Goal: Task Accomplishment & Management: Use online tool/utility

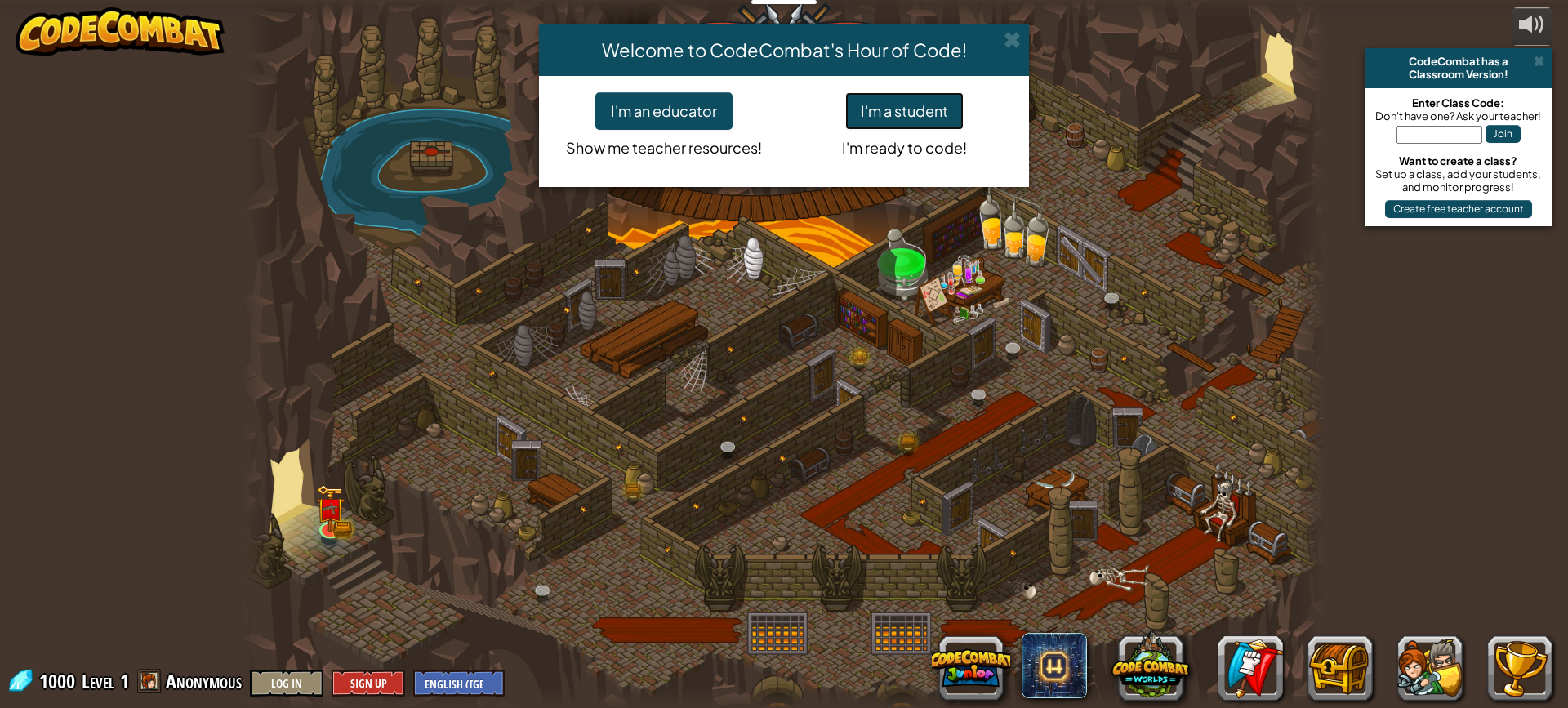
click at [892, 121] on button "I'm a student" at bounding box center [904, 111] width 118 height 38
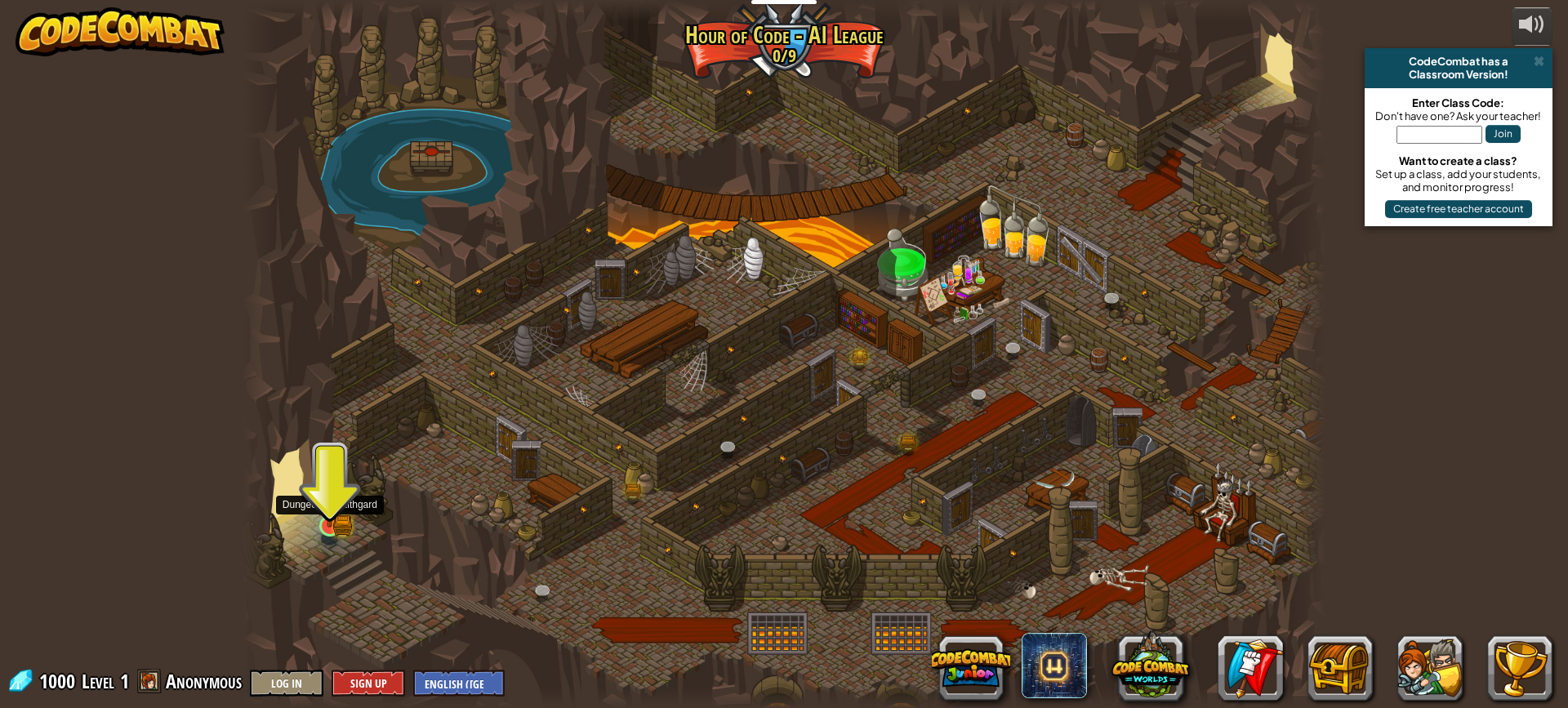
click at [336, 528] on img at bounding box center [329, 496] width 28 height 62
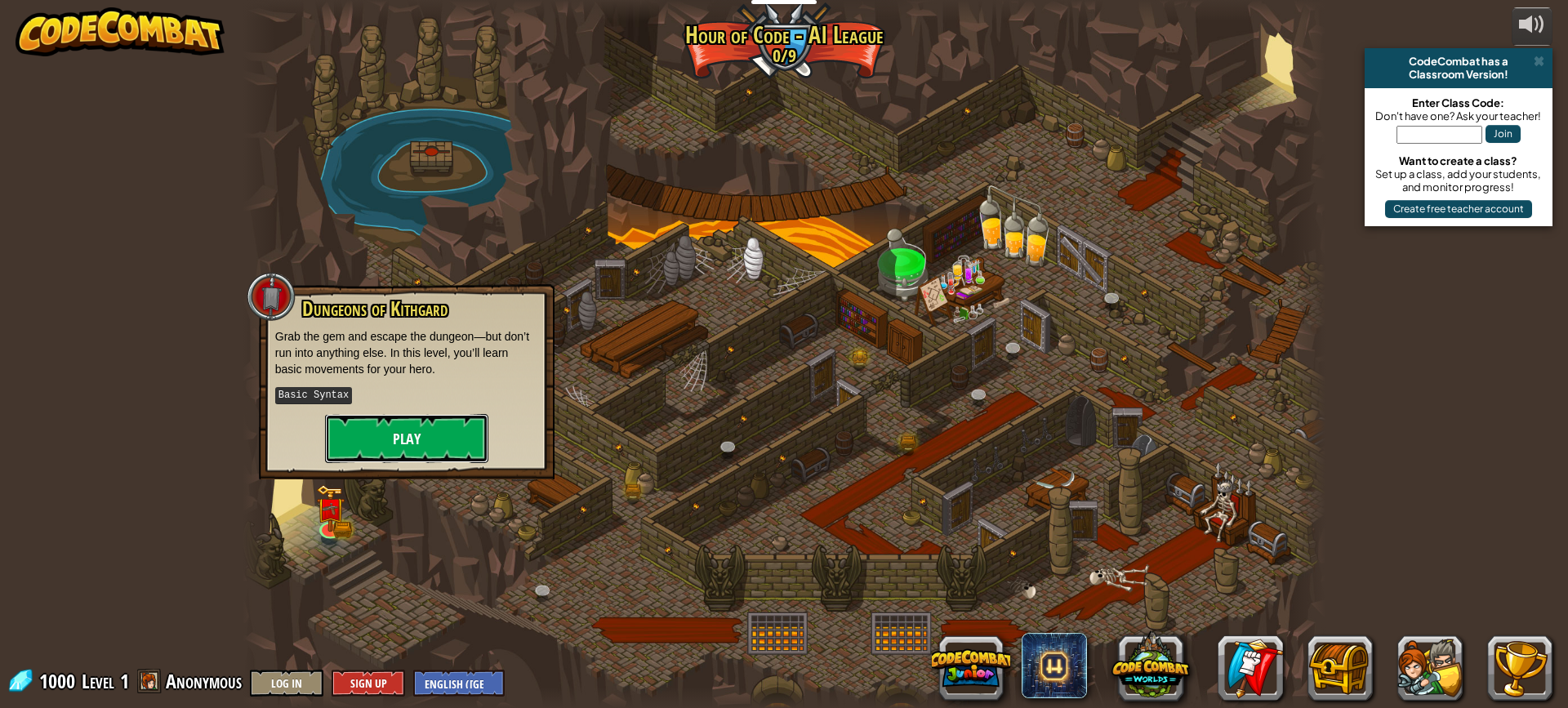
click at [414, 447] on button "Play" at bounding box center [406, 439] width 163 height 49
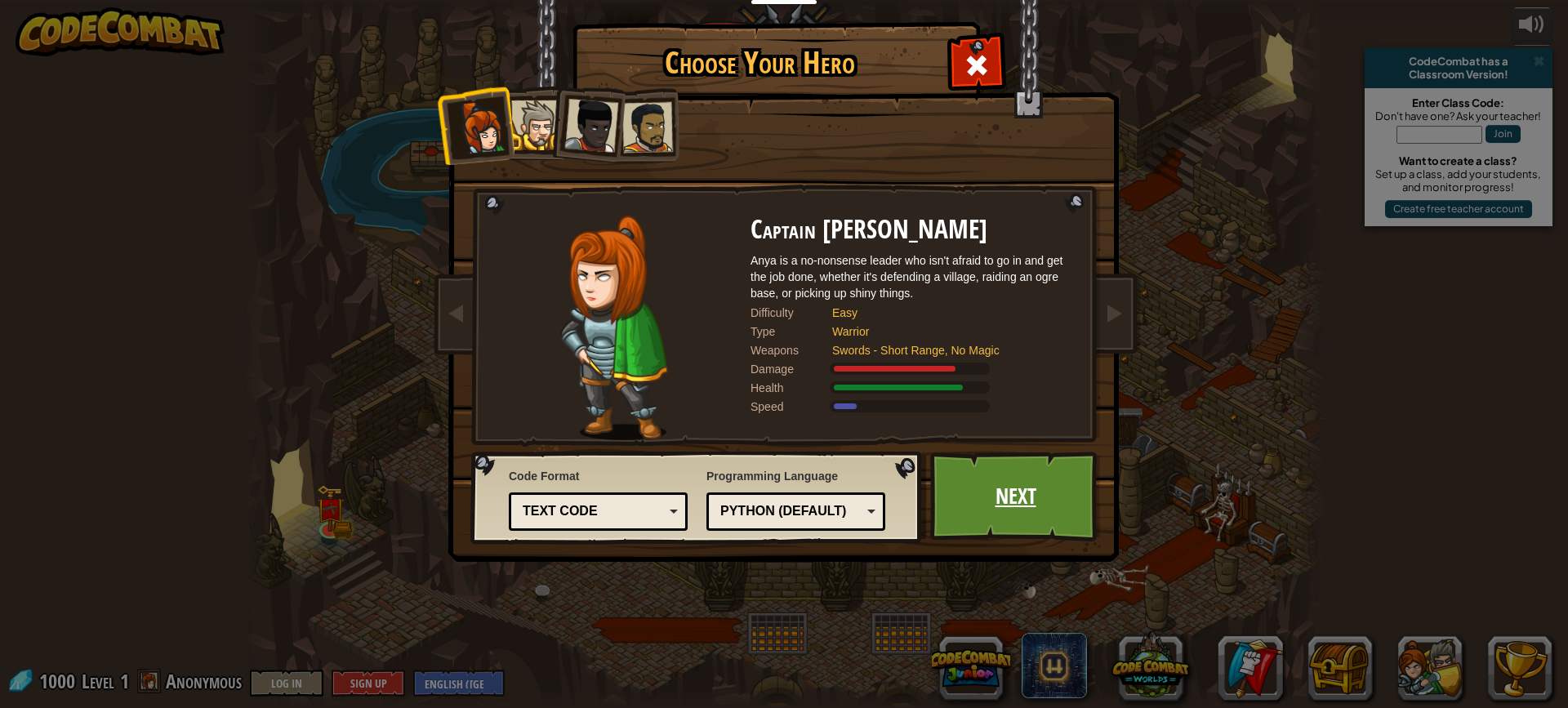
click at [1059, 515] on link "Next" at bounding box center [1015, 496] width 171 height 90
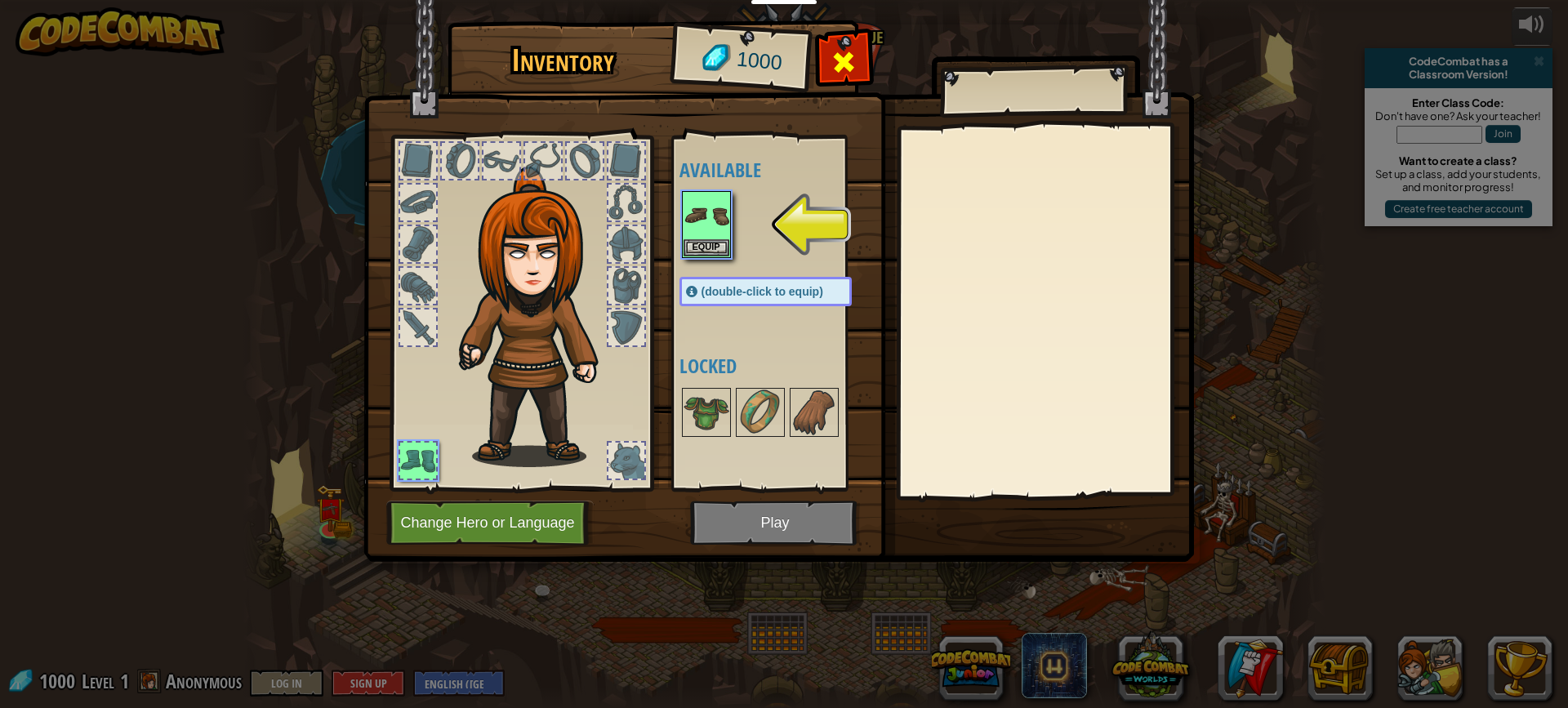
click at [831, 79] on div at bounding box center [843, 66] width 52 height 52
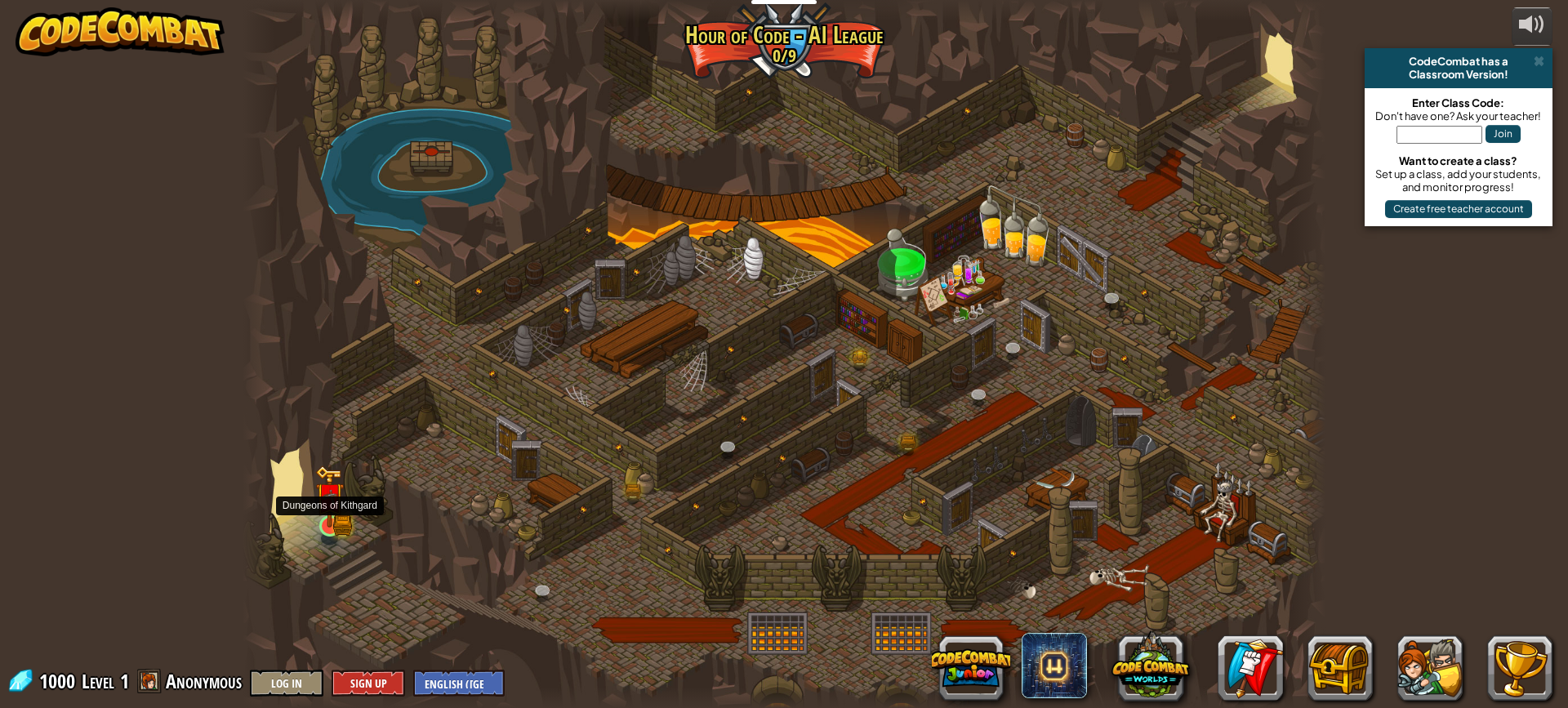
click at [324, 522] on img at bounding box center [329, 496] width 28 height 62
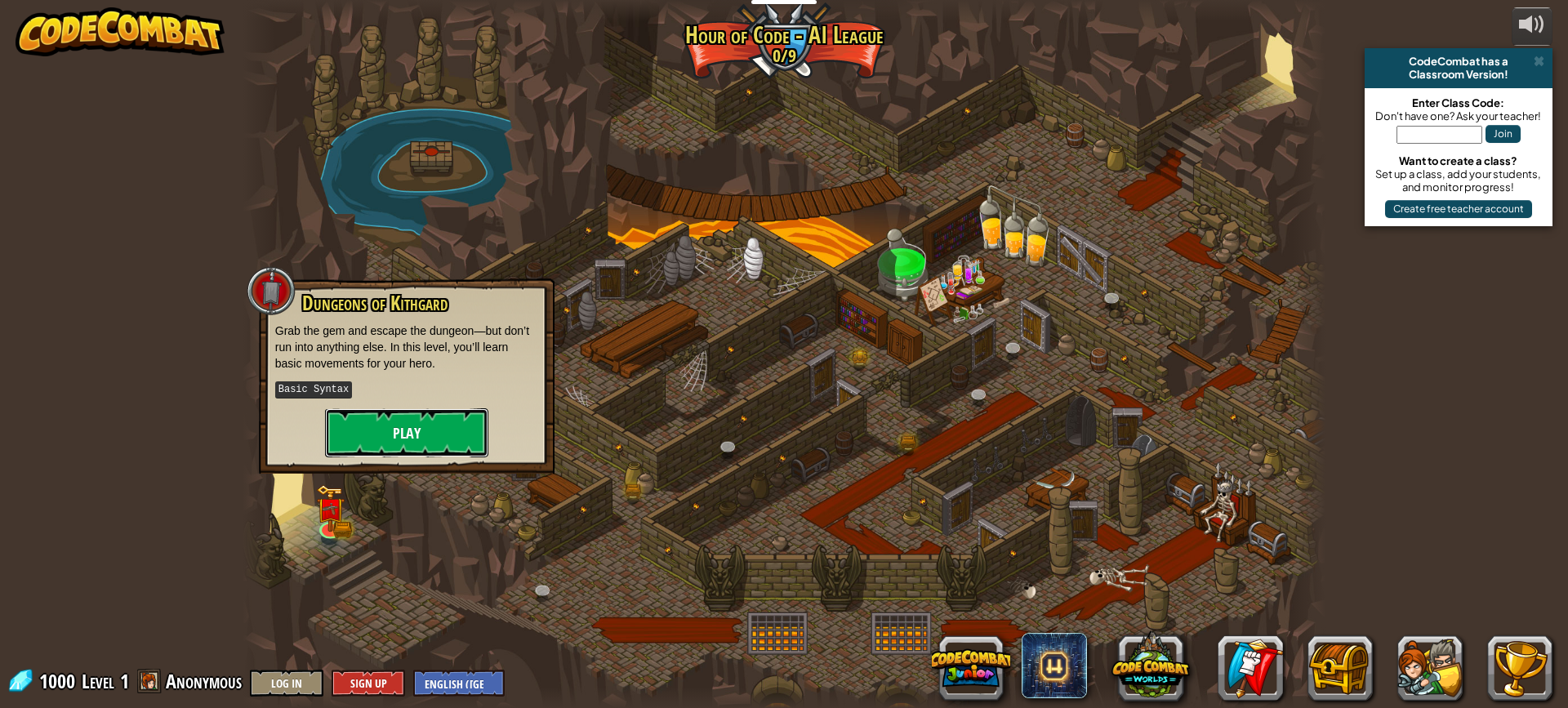
click at [411, 430] on button "Play" at bounding box center [406, 433] width 163 height 49
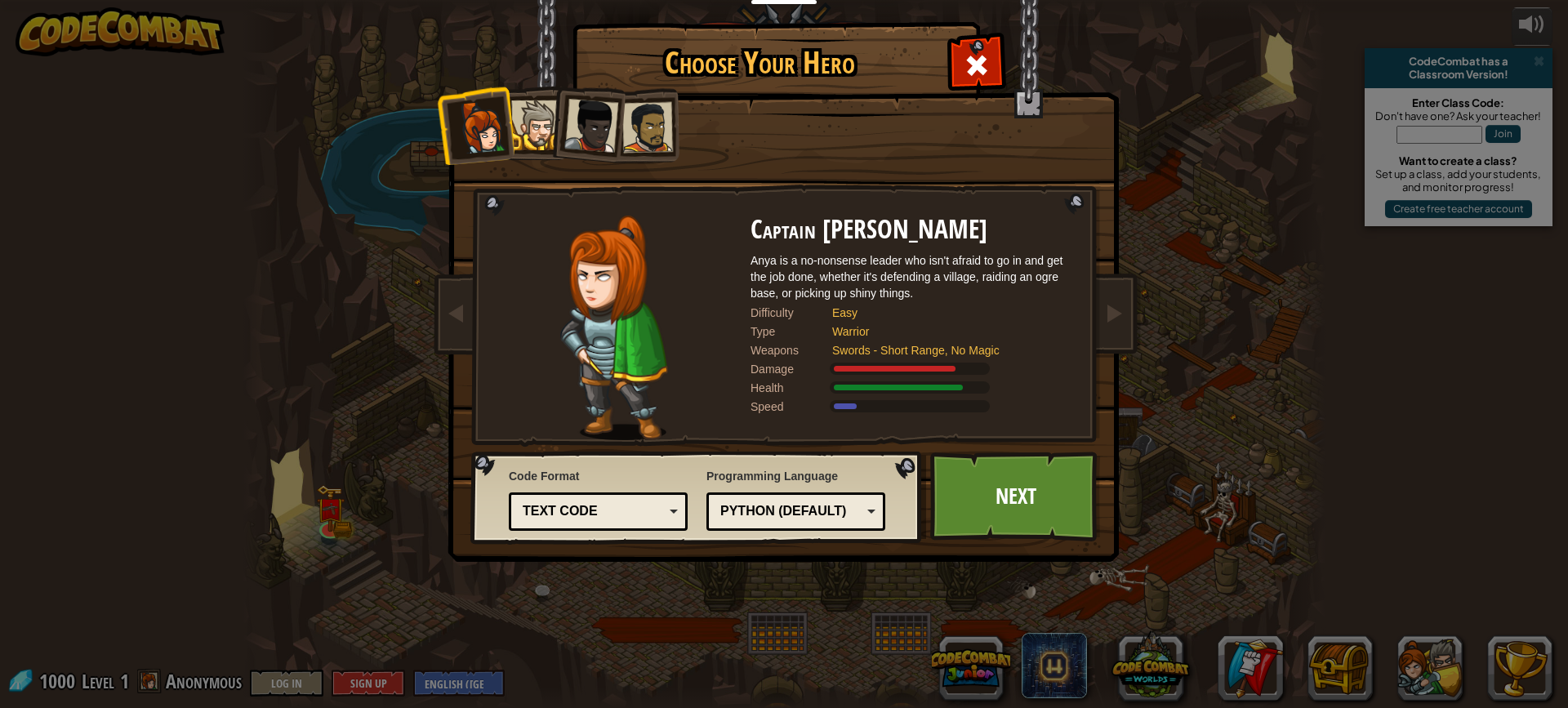
click at [580, 132] on div at bounding box center [591, 125] width 54 height 54
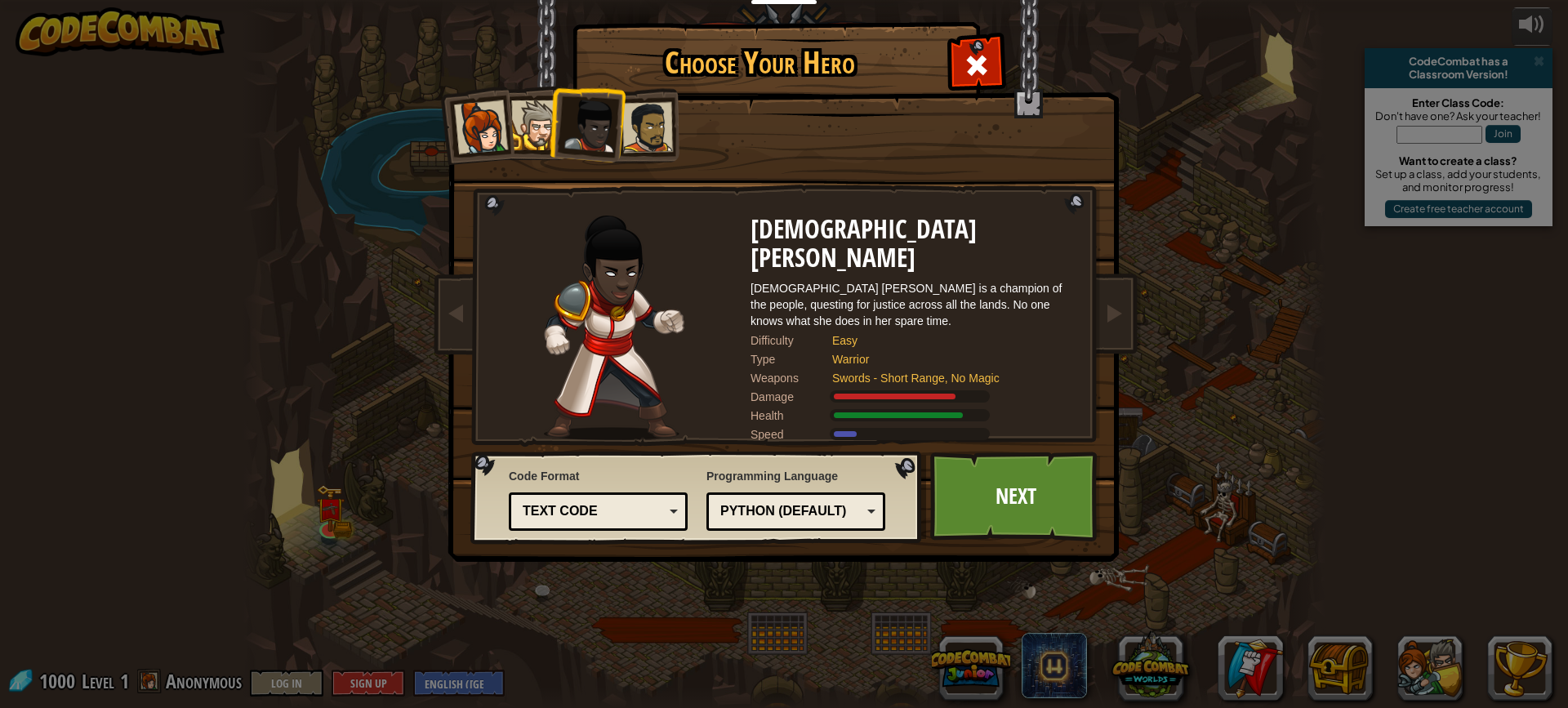
click at [634, 131] on div at bounding box center [647, 128] width 51 height 51
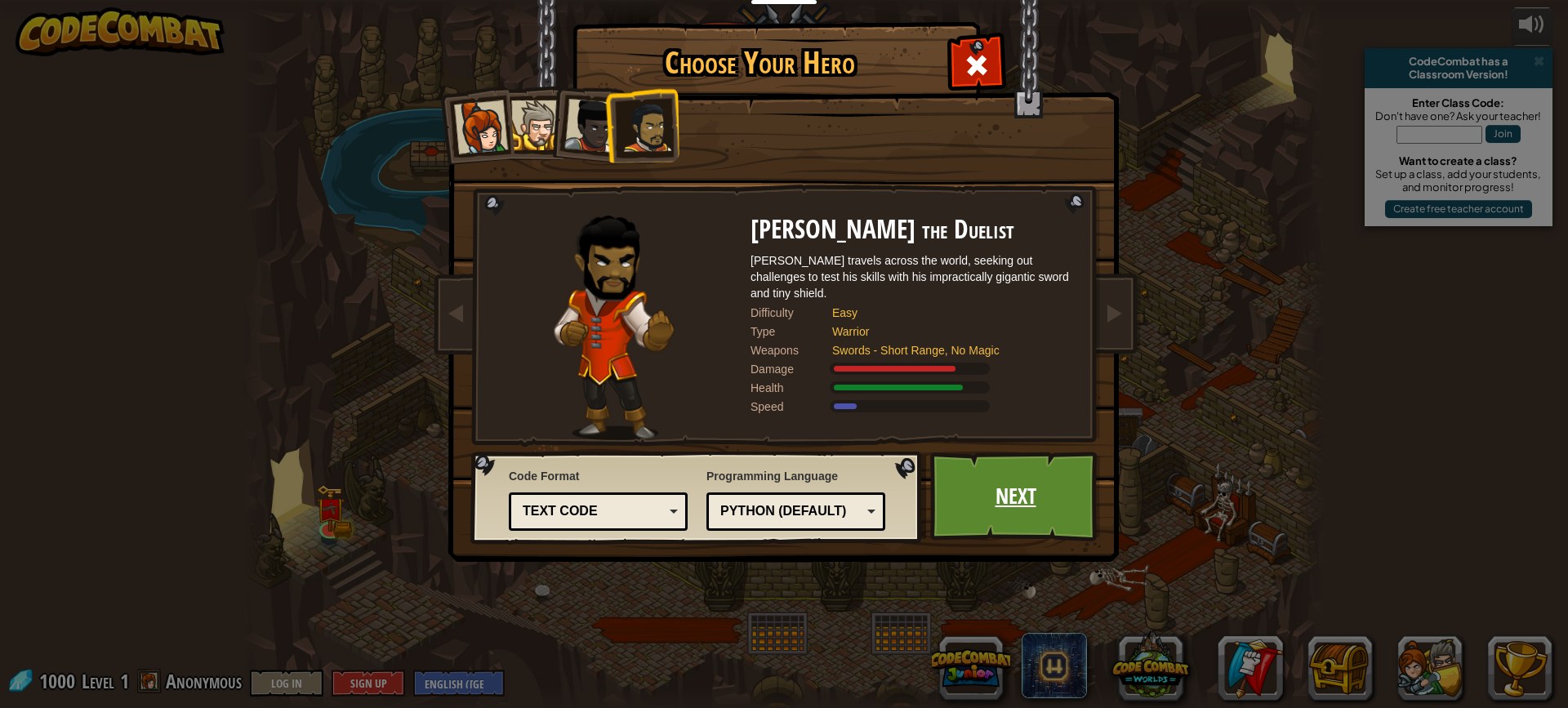
click at [1036, 520] on link "Next" at bounding box center [1015, 496] width 171 height 90
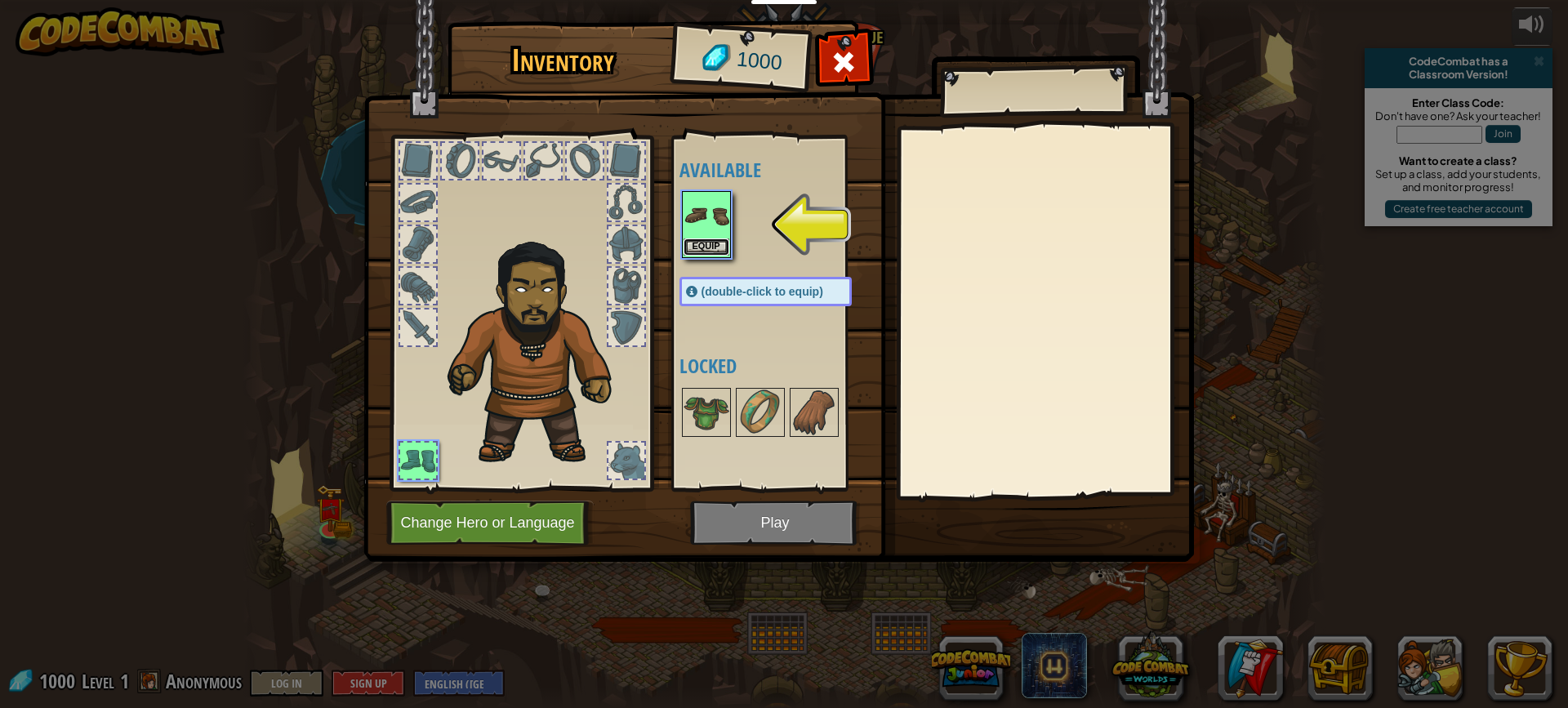
click at [720, 250] on button "Equip" at bounding box center [706, 248] width 46 height 18
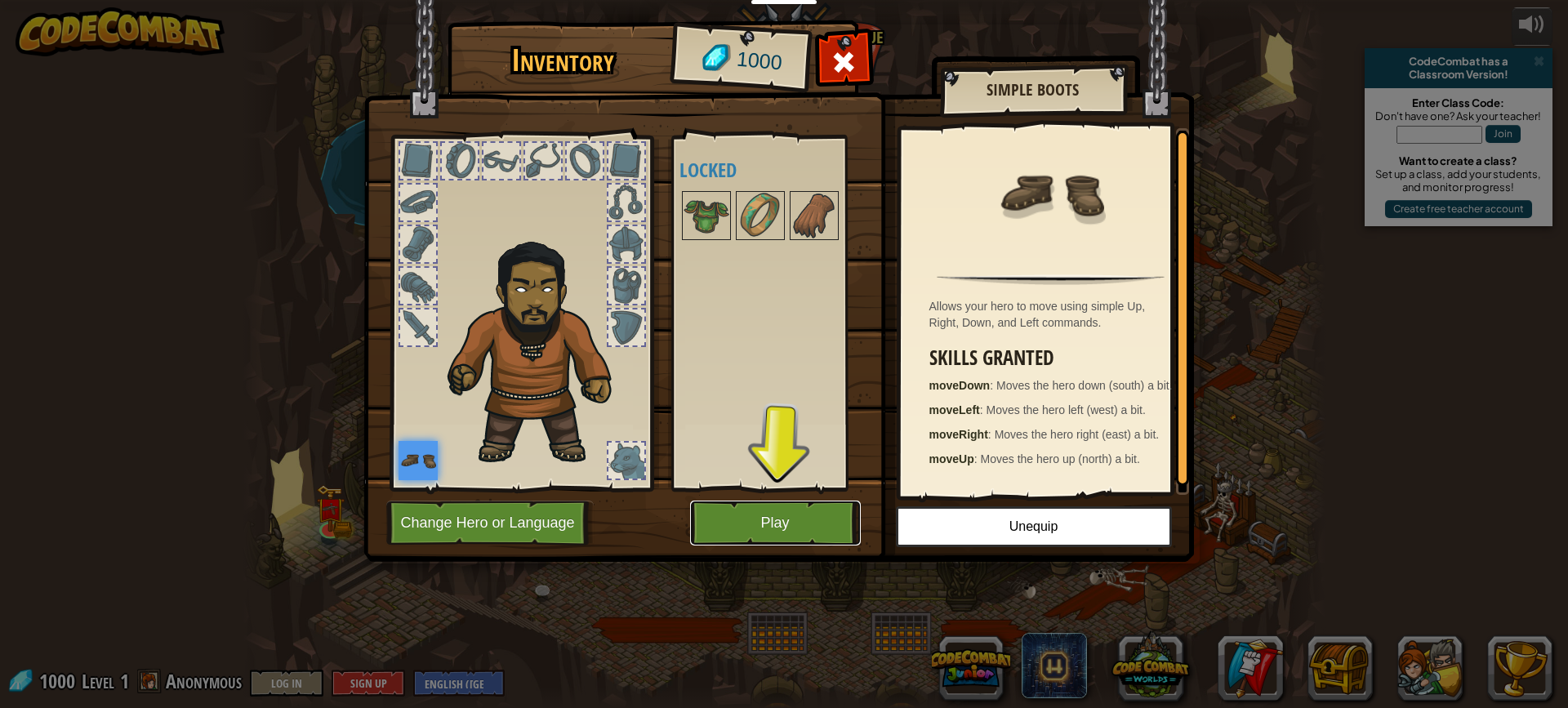
click at [820, 535] on button "Play" at bounding box center [775, 523] width 171 height 45
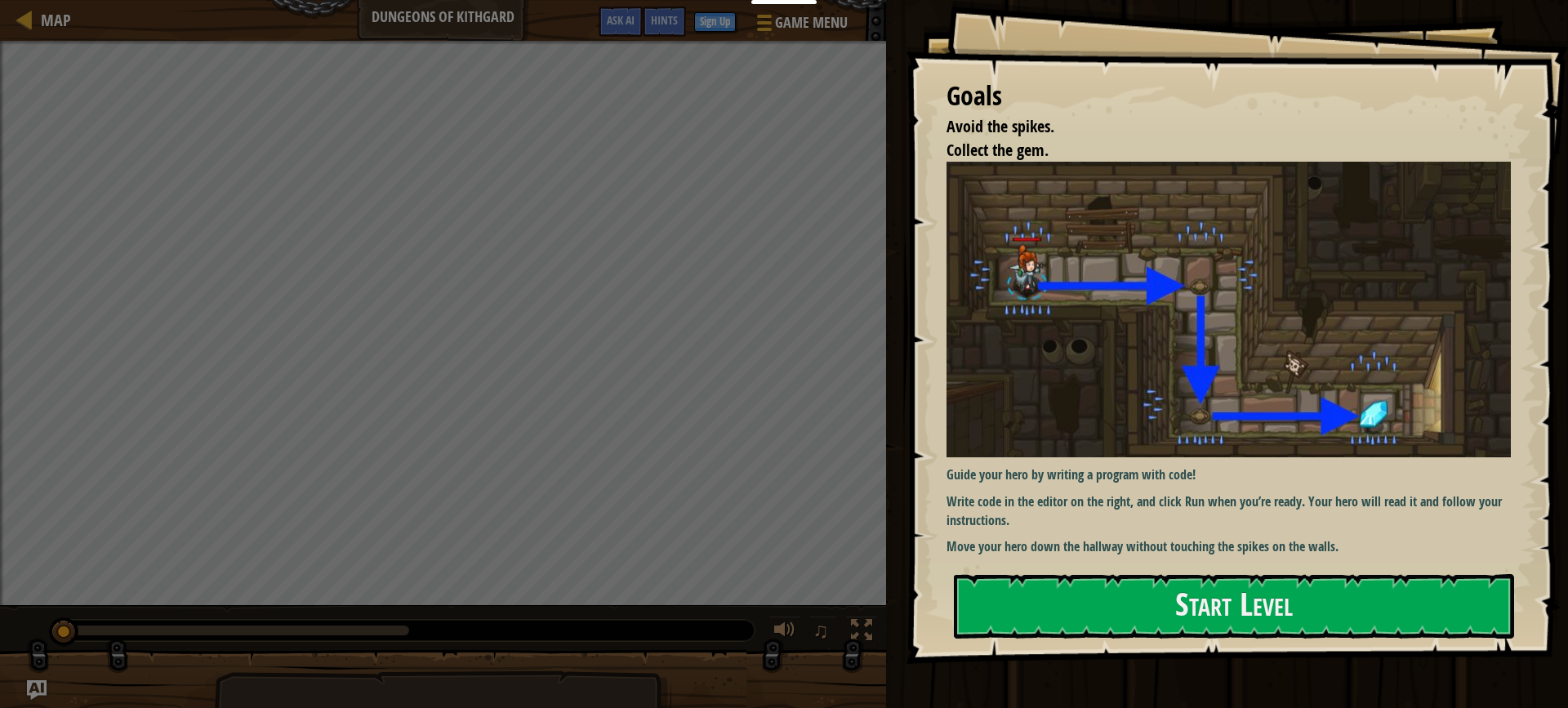
drag, startPoint x: 1207, startPoint y: 518, endPoint x: 1204, endPoint y: 544, distance: 26.2
click at [1207, 524] on div "Guide your hero by writing a program with code! Write code in the editor on the…" at bounding box center [1235, 359] width 576 height 395
click at [1218, 619] on button "Start Level" at bounding box center [1234, 607] width 561 height 64
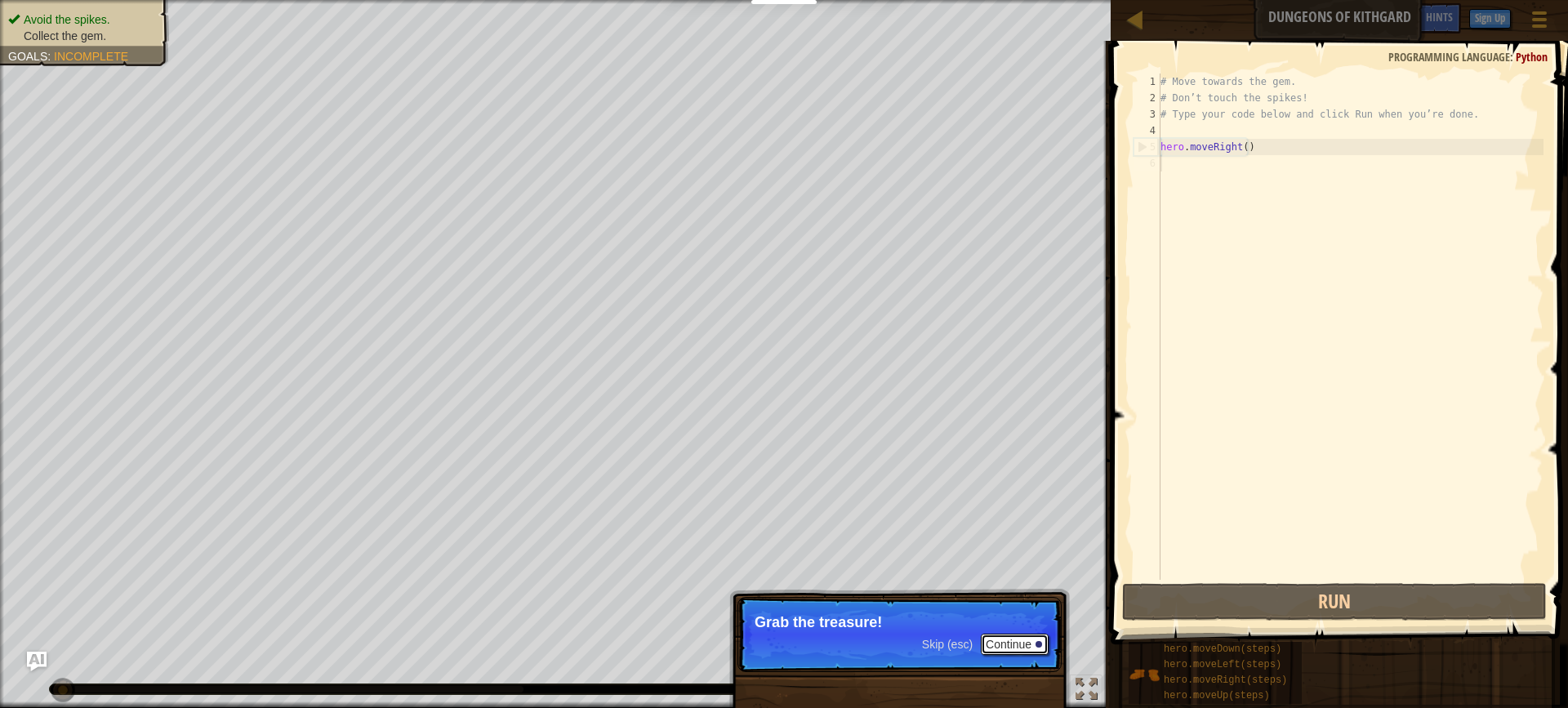
click at [1014, 642] on button "Continue" at bounding box center [1015, 645] width 68 height 21
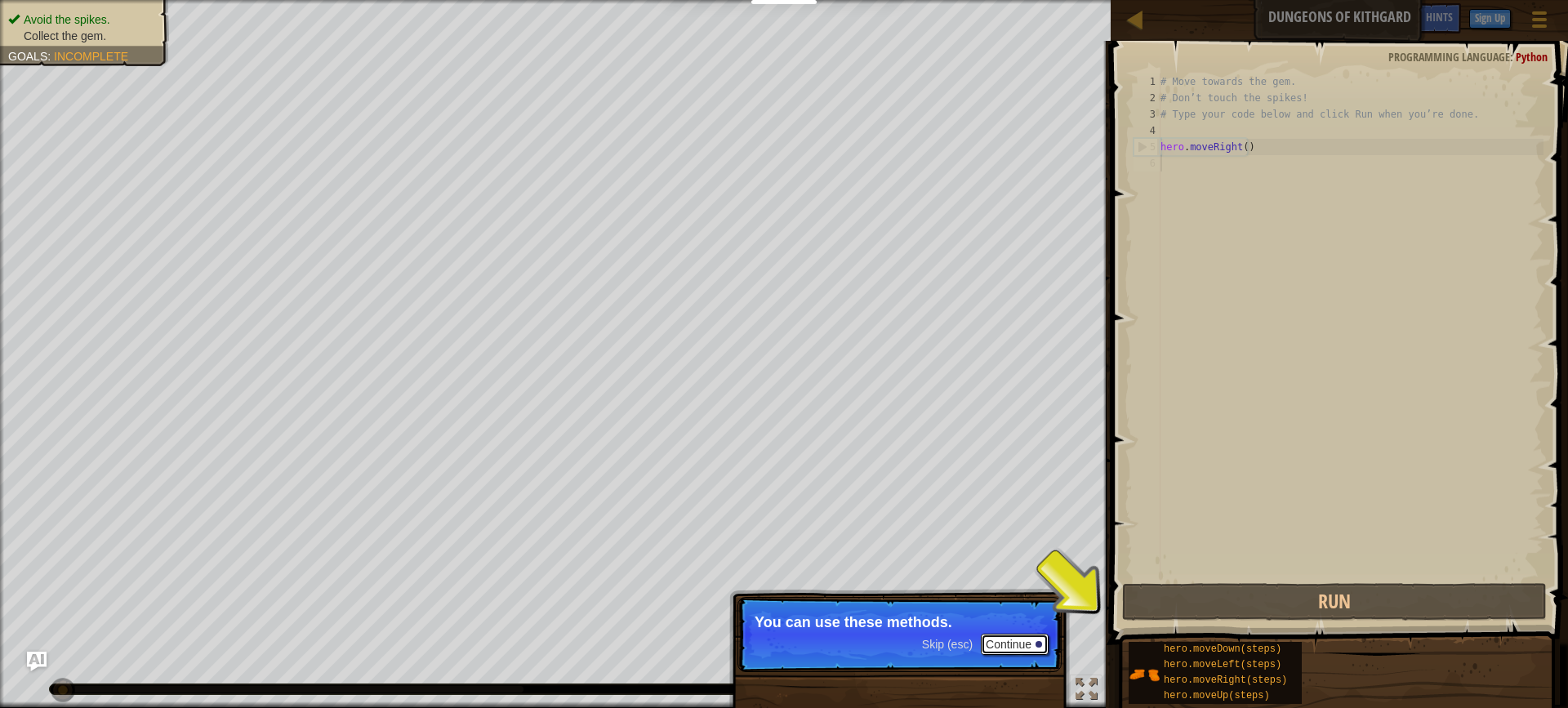
click at [1012, 648] on button "Continue" at bounding box center [1015, 645] width 68 height 21
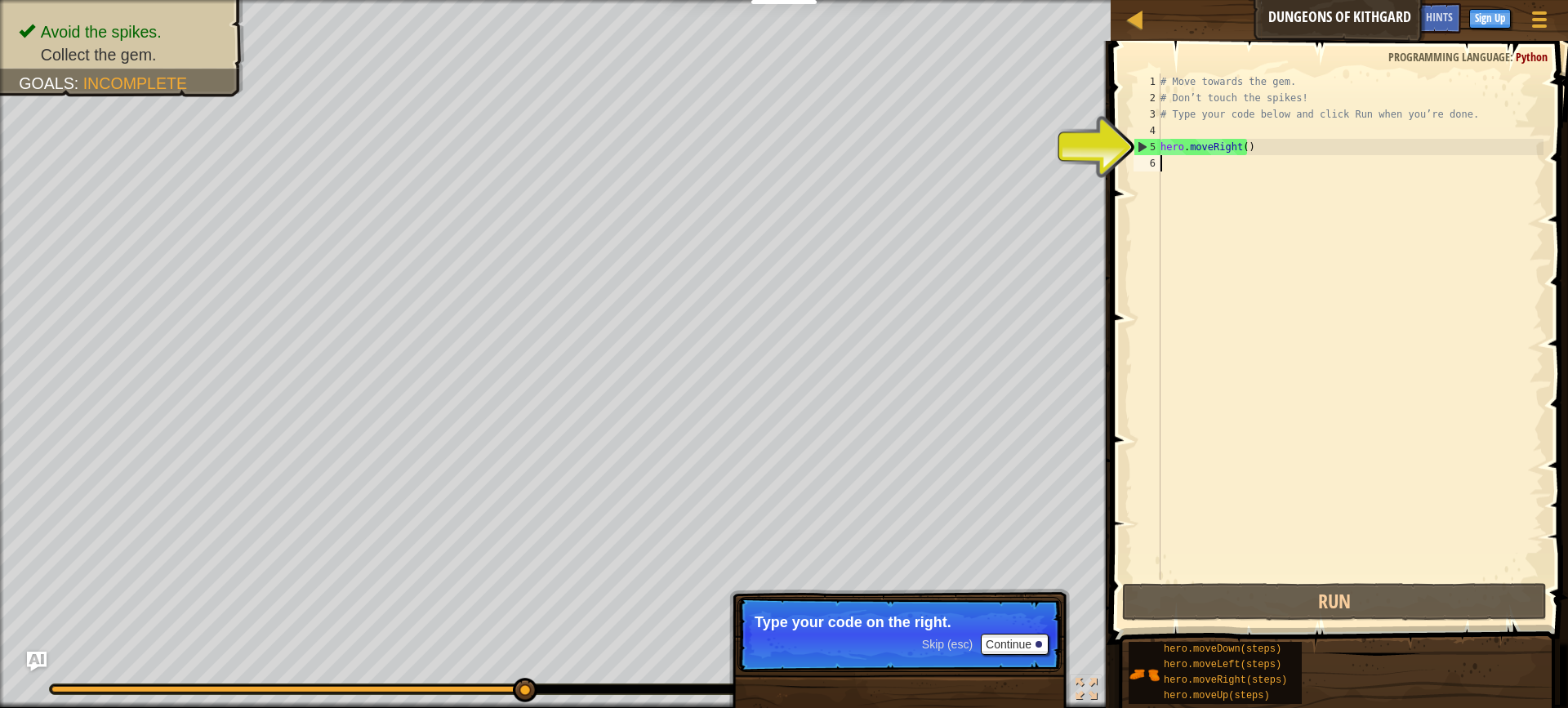
click at [1169, 172] on div "# Move towards the gem. # Don’t touch the spikes! # Type your code below and cl…" at bounding box center [1351, 342] width 386 height 539
click at [1294, 153] on div "# Move towards the gem. # Don’t touch the spikes! # Type your code below and cl…" at bounding box center [1351, 342] width 386 height 539
click at [1241, 149] on div "# Move towards the gem. # Don’t touch the spikes! # Type your code below and cl…" at bounding box center [1351, 342] width 386 height 539
type textarea "hero.moveRight(1)"
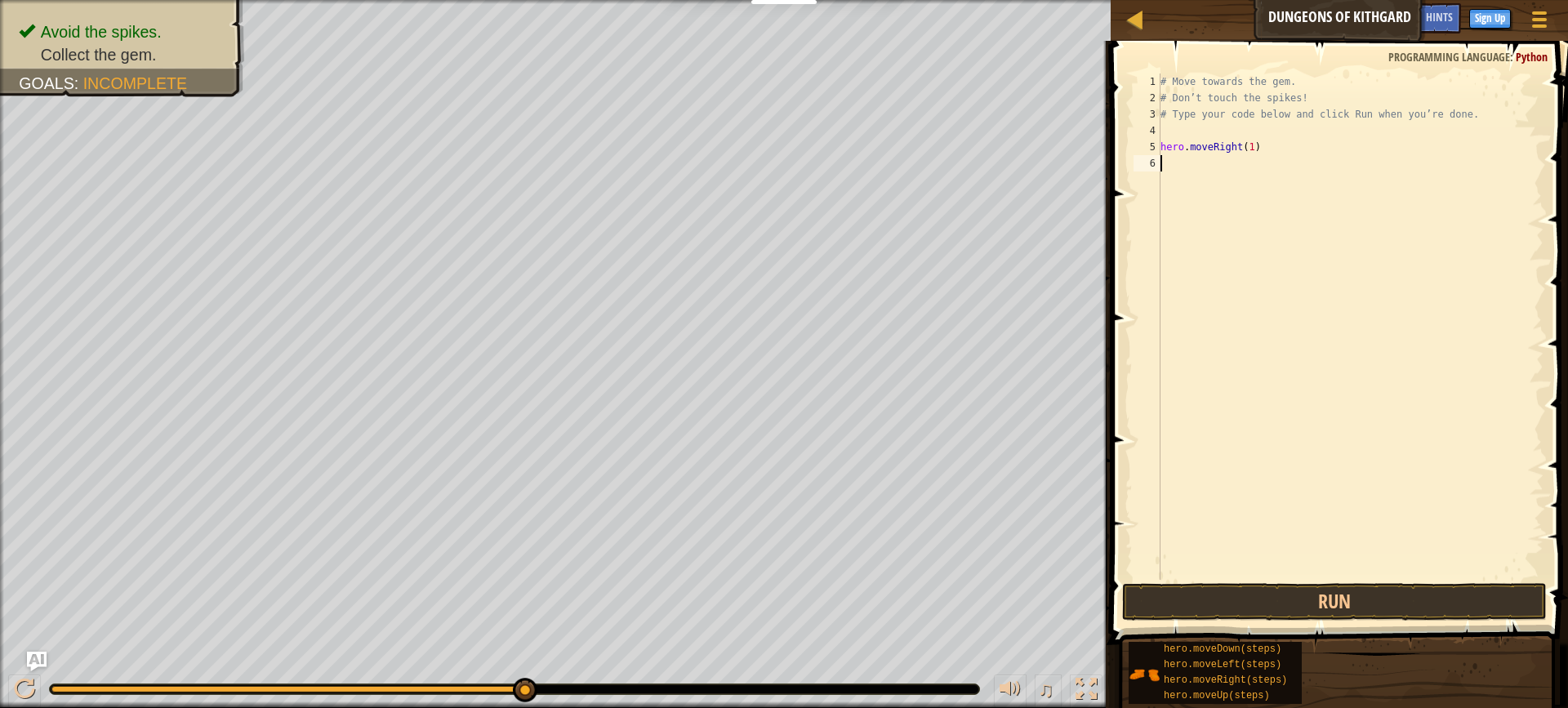
click at [1176, 173] on div "# Move towards the gem. # Don’t touch the spikes! # Type your code below and cl…" at bounding box center [1351, 342] width 386 height 539
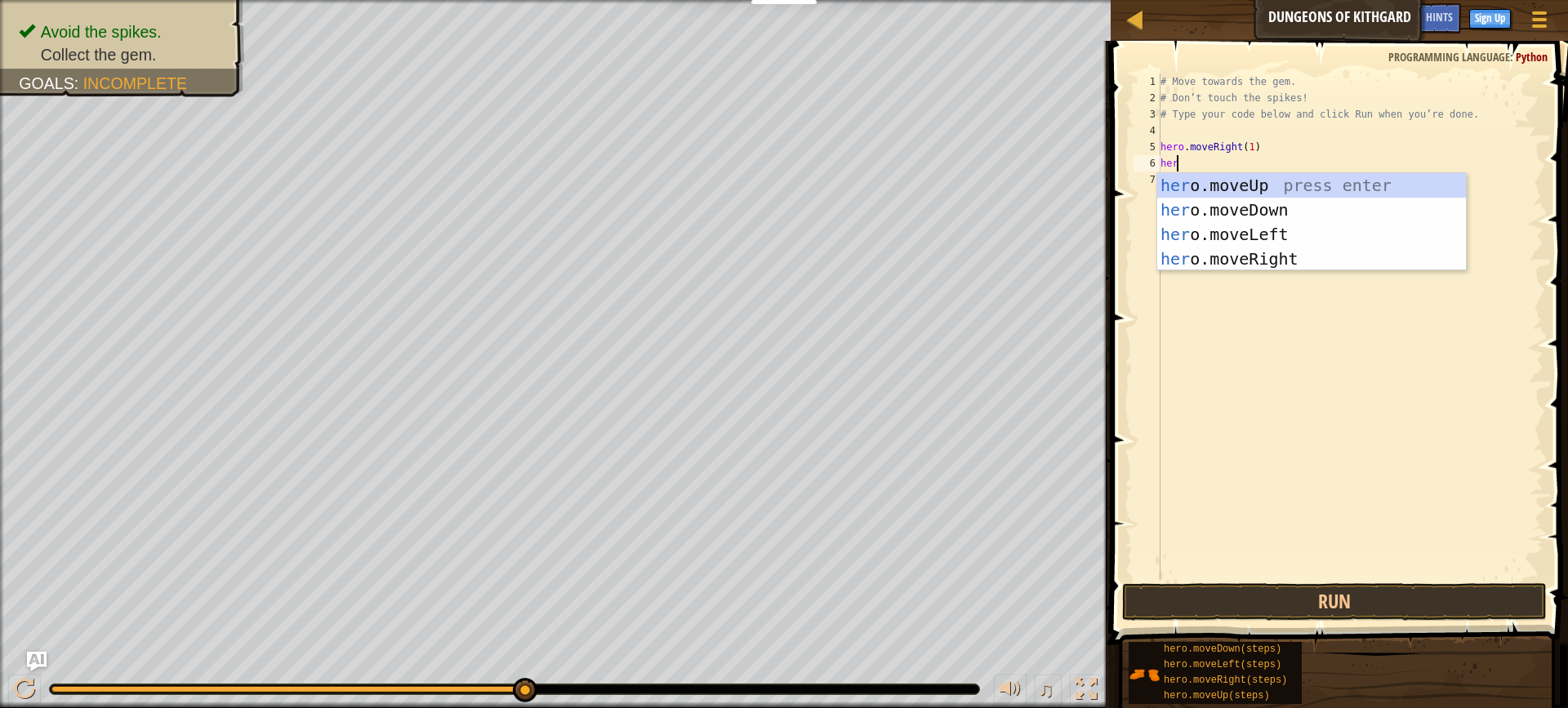
scroll to position [8, 1]
type textarea "hero"
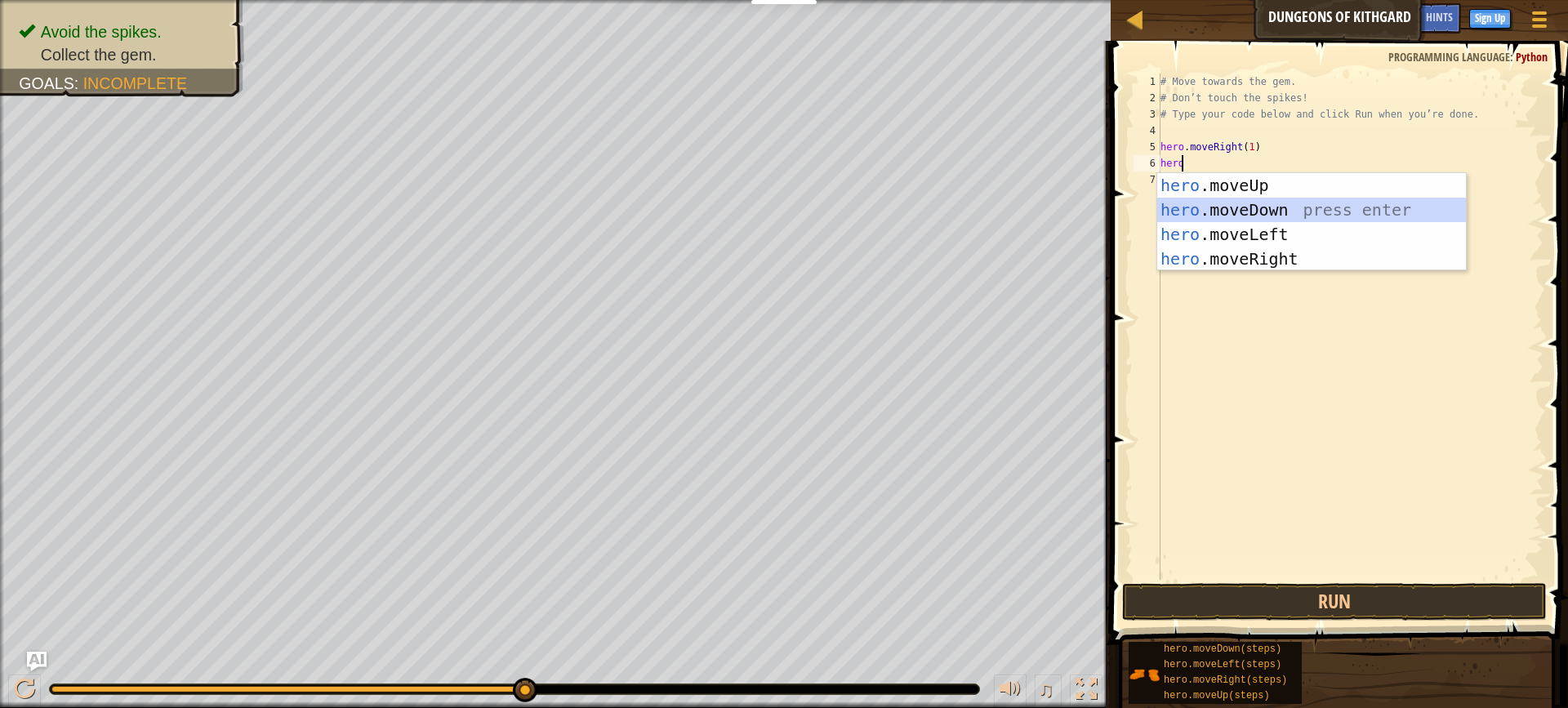
click at [1237, 211] on div "hero .moveUp press enter hero .moveDown press enter hero .moveLeft press enter …" at bounding box center [1312, 247] width 309 height 147
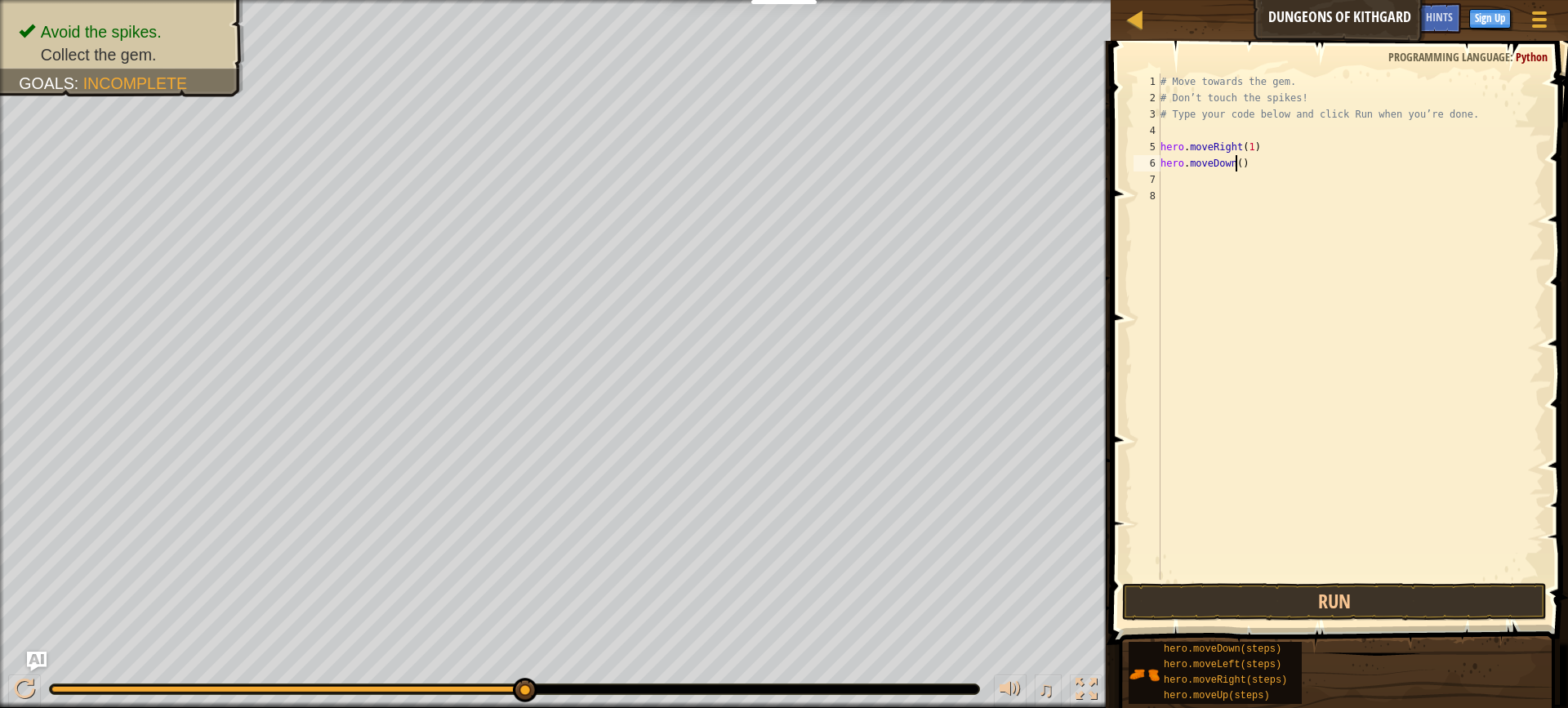
click at [1236, 163] on div "# Move towards the gem. # Don’t touch the spikes! # Type your code below and cl…" at bounding box center [1351, 342] width 386 height 539
type textarea "hero.moveDown(1)"
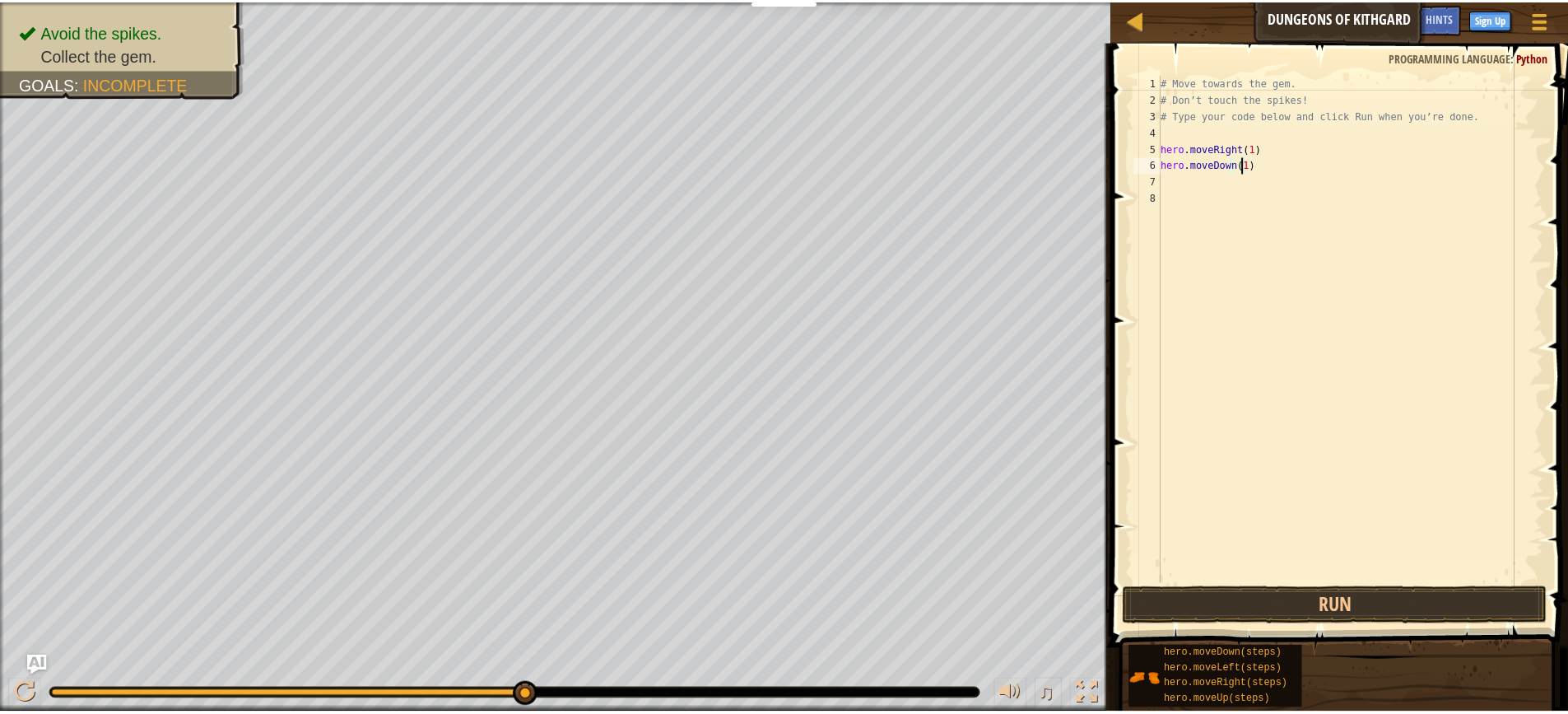
scroll to position [8, 7]
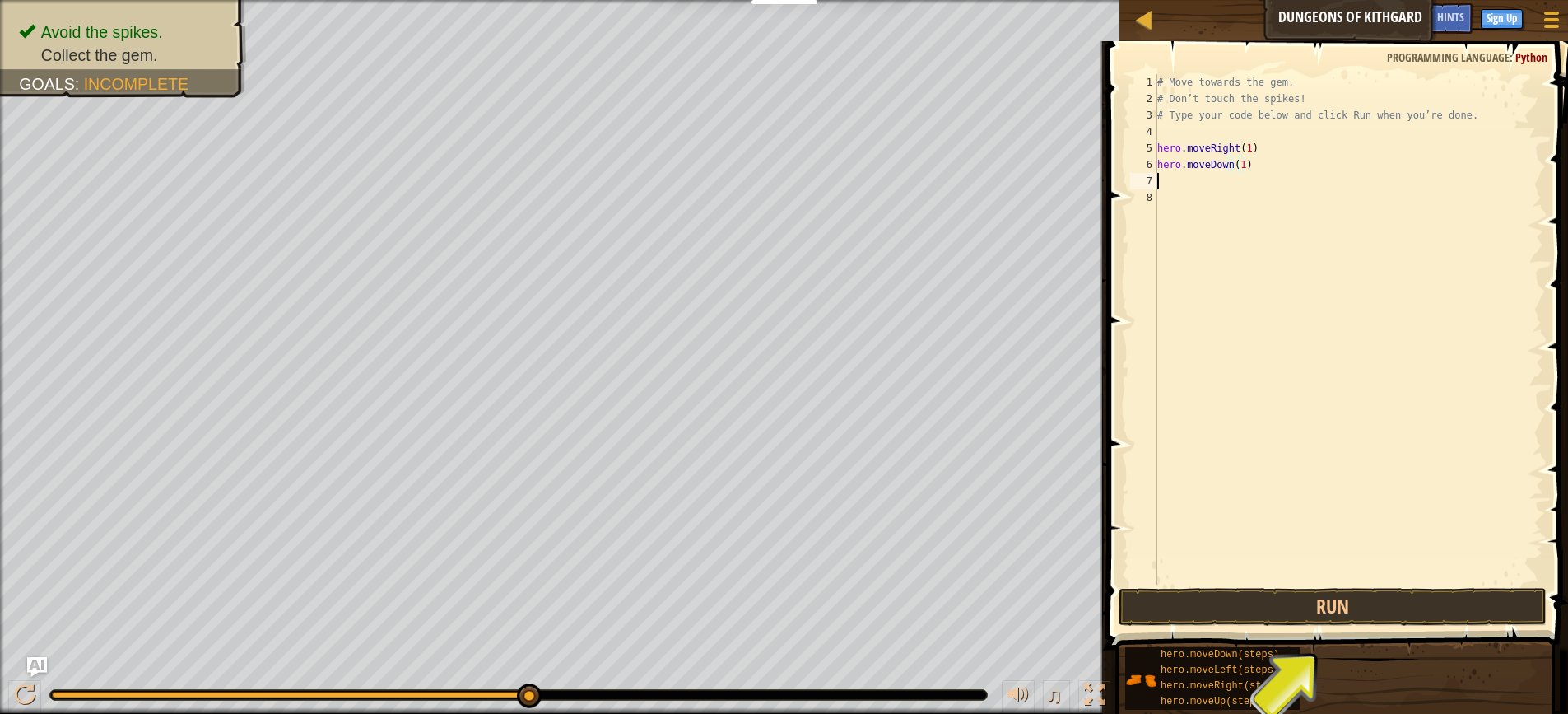
click at [1178, 188] on div "# Move towards the gem. # Don’t touch the spikes! # Type your code below and cl…" at bounding box center [1349, 345] width 389 height 544
type textarea "h"
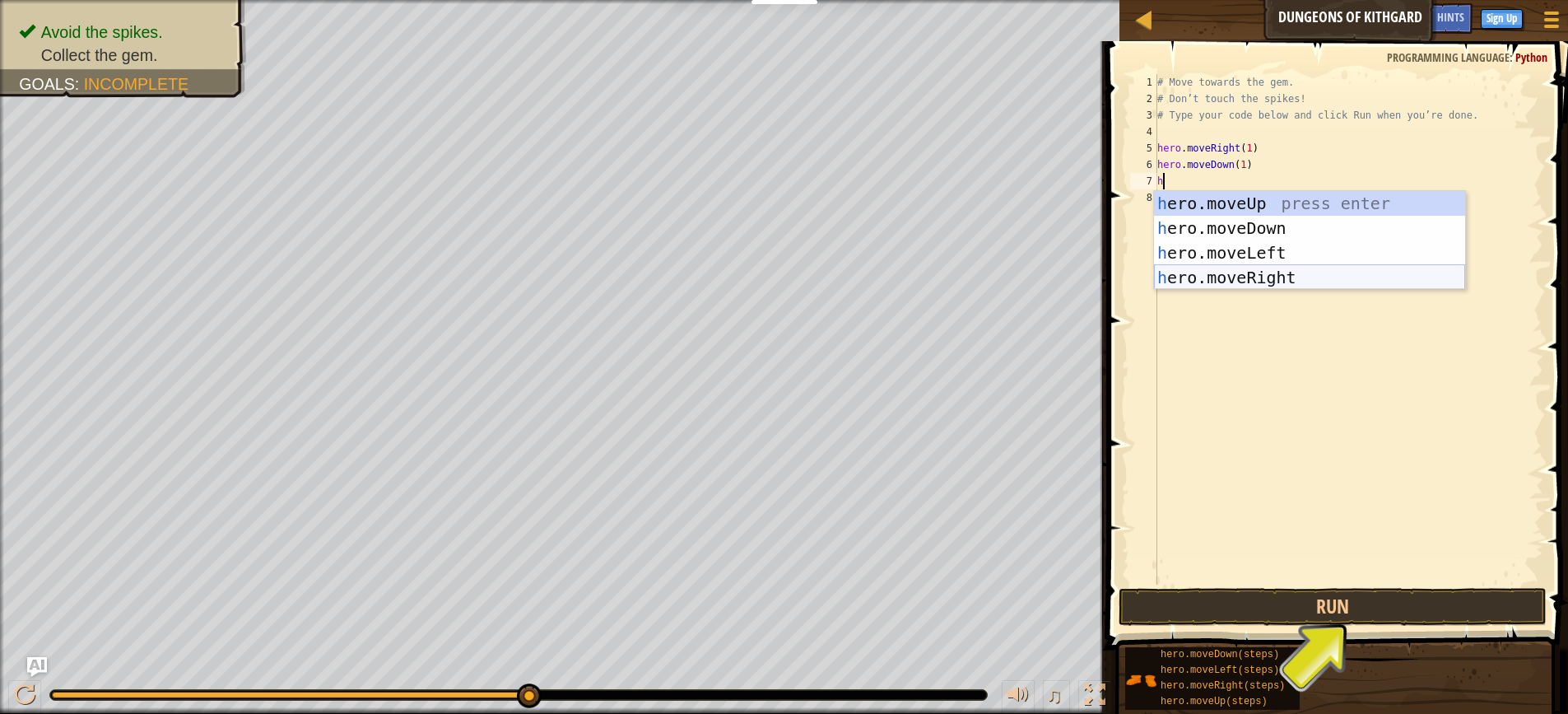
click at [1281, 277] on div "h ero.moveUp press enter h ero.moveDown press enter h ero.moveLeft press enter …" at bounding box center [1309, 265] width 312 height 149
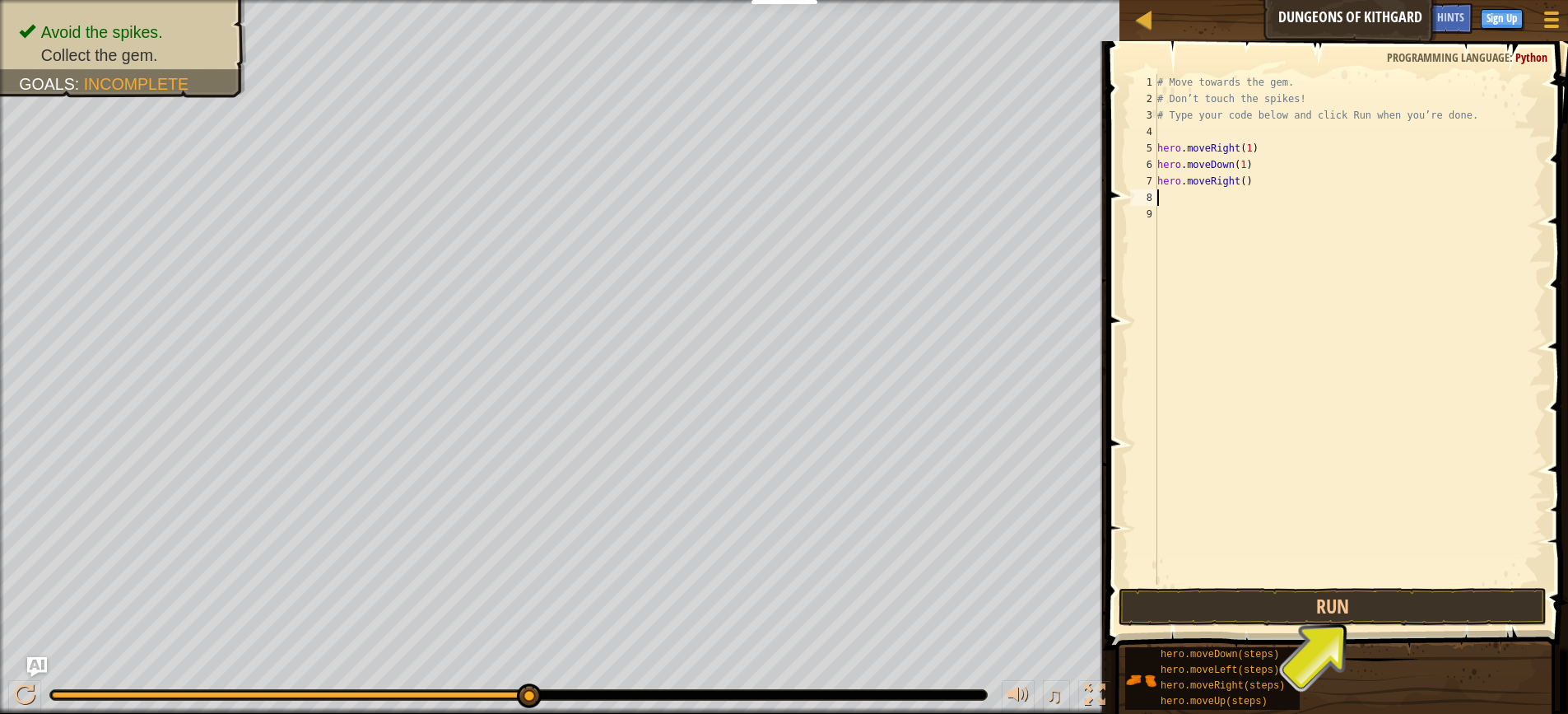
click at [1240, 180] on div "# Move towards the gem. # Don’t touch the spikes! # Type your code below and cl…" at bounding box center [1349, 345] width 389 height 544
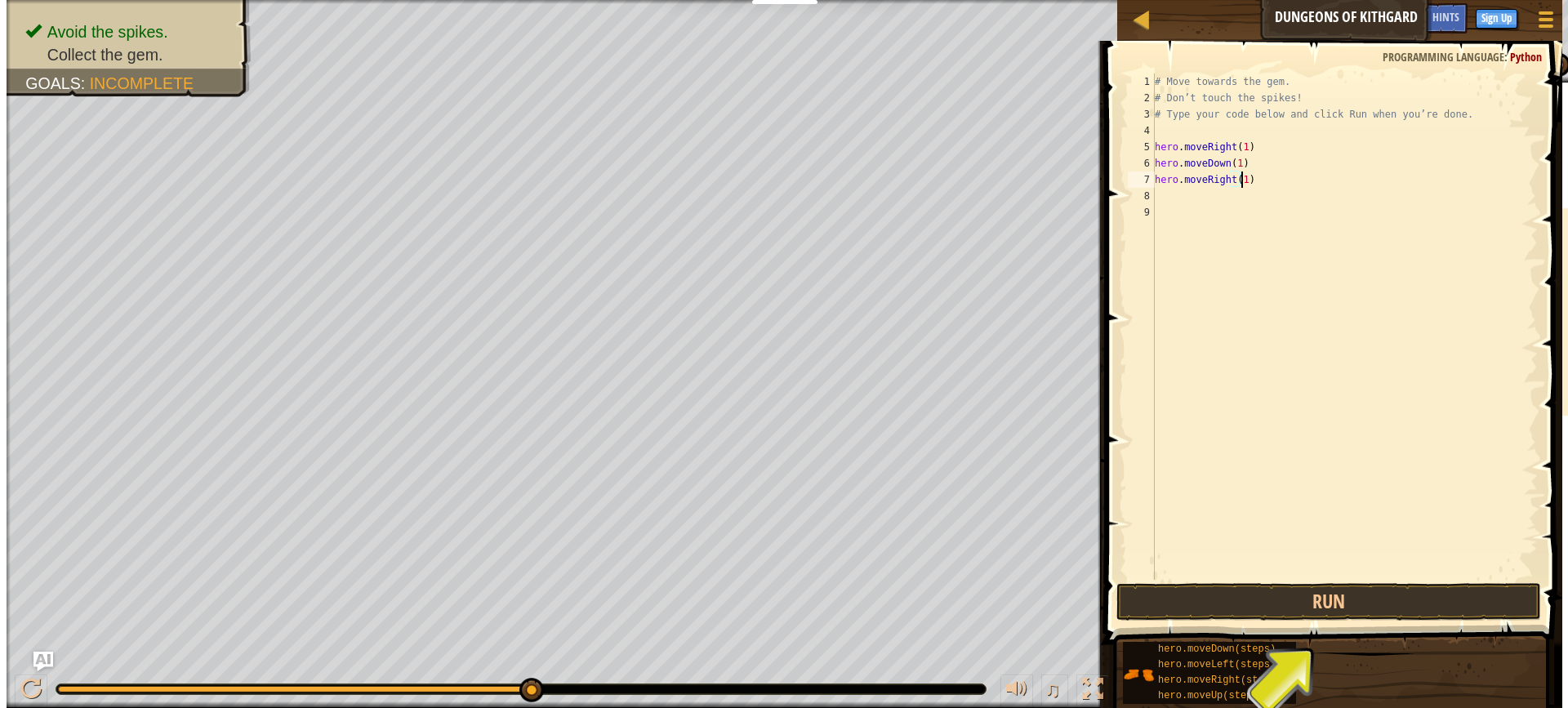
scroll to position [8, 7]
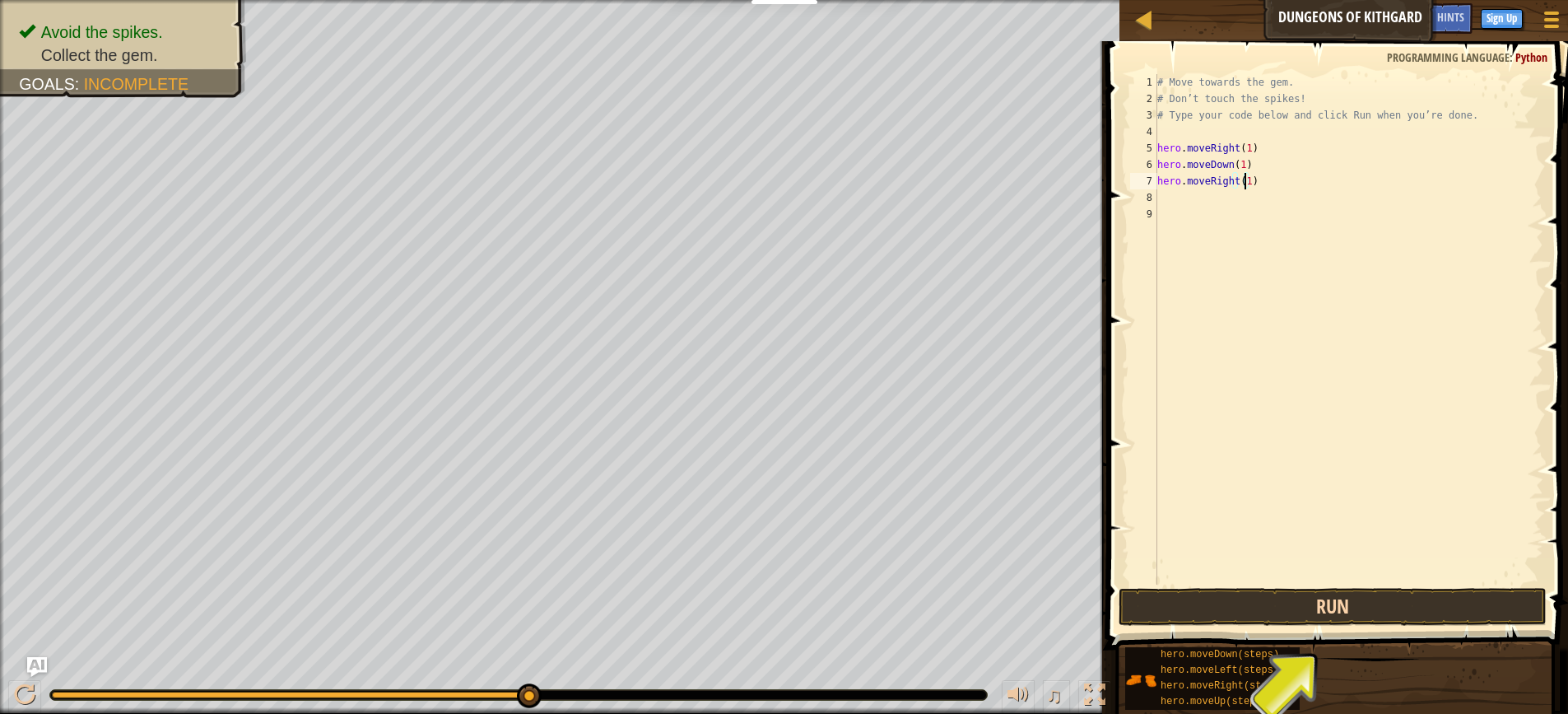
type textarea "hero.moveRight(1)"
click at [1339, 604] on button "Run" at bounding box center [1332, 607] width 428 height 38
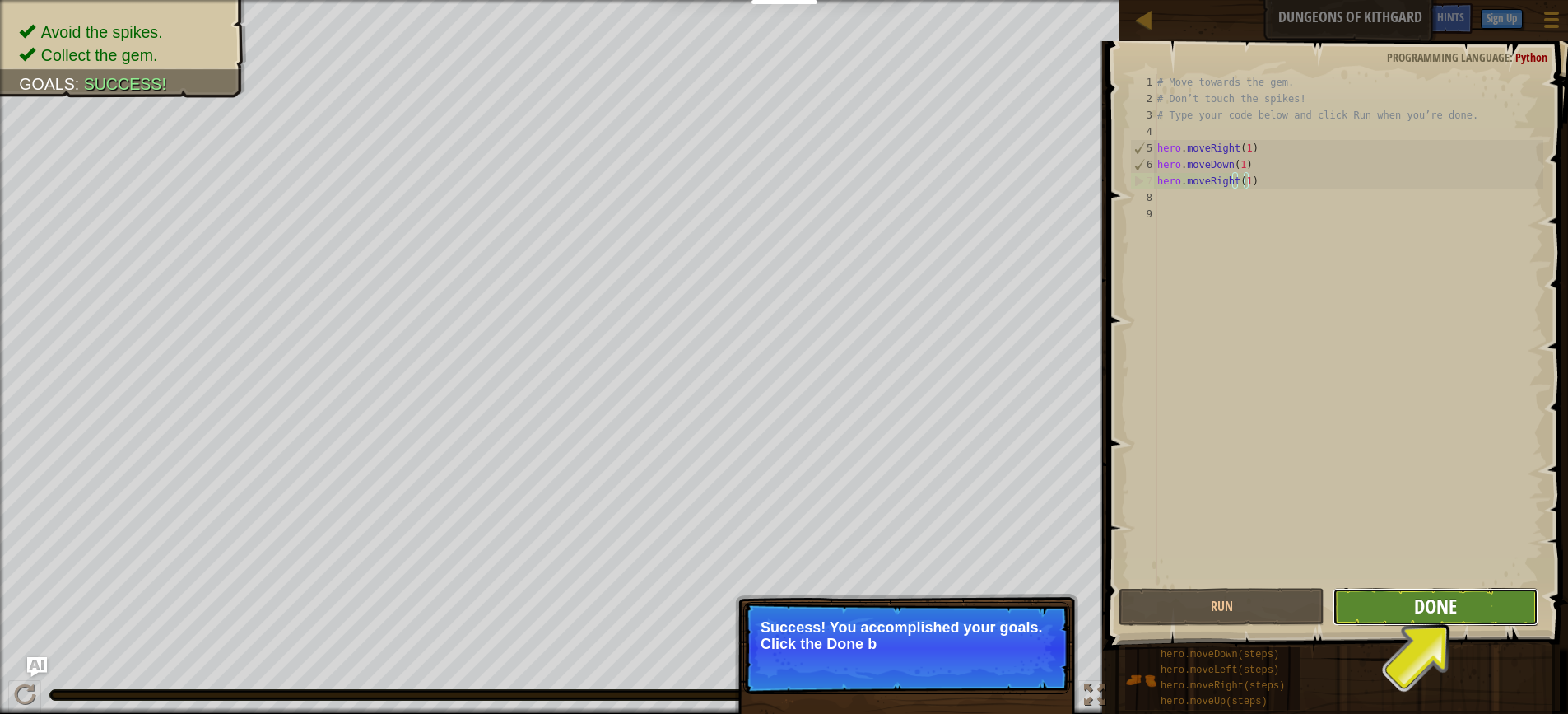
click at [1439, 607] on span "Done" at bounding box center [1436, 606] width 43 height 27
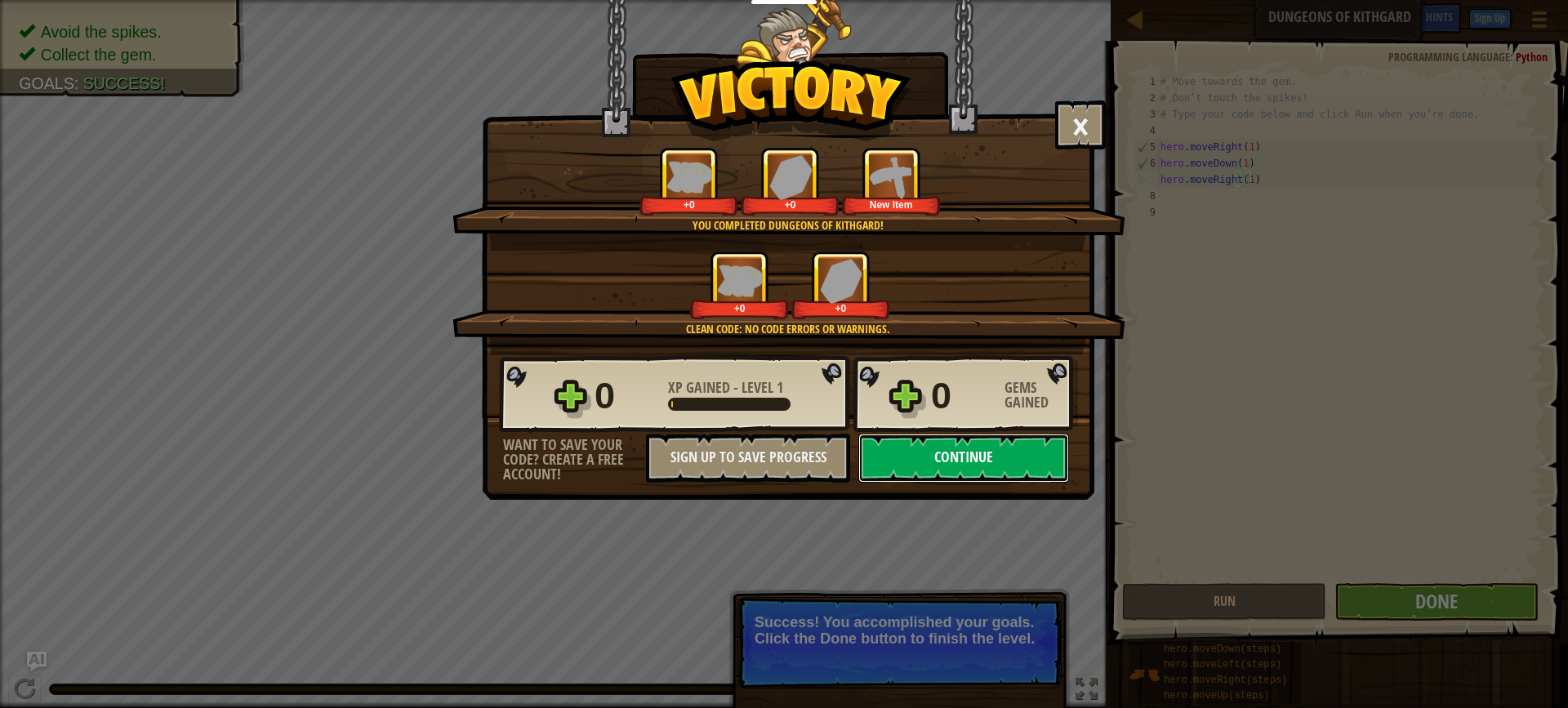
click at [972, 465] on button "Continue" at bounding box center [963, 458] width 211 height 49
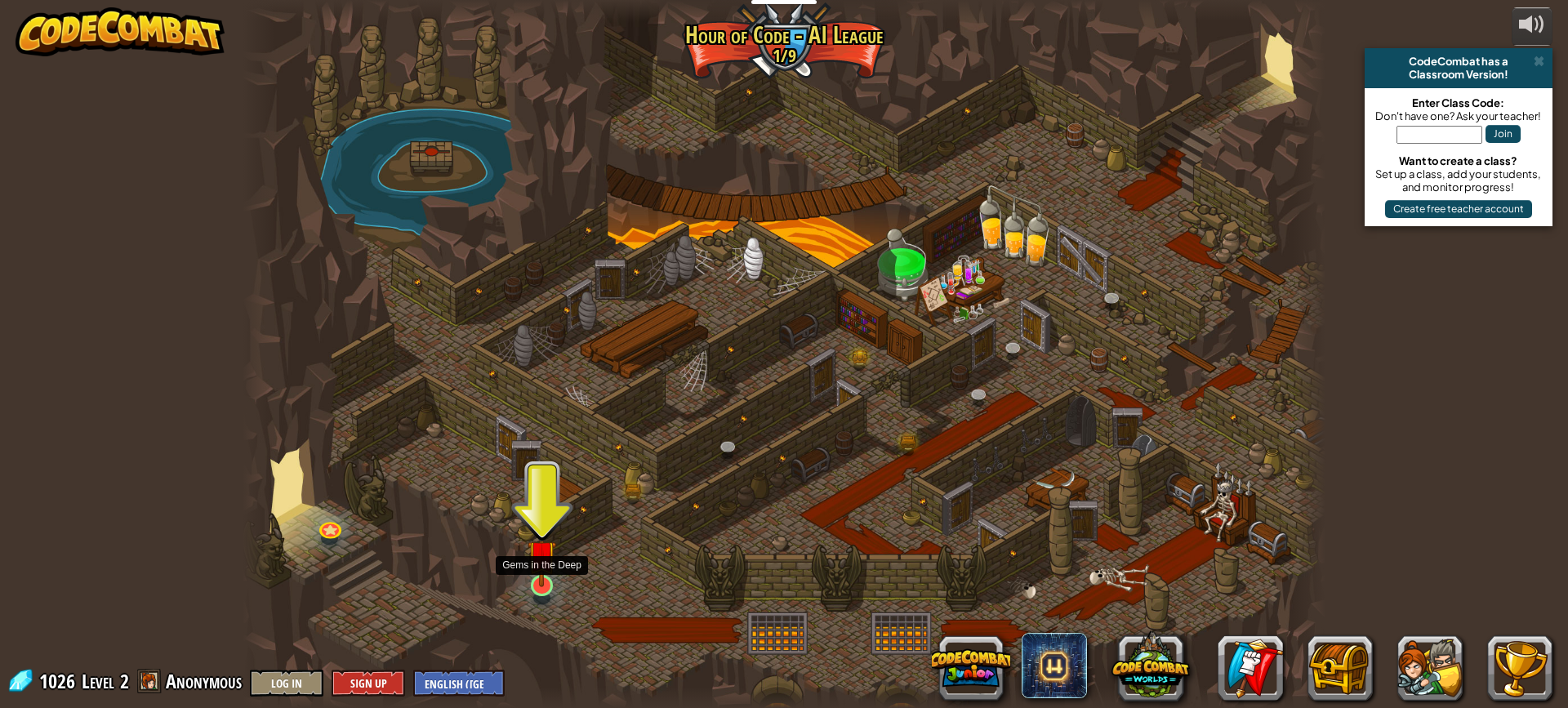
click at [546, 584] on img at bounding box center [541, 554] width 28 height 65
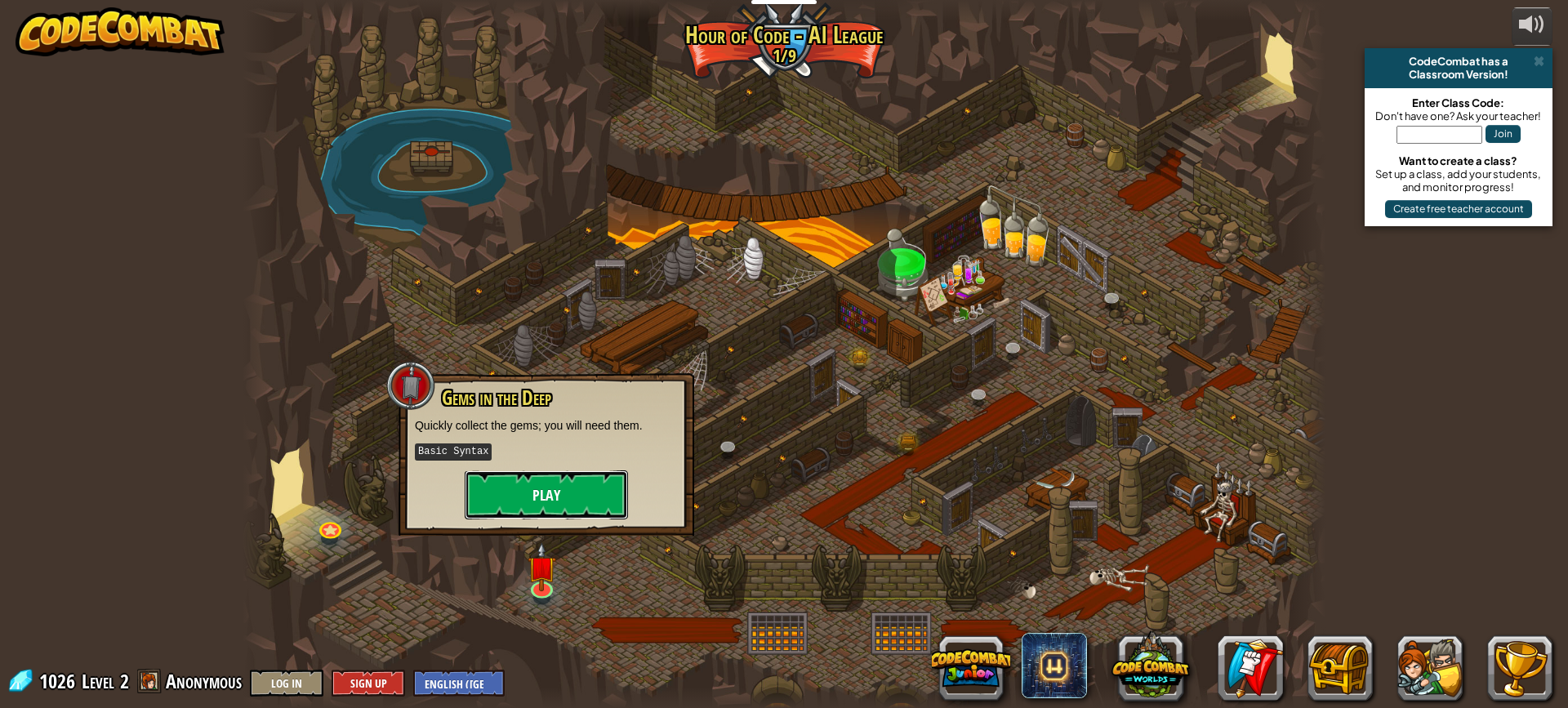
click at [565, 483] on button "Play" at bounding box center [546, 494] width 163 height 49
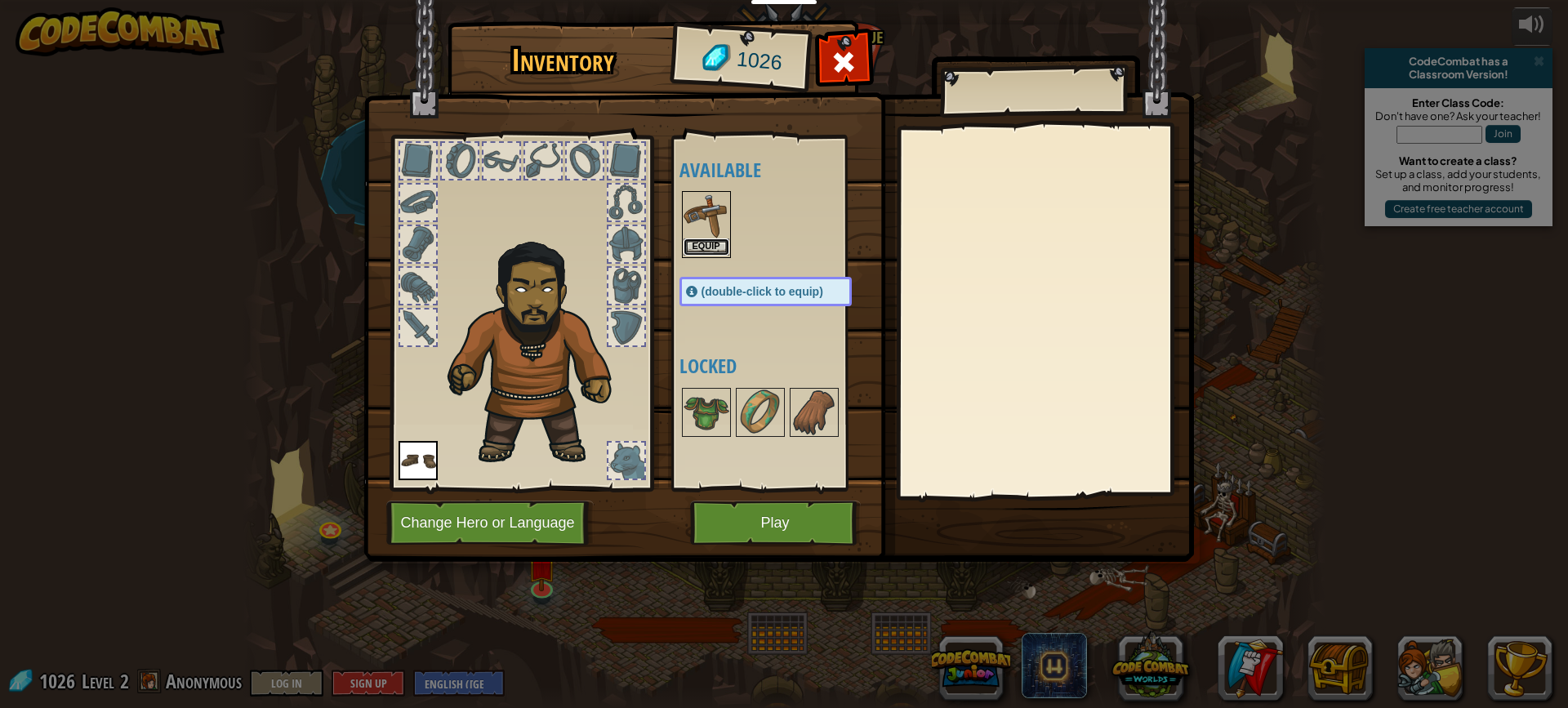
click at [714, 241] on button "Equip" at bounding box center [706, 248] width 46 height 18
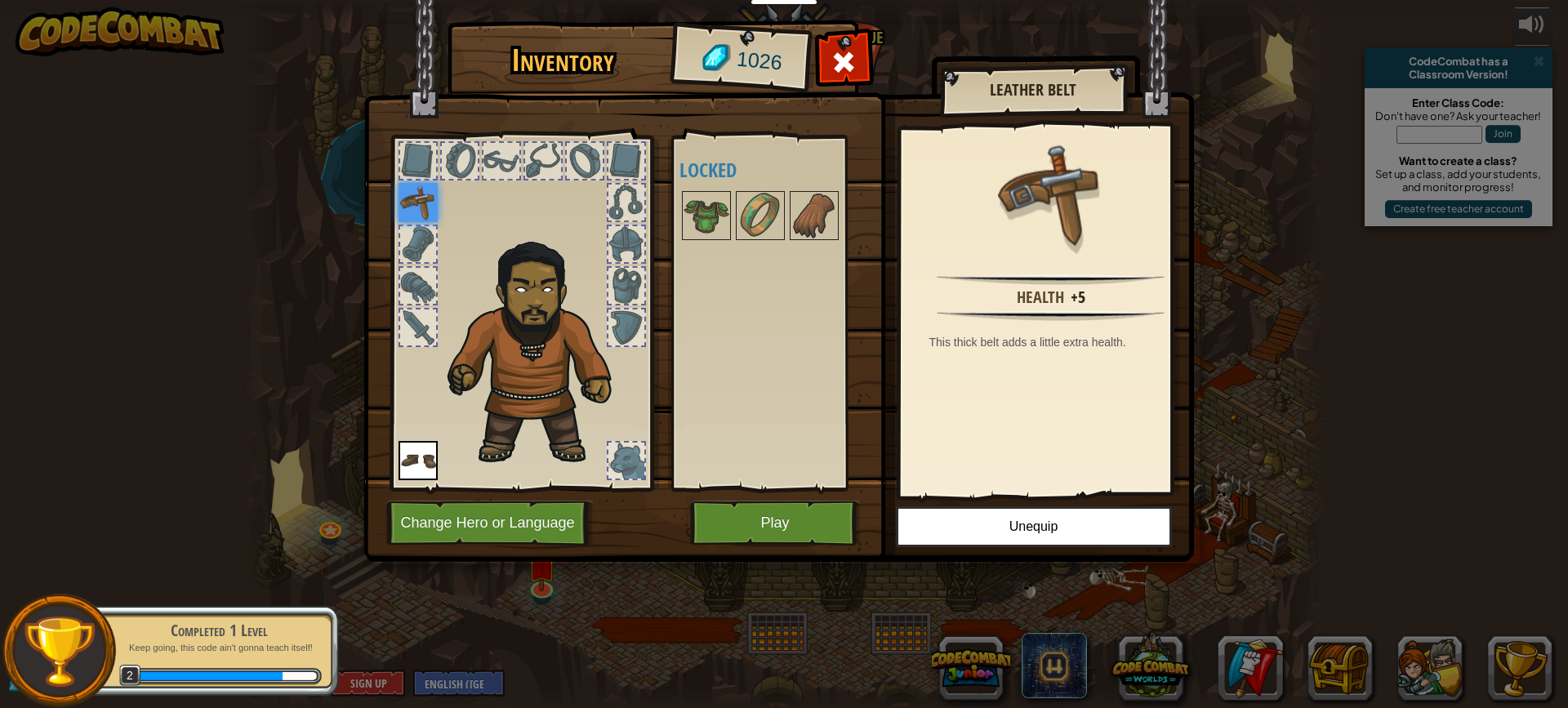
drag, startPoint x: 723, startPoint y: 221, endPoint x: 763, endPoint y: 424, distance: 206.9
click at [720, 287] on div "Available Equip Equip (double-click to equip) Locked" at bounding box center [782, 313] width 205 height 340
click at [812, 531] on button "Play" at bounding box center [775, 523] width 171 height 45
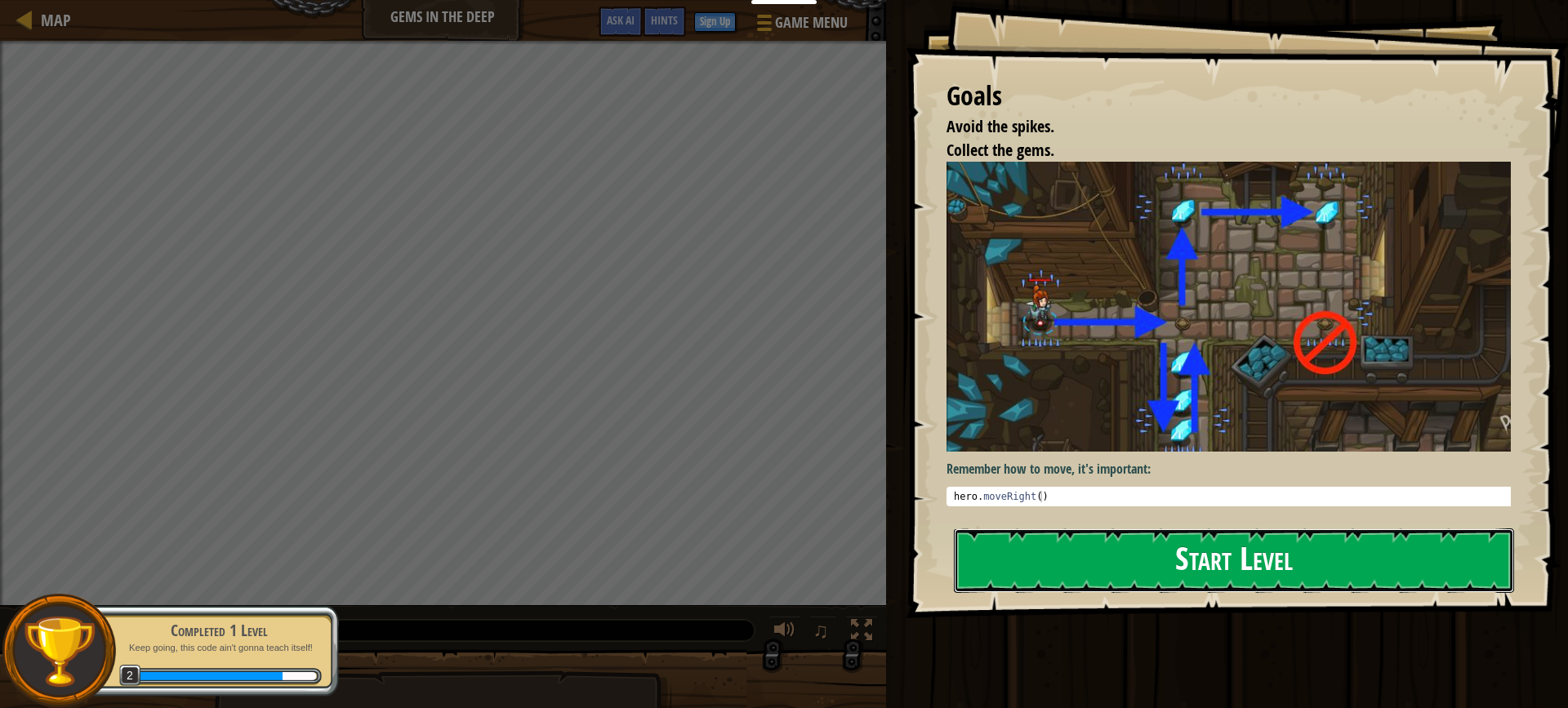
click at [1311, 587] on button "Start Level" at bounding box center [1234, 561] width 561 height 64
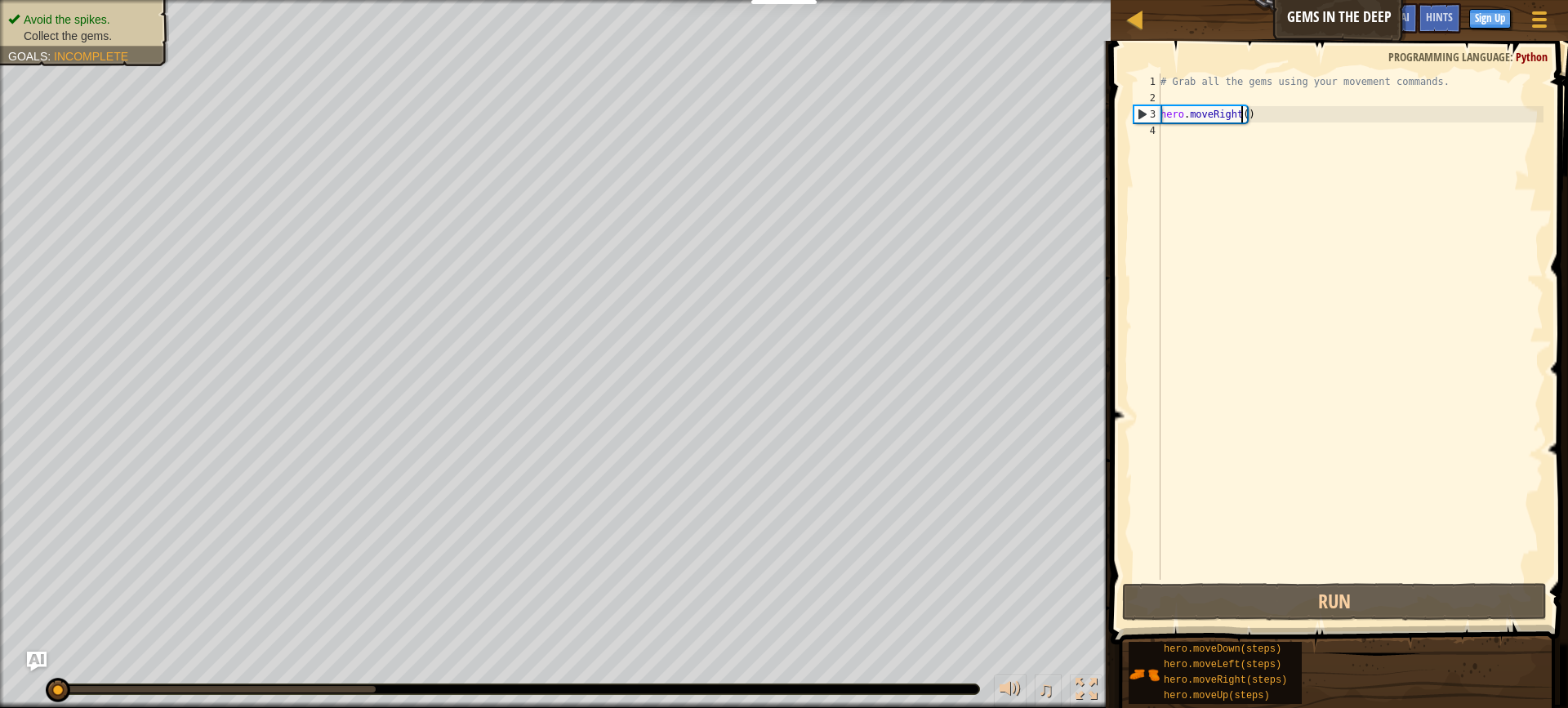
click at [1239, 118] on div "# Grab all the gems using your movement commands. hero . moveRight ( )" at bounding box center [1351, 342] width 386 height 539
type textarea "hero.moveRight(1)"
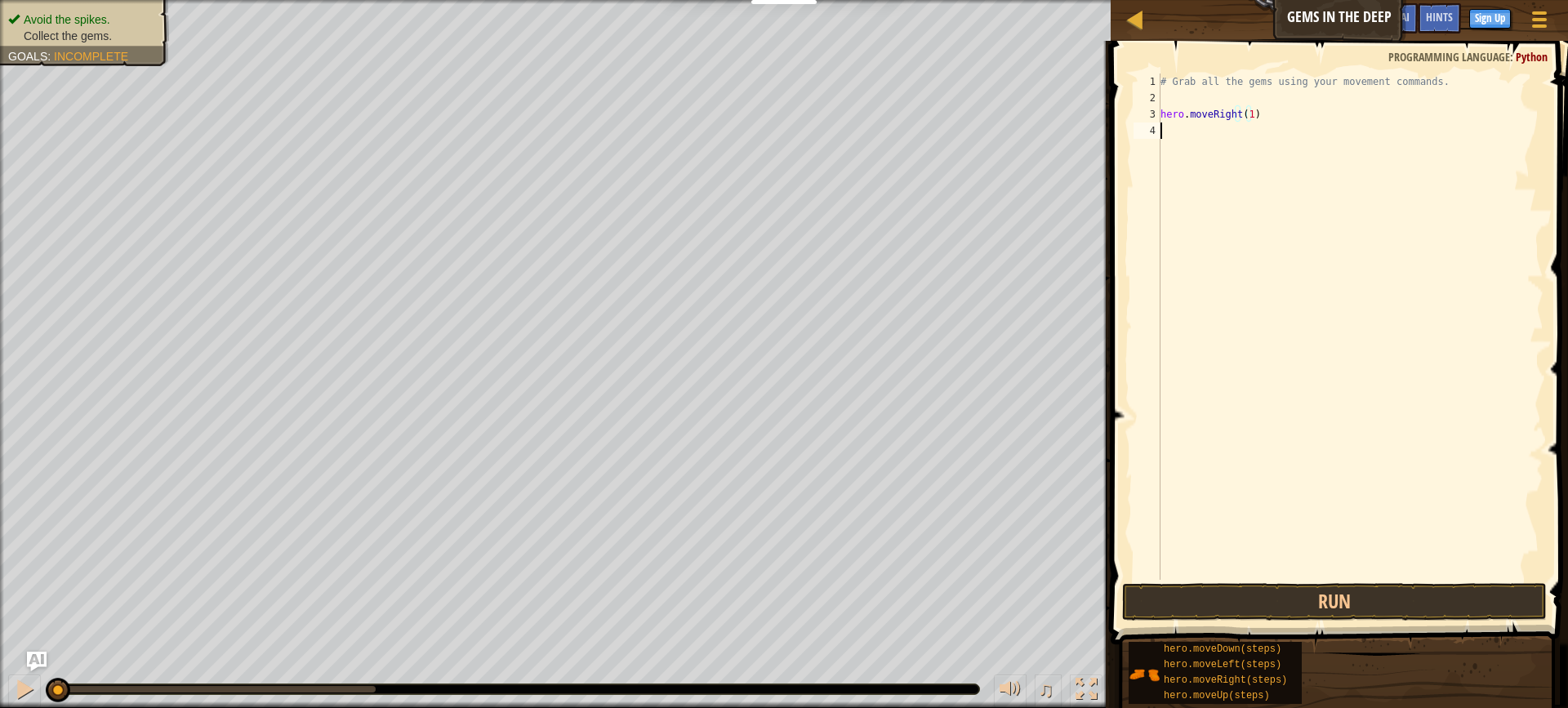
click at [1183, 139] on div "# Grab all the gems using your movement commands. hero . moveRight ( 1 )" at bounding box center [1351, 342] width 386 height 539
type textarea "h"
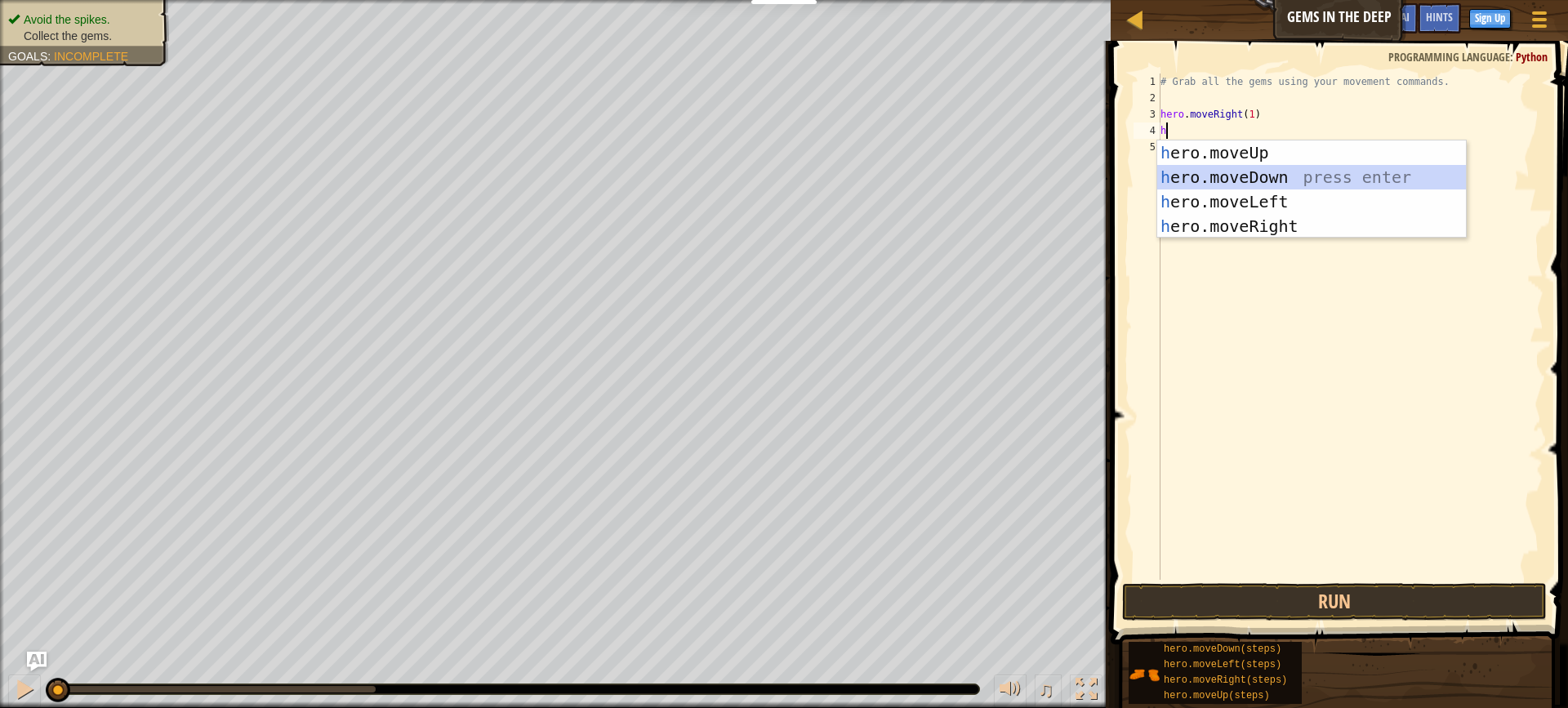
click at [1275, 169] on div "h ero.moveUp press enter h ero.moveDown press enter h ero.moveLeft press enter …" at bounding box center [1312, 214] width 309 height 147
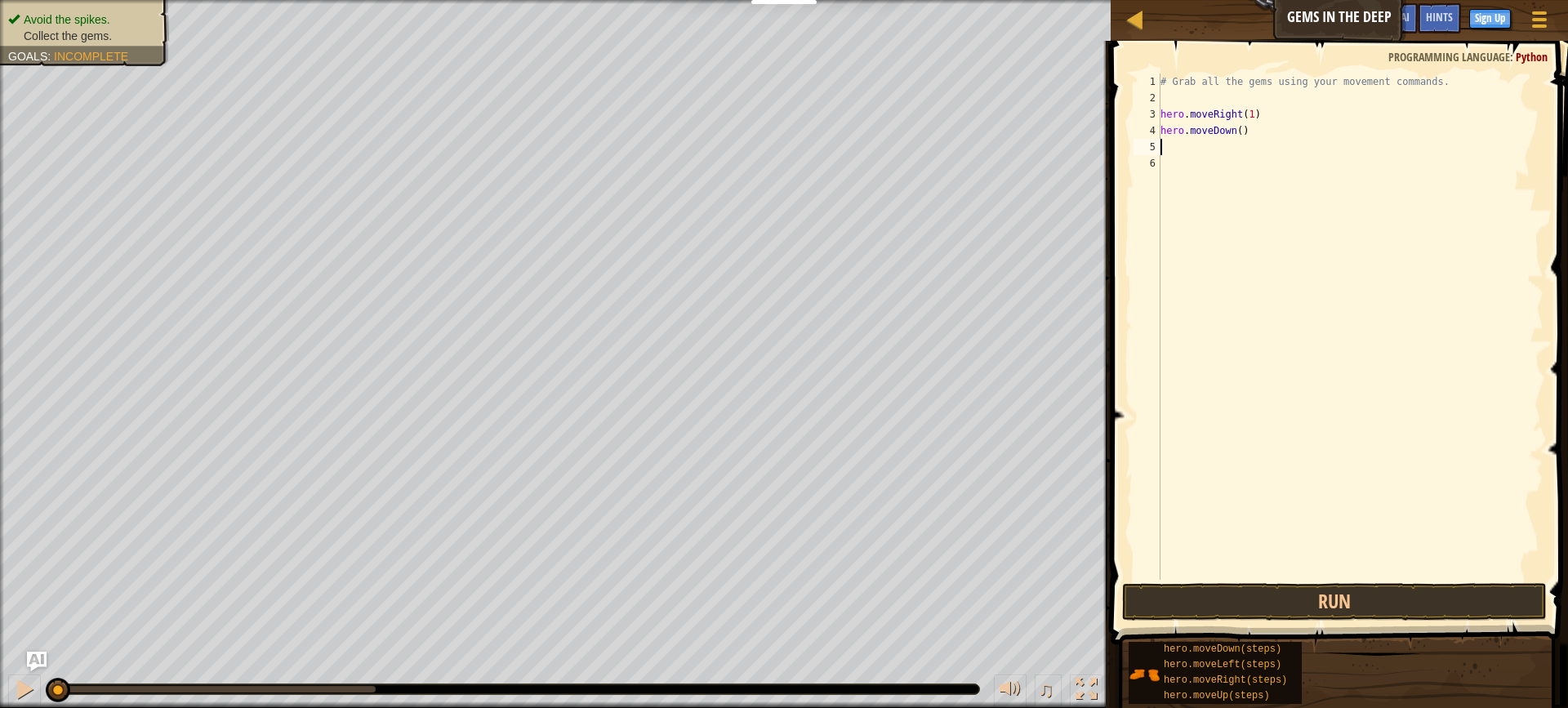
click at [1231, 133] on div "# Grab all the gems using your movement commands. hero . moveRight ( 1 ) hero .…" at bounding box center [1351, 342] width 386 height 539
click at [1235, 129] on div "# Grab all the gems using your movement commands. hero . moveRight ( 1 ) hero .…" at bounding box center [1351, 342] width 386 height 539
type textarea "hero.moveDown(3)"
click at [1165, 142] on div "# Grab all the gems using your movement commands. hero . moveRight ( 1 ) hero .…" at bounding box center [1351, 342] width 386 height 539
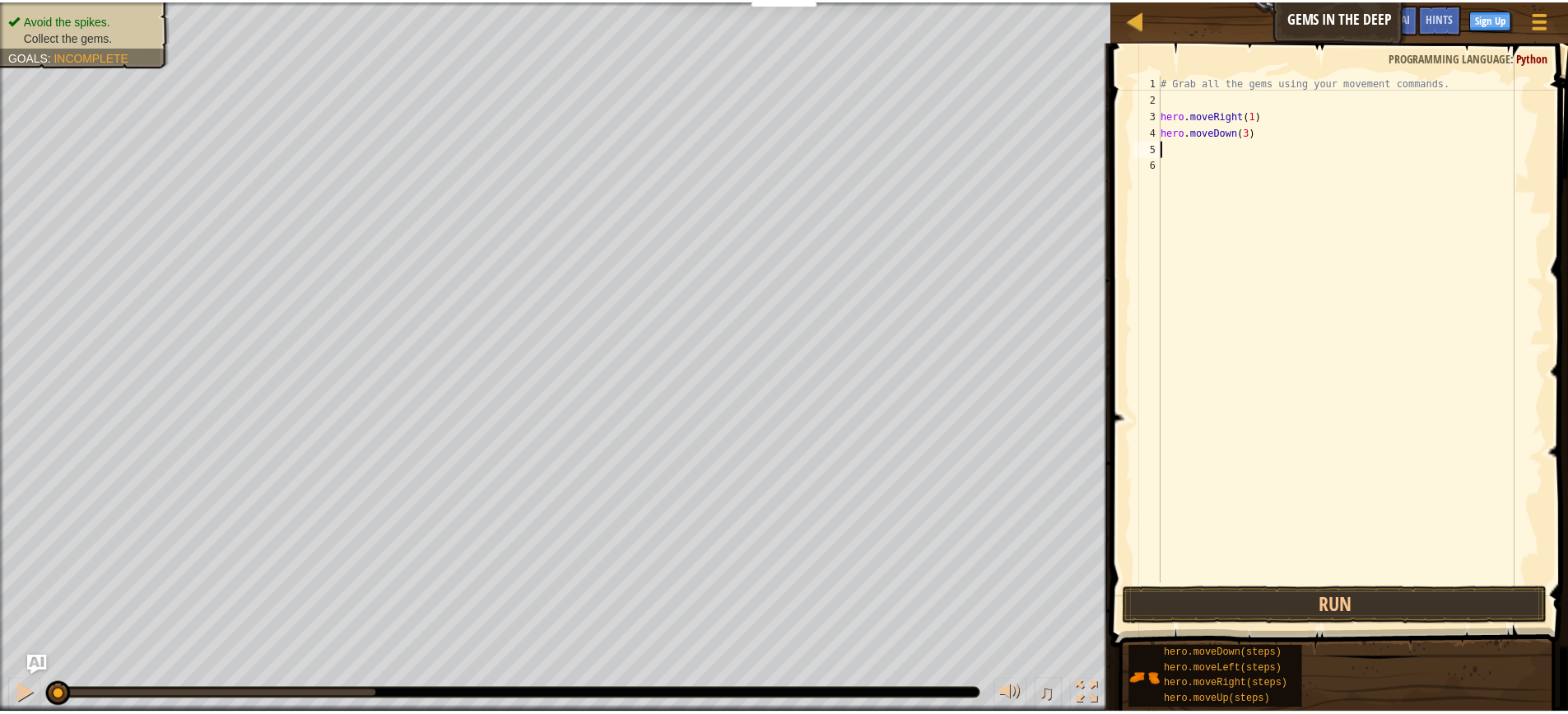
scroll to position [8, 0]
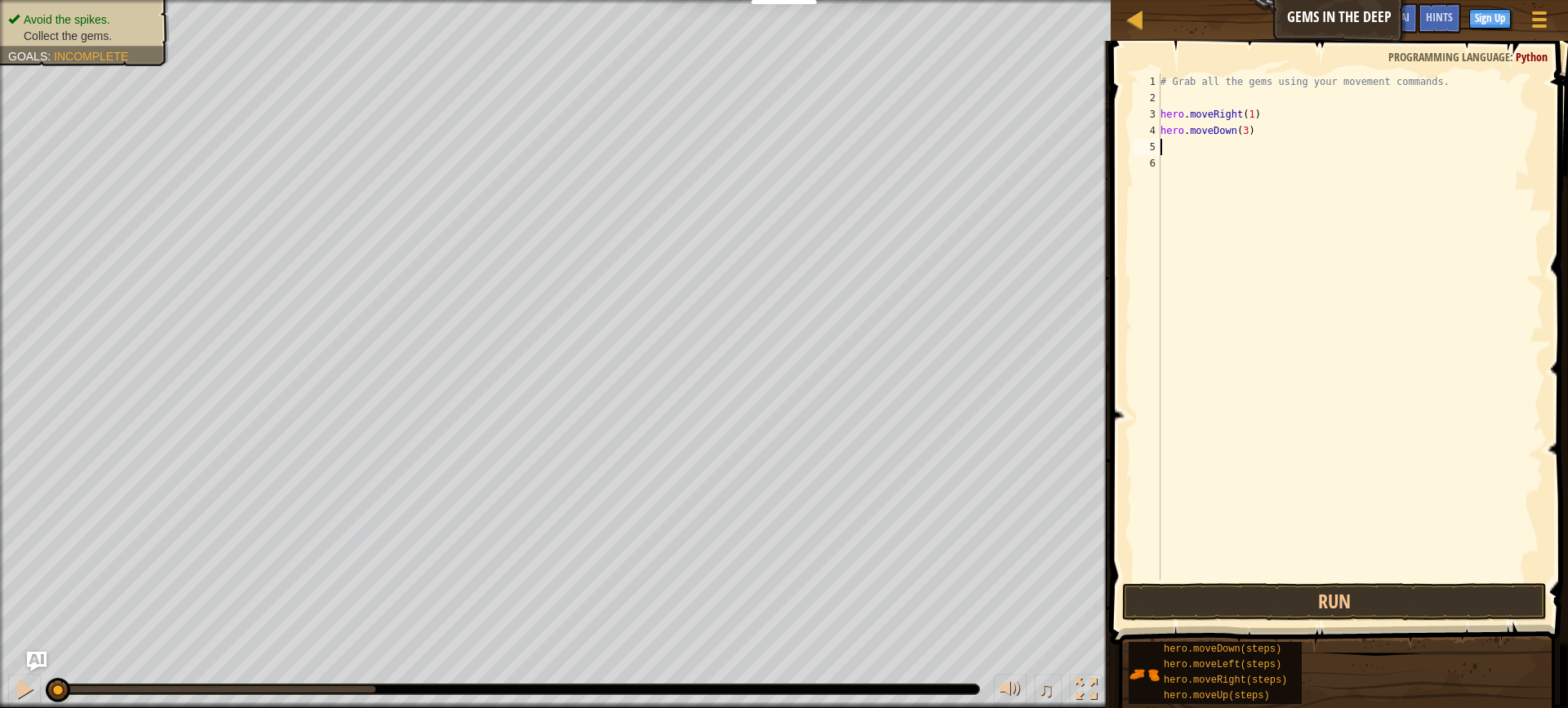
type textarea "h"
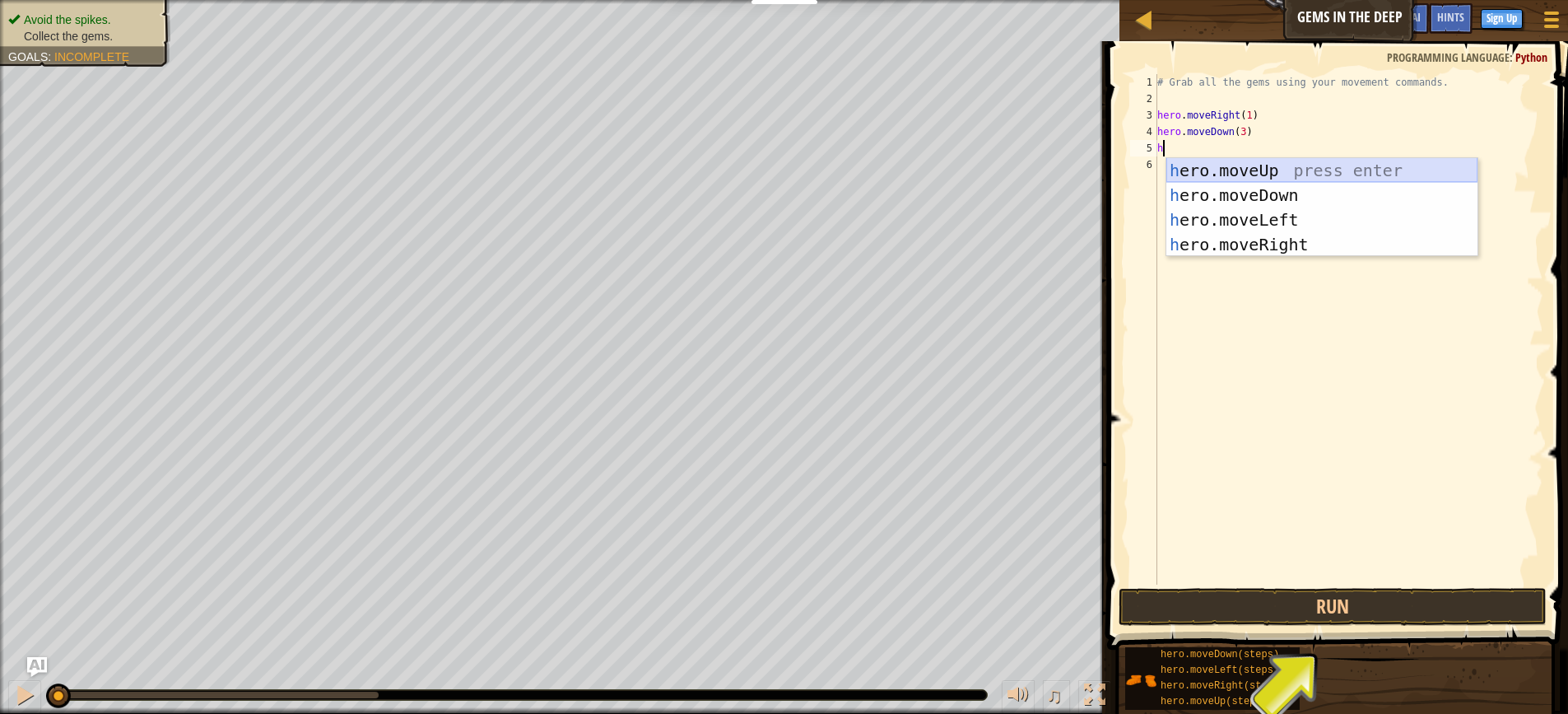
click at [1300, 168] on div "h ero.moveUp press enter h ero.moveDown press enter h ero.moveLeft press enter …" at bounding box center [1322, 232] width 312 height 149
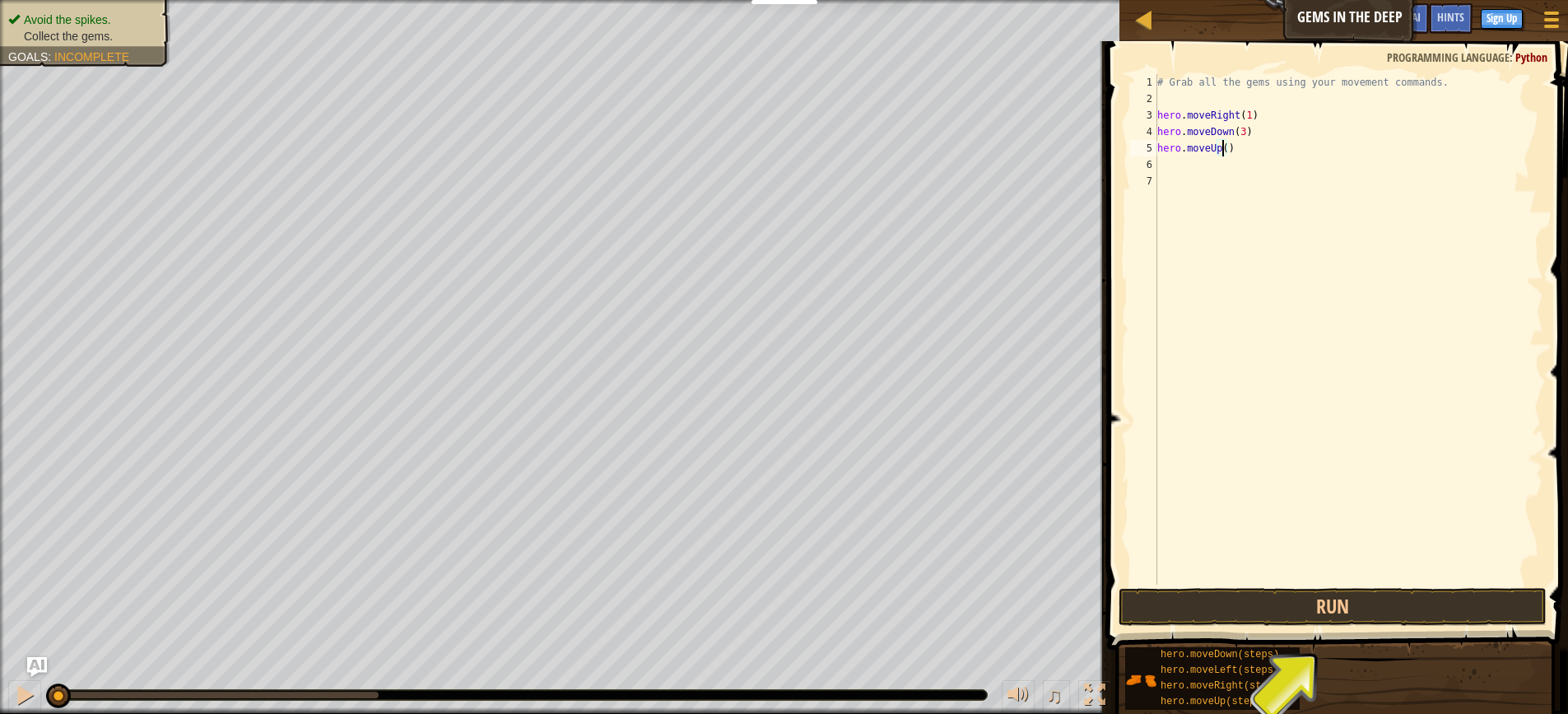
click at [1222, 149] on div "# Grab all the gems using your movement commands. hero . moveRight ( 1 ) hero .…" at bounding box center [1349, 345] width 389 height 544
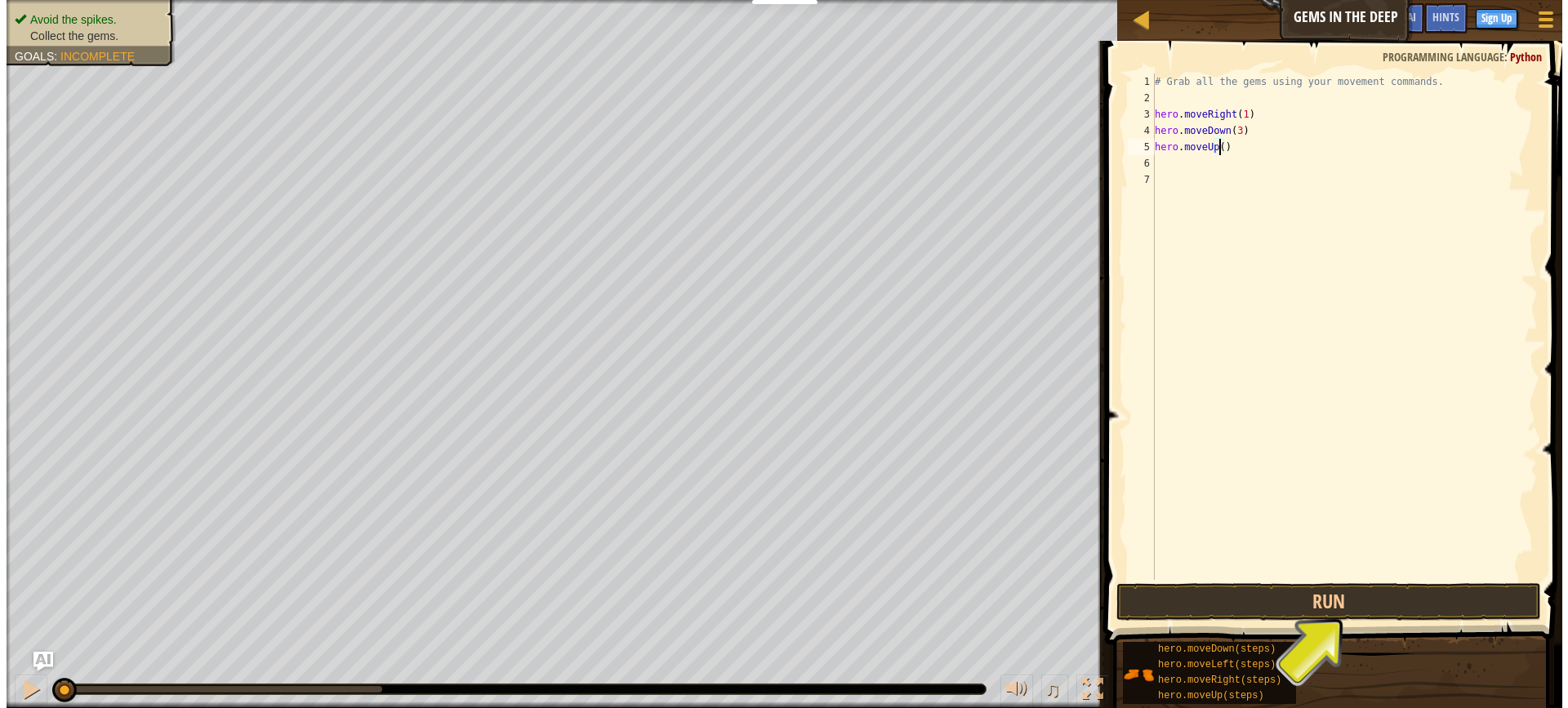
scroll to position [8, 6]
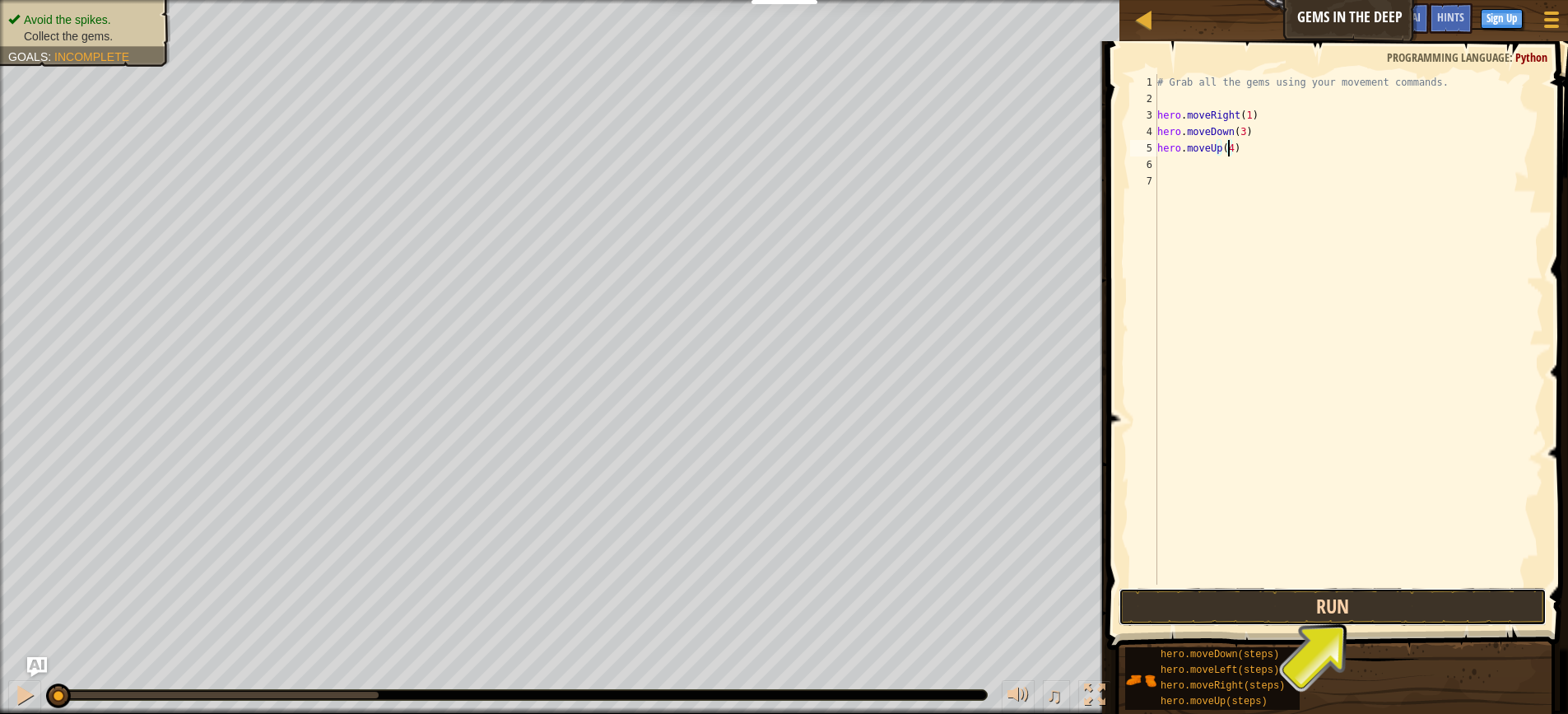
click at [1327, 598] on button "Run" at bounding box center [1332, 607] width 428 height 38
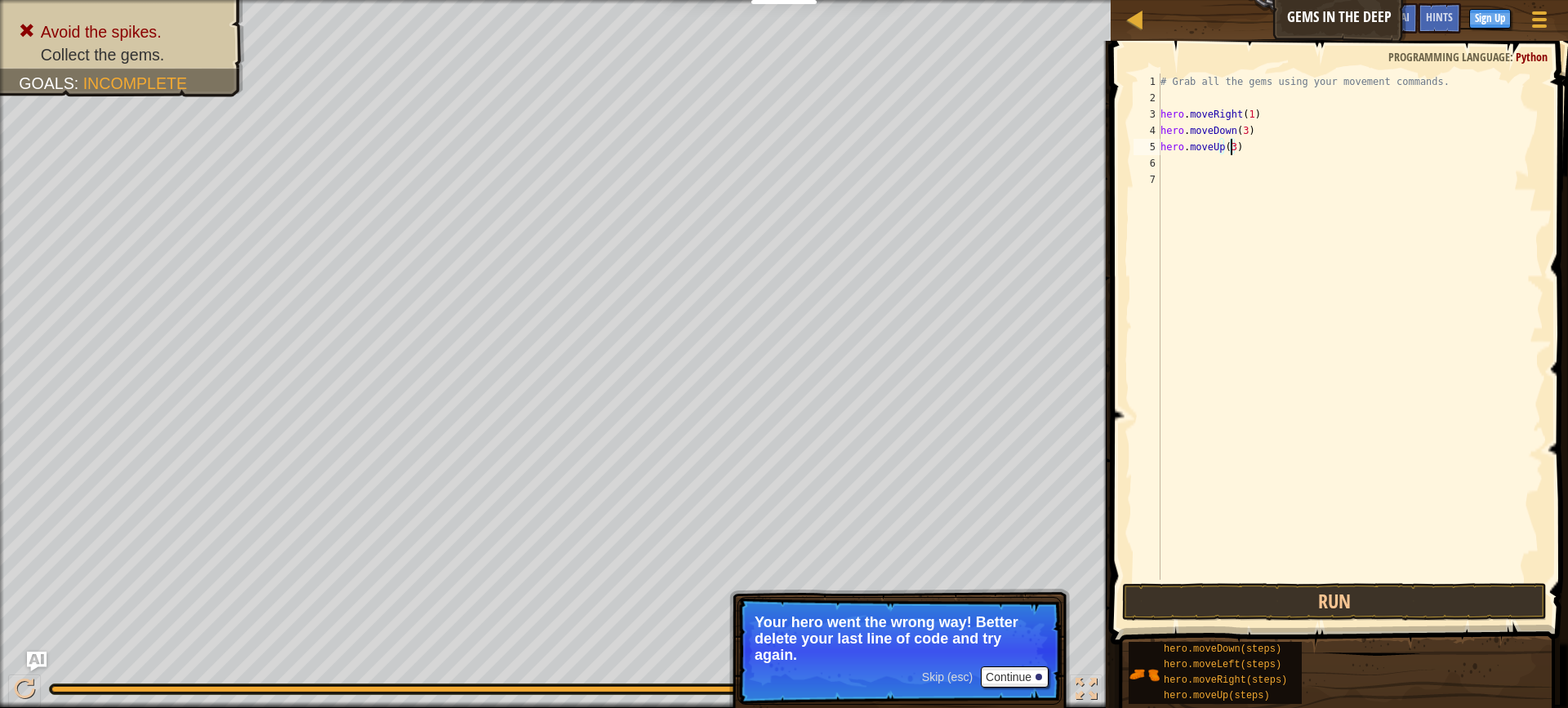
click at [1242, 130] on div "# Grab all the gems using your movement commands. hero . moveRight ( 1 ) hero .…" at bounding box center [1351, 342] width 386 height 539
click at [1334, 594] on button "Run" at bounding box center [1334, 602] width 424 height 38
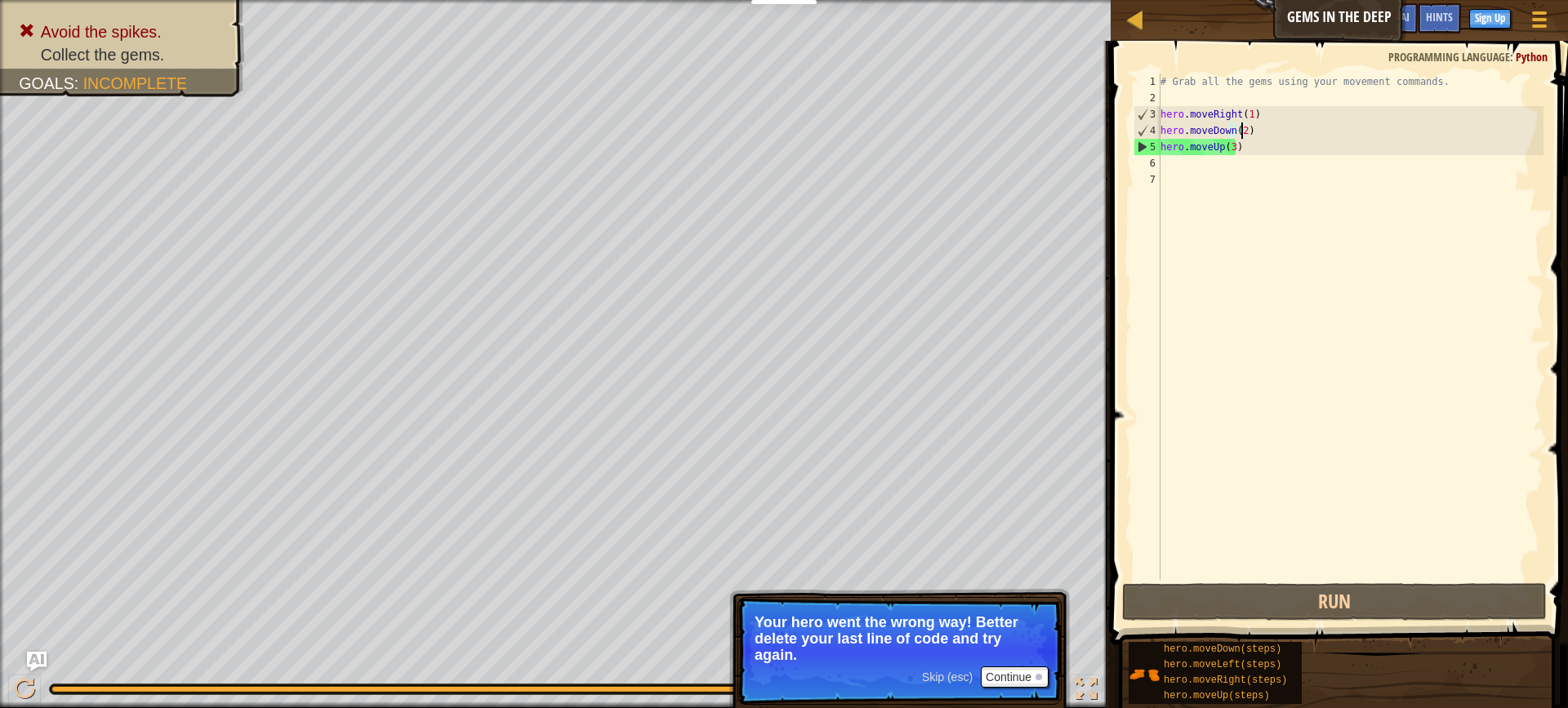
click at [1229, 145] on div "# Grab all the gems using your movement commands. hero . moveRight ( 1 ) hero .…" at bounding box center [1351, 342] width 386 height 539
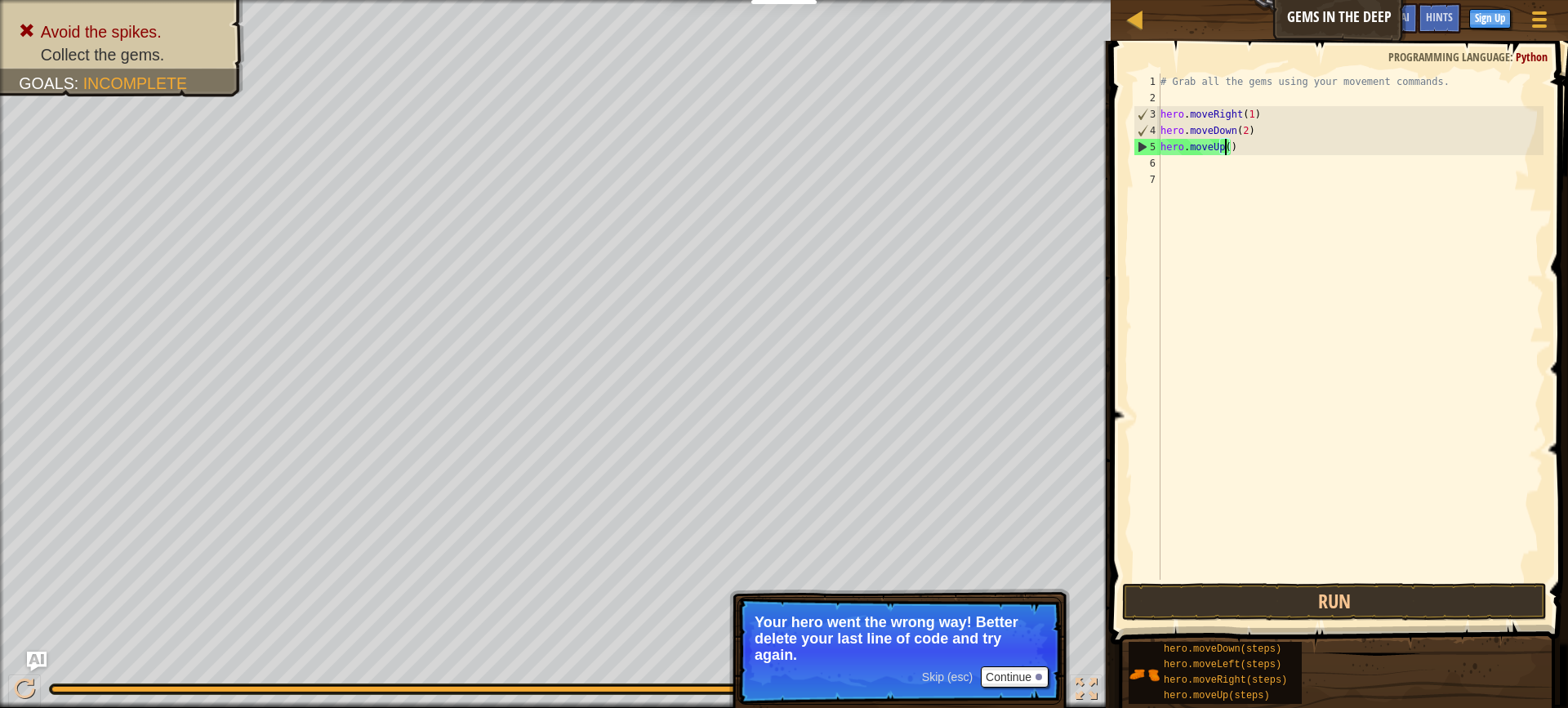
scroll to position [8, 6]
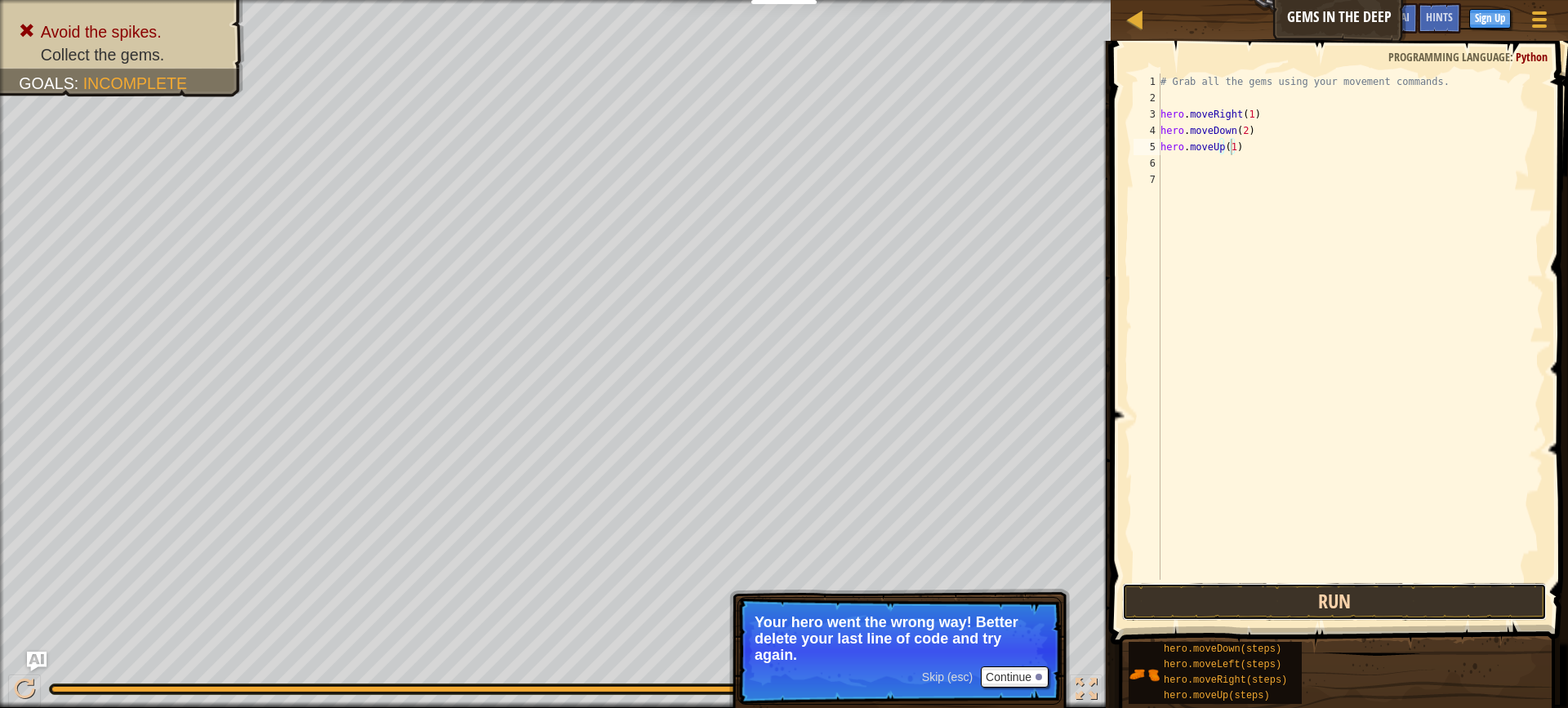
click at [1334, 596] on button "Run" at bounding box center [1334, 602] width 424 height 38
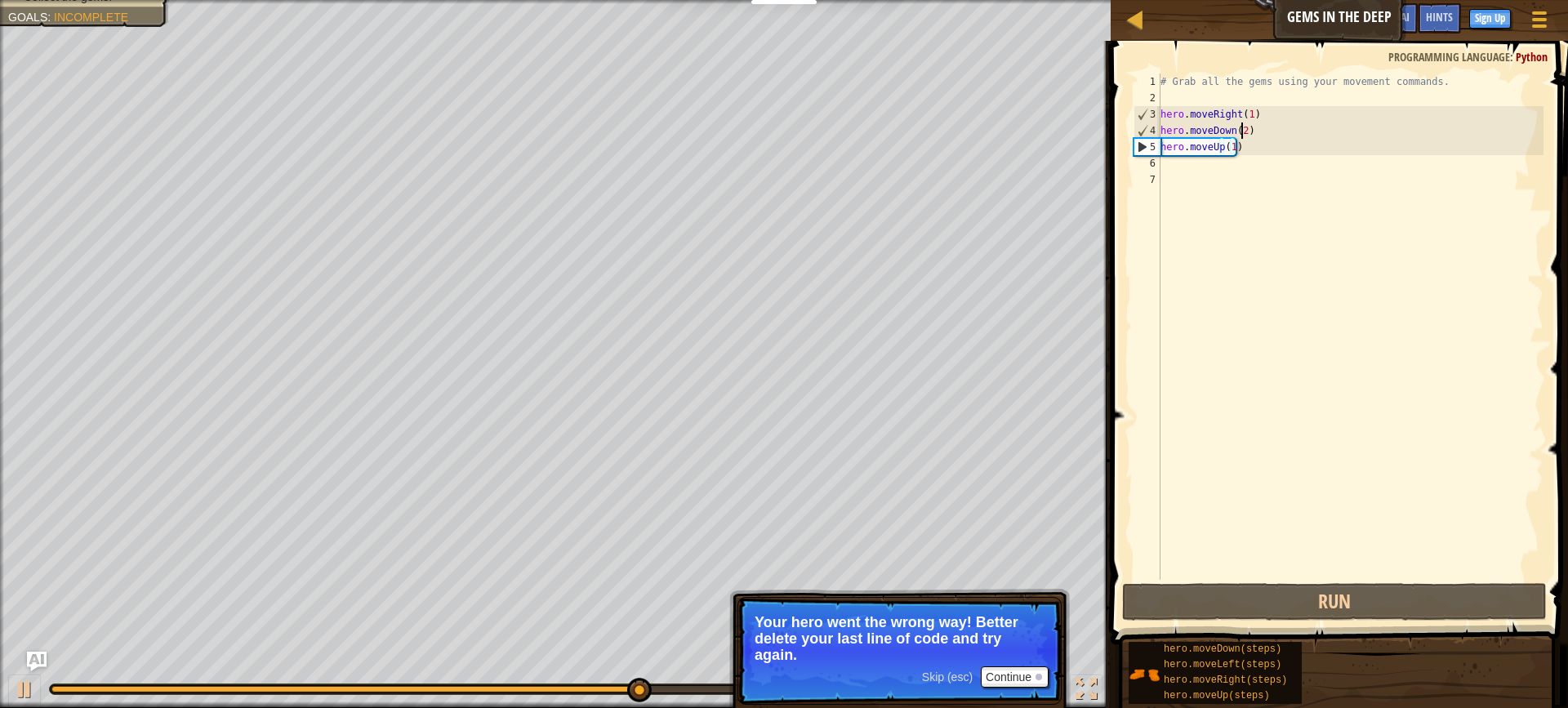
click at [1243, 128] on div "# Grab all the gems using your movement commands. hero . moveRight ( 1 ) hero .…" at bounding box center [1351, 342] width 386 height 539
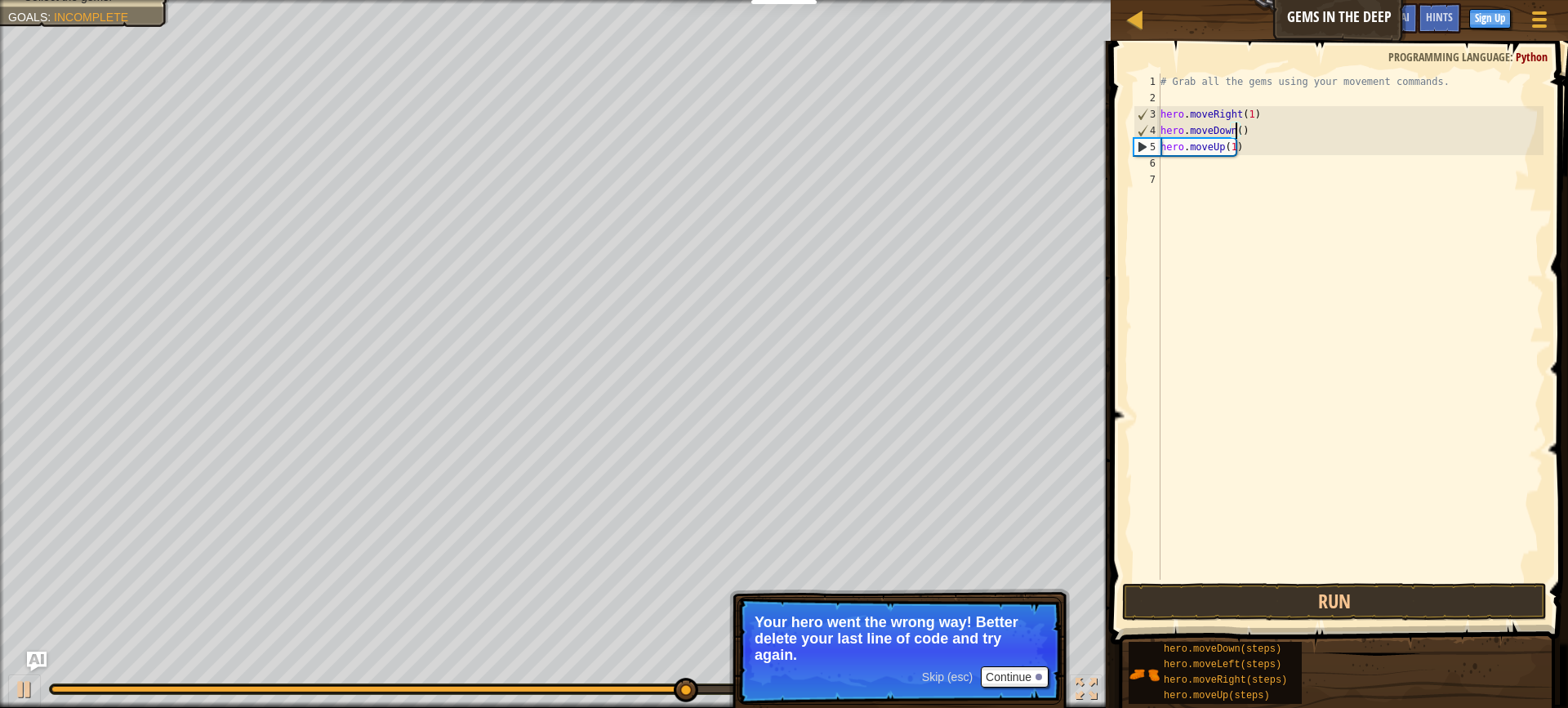
scroll to position [8, 7]
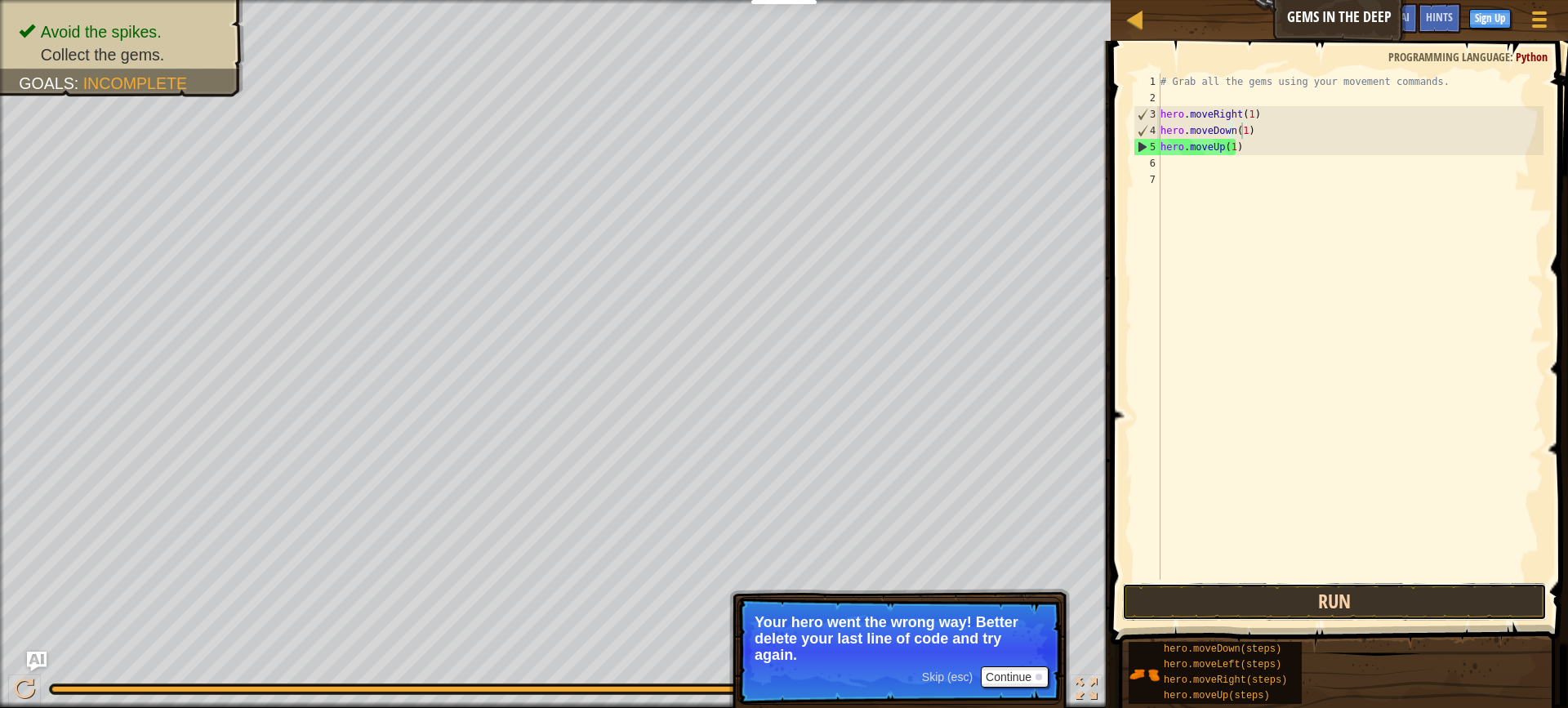
click at [1492, 606] on button "Run" at bounding box center [1334, 602] width 424 height 38
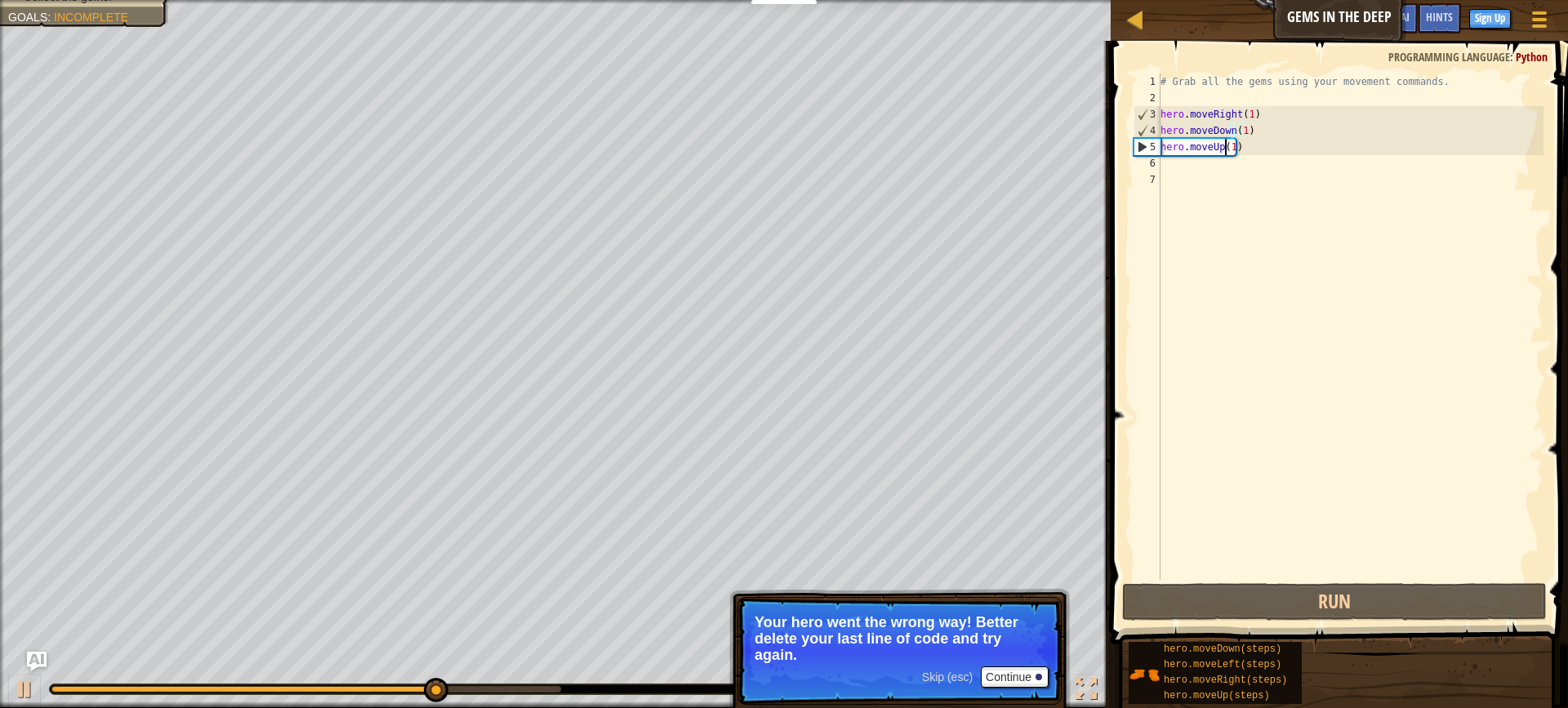
click at [1228, 147] on div "# Grab all the gems using your movement commands. hero . moveRight ( 1 ) hero .…" at bounding box center [1351, 342] width 386 height 539
click at [1230, 146] on div "# Grab all the gems using your movement commands. hero . moveRight ( 1 ) hero .…" at bounding box center [1351, 342] width 386 height 539
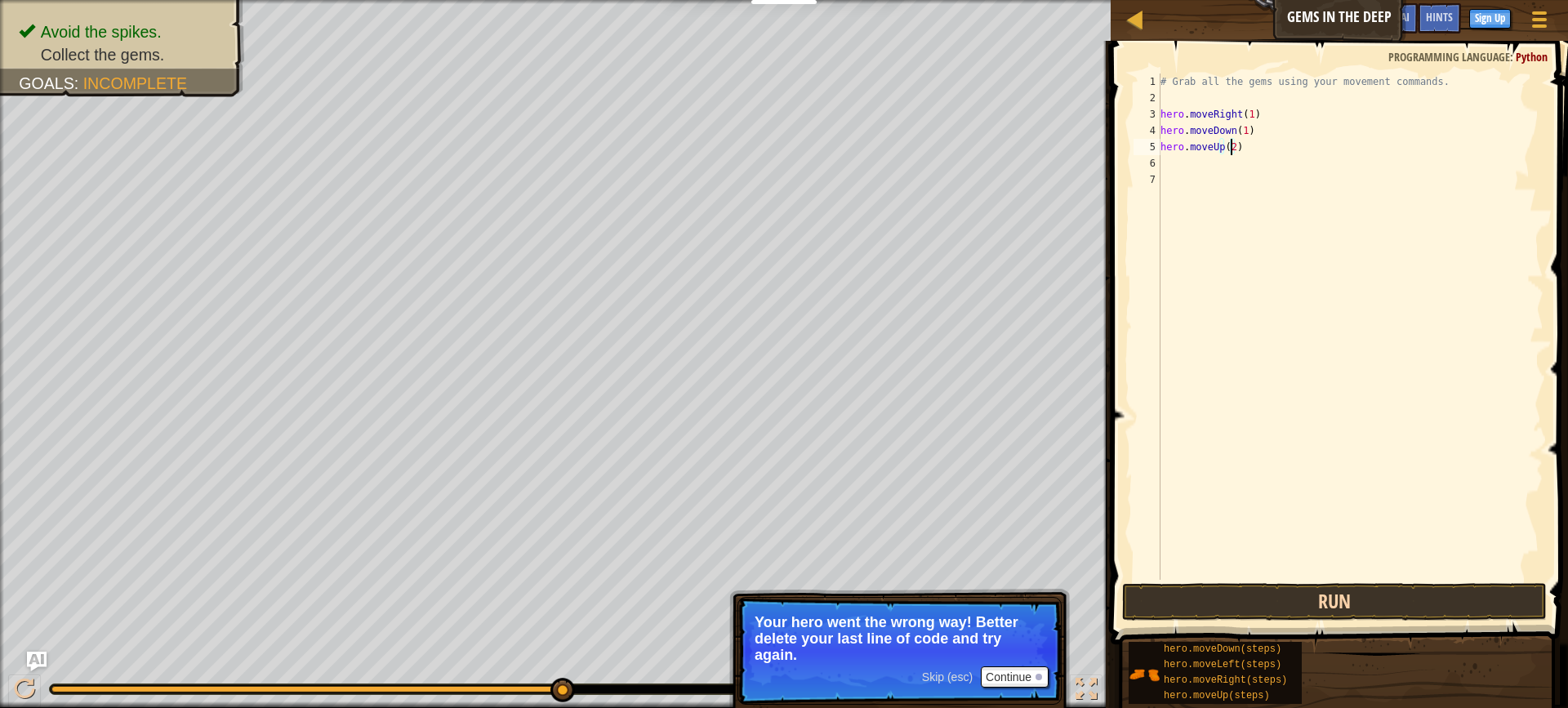
type textarea "hero.moveUp(2)"
click at [1301, 604] on button "Run" at bounding box center [1334, 602] width 424 height 38
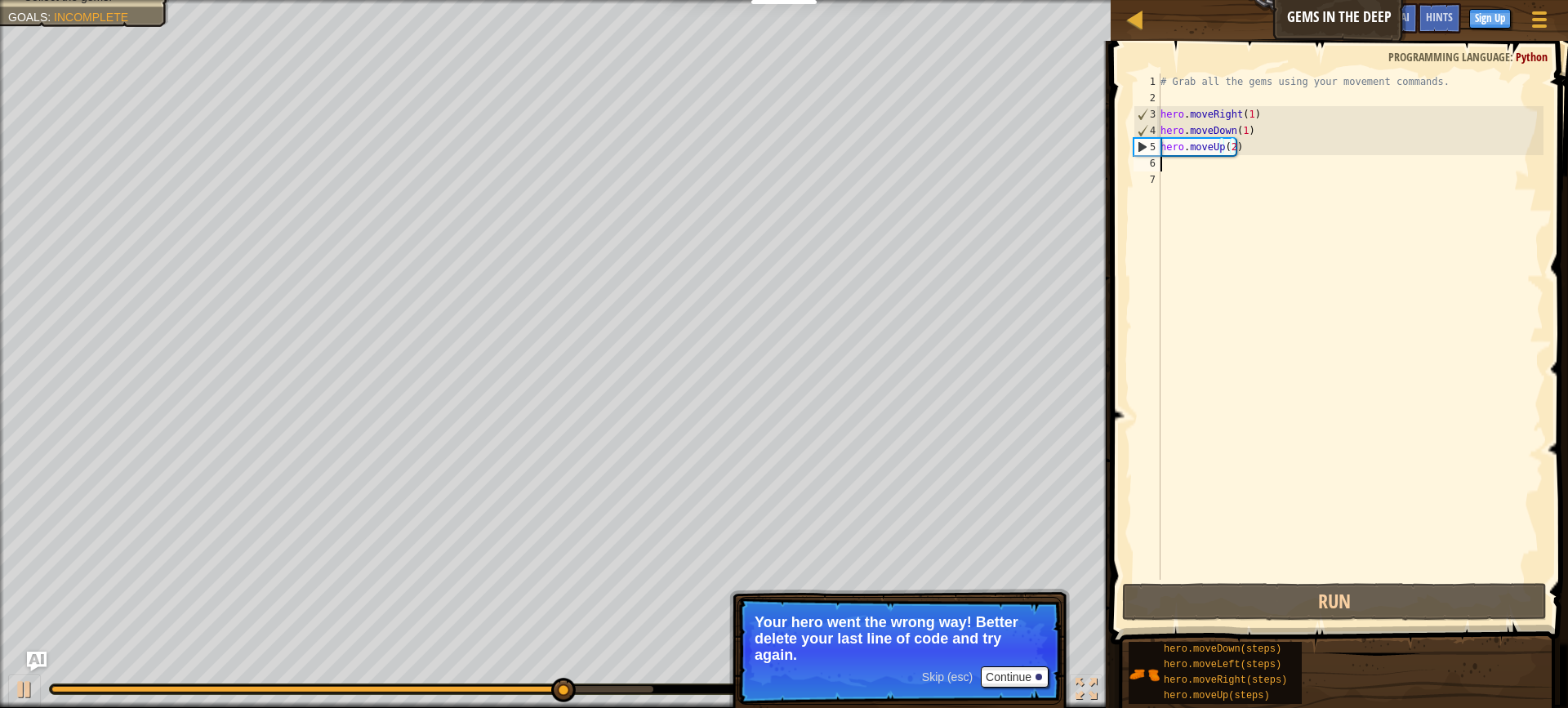
click at [1176, 169] on div "# Grab all the gems using your movement commands. hero . moveRight ( 1 ) hero .…" at bounding box center [1351, 342] width 386 height 539
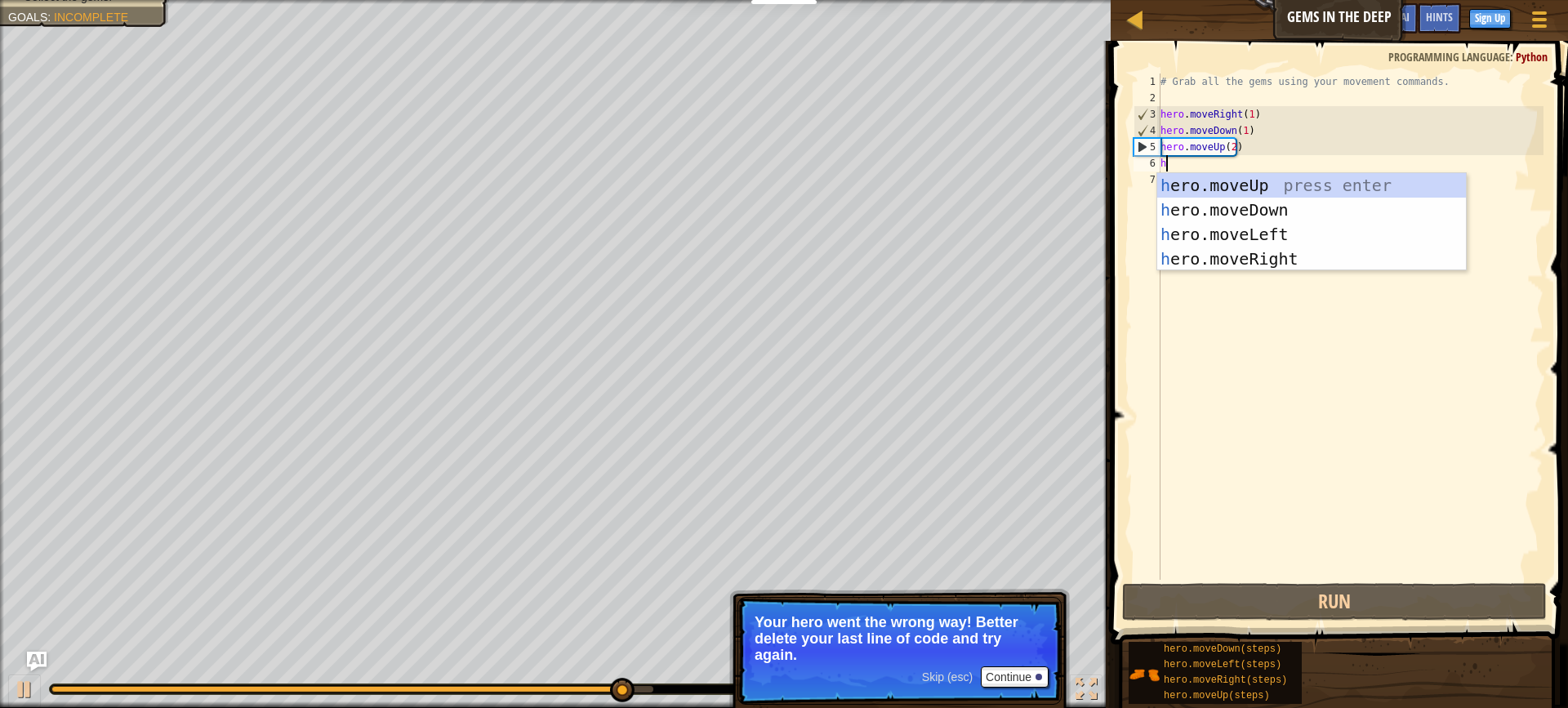
type textarea "h"
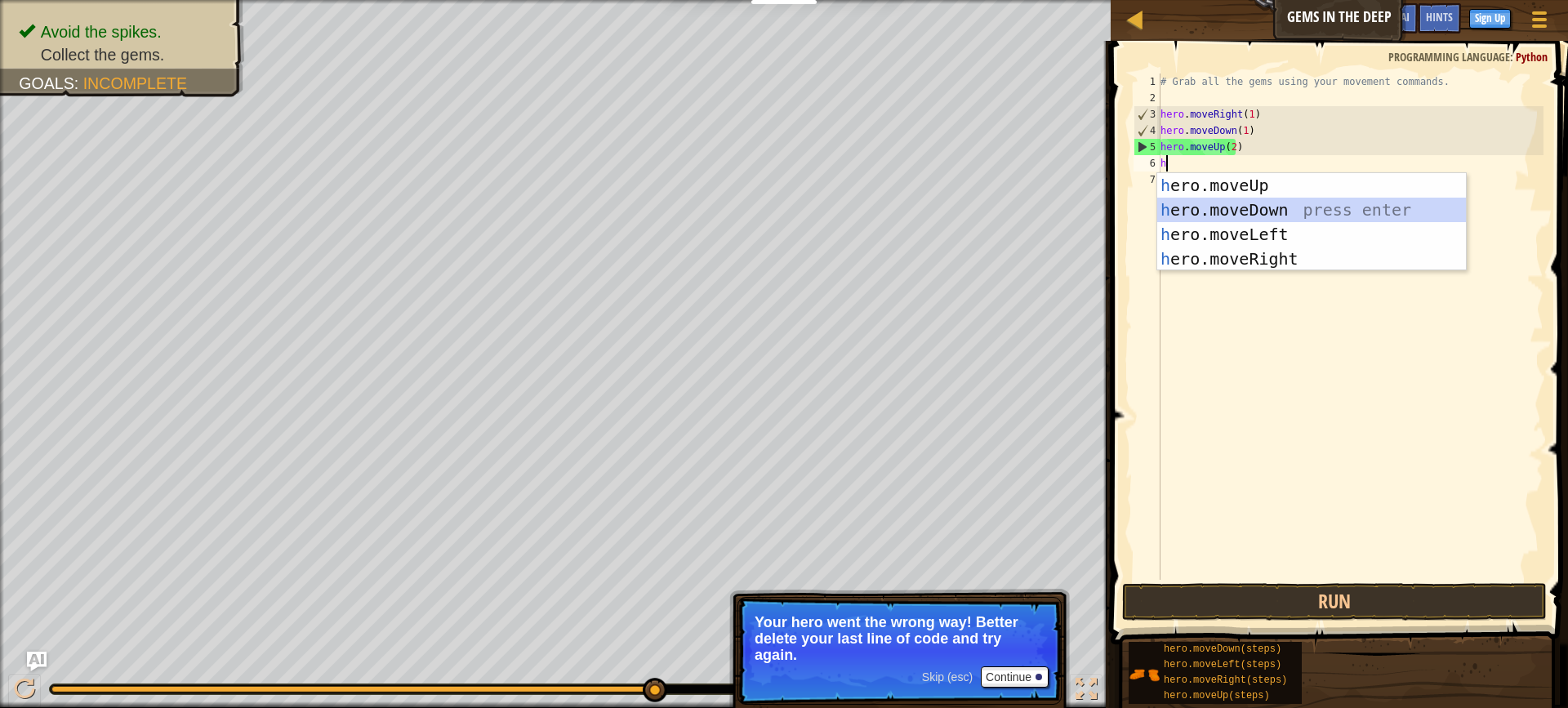
click at [1239, 205] on div "h ero.moveUp press enter h ero.moveDown press enter h ero.moveLeft press enter …" at bounding box center [1312, 247] width 309 height 147
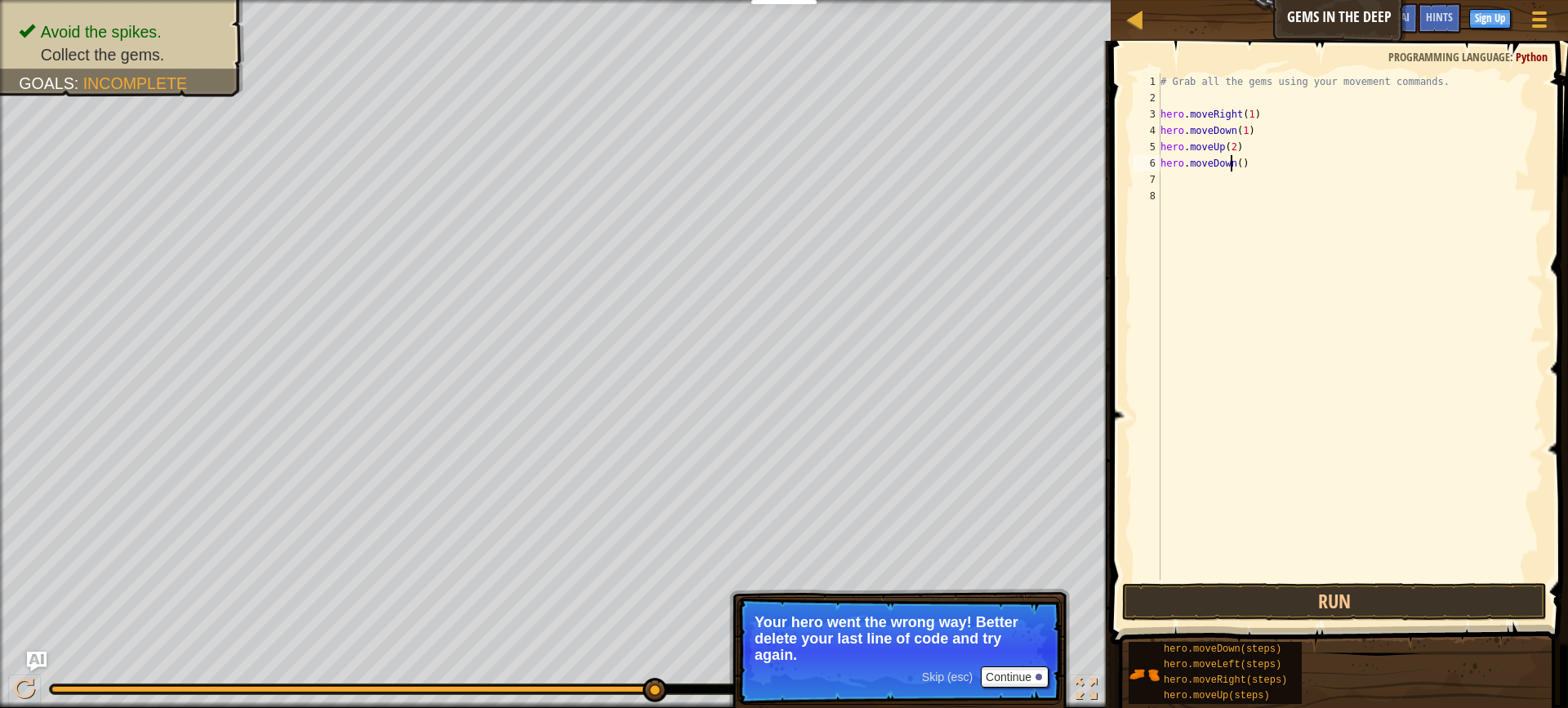
click at [1234, 161] on div "# Grab all the gems using your movement commands. hero . moveRight ( 1 ) hero .…" at bounding box center [1351, 342] width 386 height 539
click at [1234, 162] on div "# Grab all the gems using your movement commands. hero . moveRight ( 1 ) hero .…" at bounding box center [1351, 342] width 386 height 539
click at [1236, 163] on div "# Grab all the gems using your movement commands. hero . moveRight ( 1 ) hero .…" at bounding box center [1351, 342] width 386 height 539
type textarea "hero.moveDown(2)"
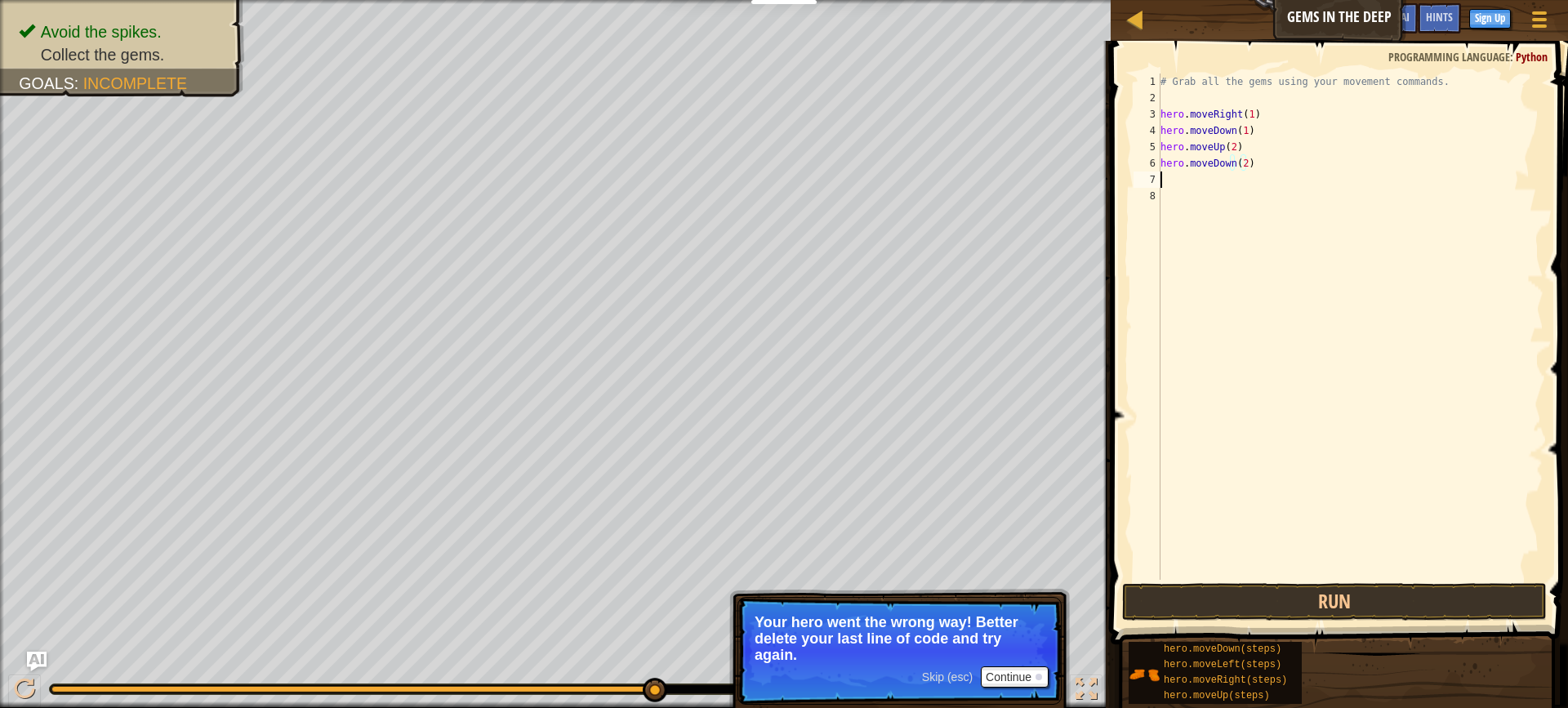
click at [1163, 183] on div "# Grab all the gems using your movement commands. hero . moveRight ( 1 ) hero .…" at bounding box center [1351, 342] width 386 height 539
type textarea "h"
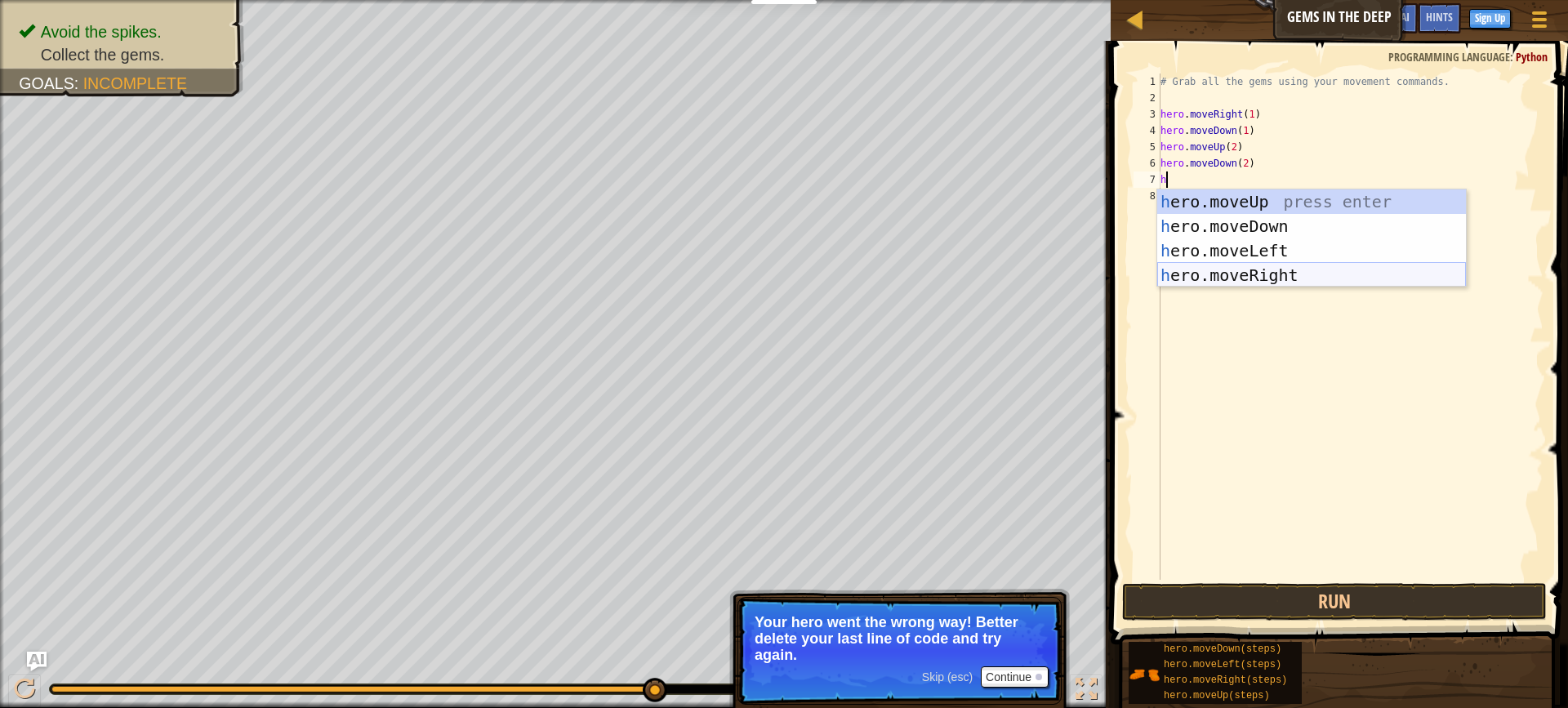
click at [1299, 278] on div "h ero.moveUp press enter h ero.moveDown press enter h ero.moveLeft press enter …" at bounding box center [1312, 262] width 309 height 147
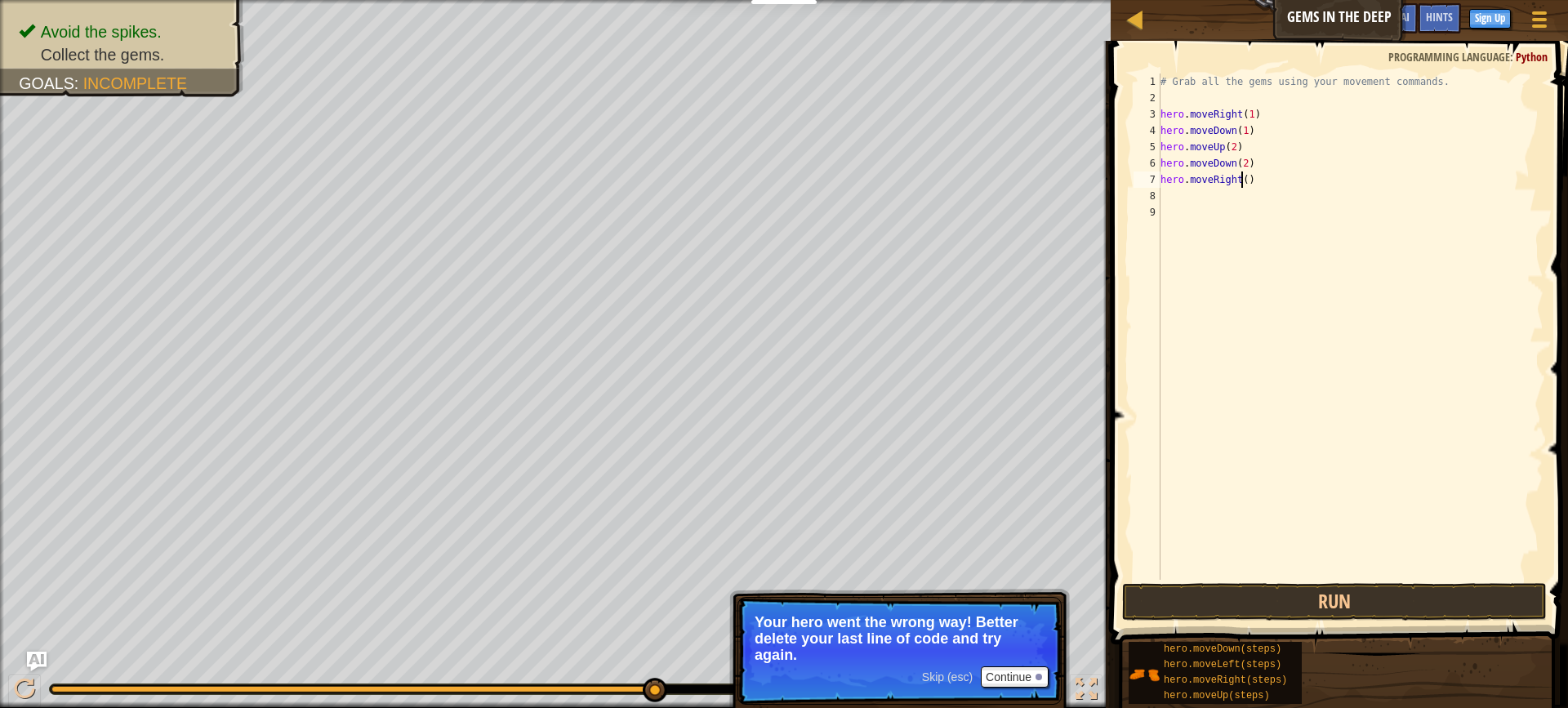
click at [1240, 179] on div "# Grab all the gems using your movement commands. hero . moveRight ( 1 ) hero .…" at bounding box center [1351, 342] width 386 height 539
type textarea "hero.moveRight(1)"
click at [1189, 207] on div "# Grab all the gems using your movement commands. hero . moveRight ( 1 ) hero .…" at bounding box center [1351, 342] width 386 height 539
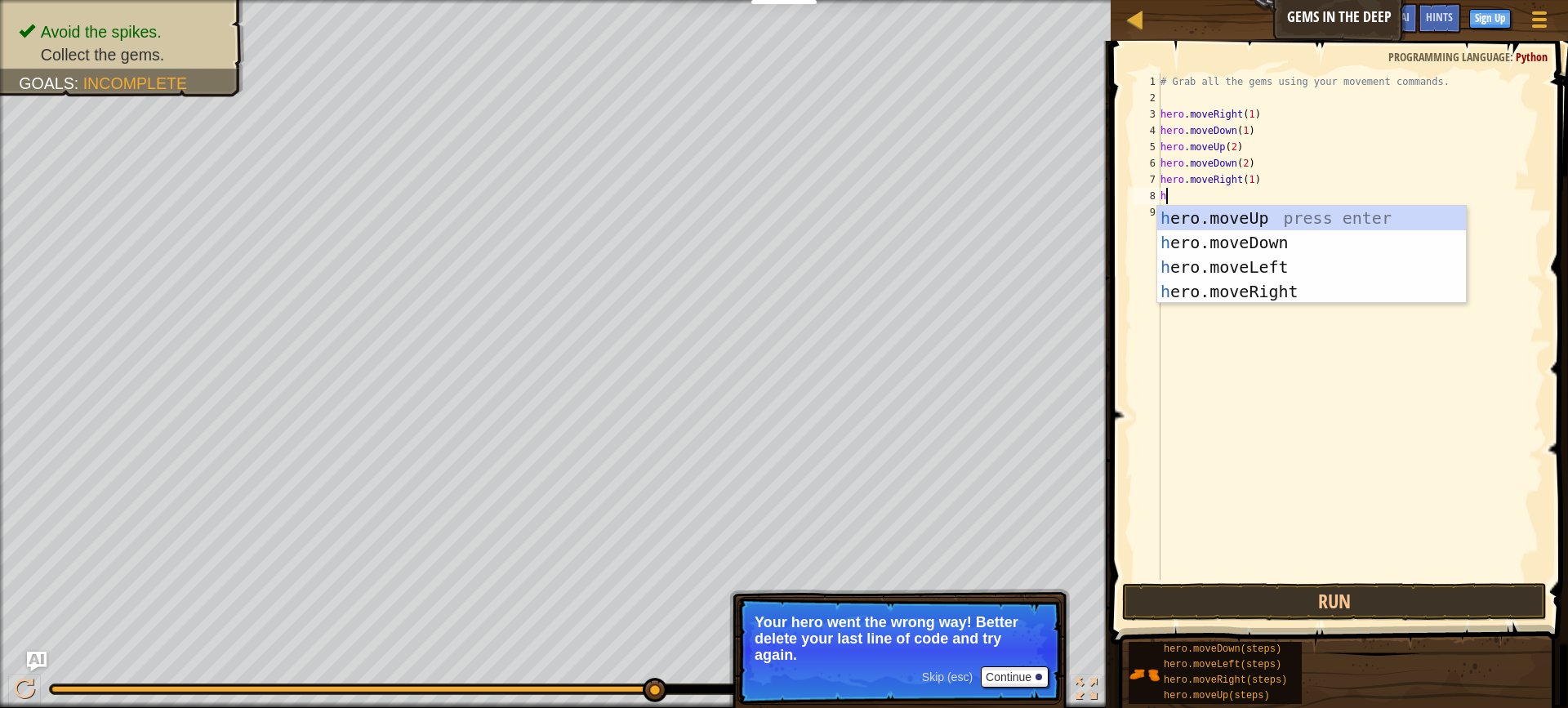
type textarea "he"
click at [1269, 214] on div "he ro.moveUp press enter he ro.moveDown press enter he ro.moveLeft press enter …" at bounding box center [1312, 279] width 309 height 147
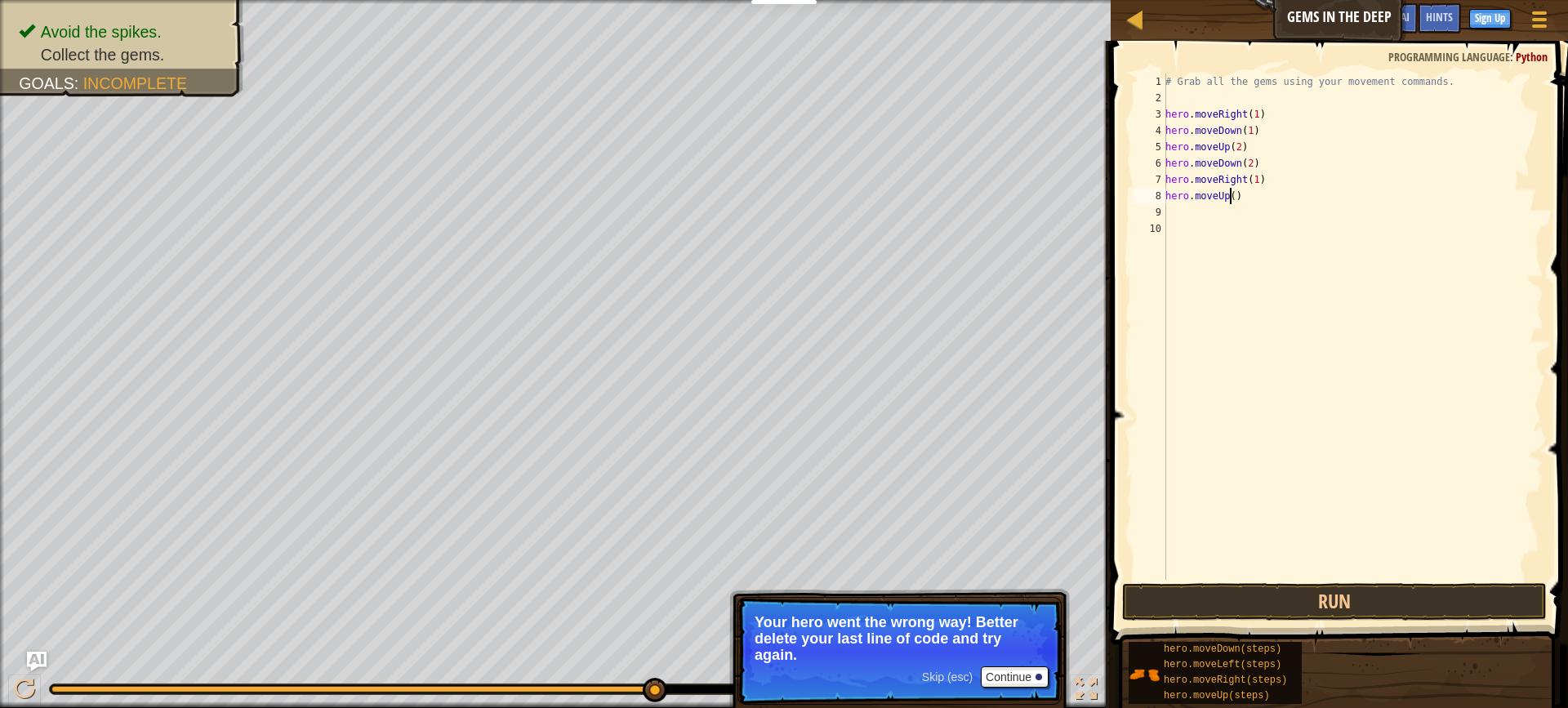
click at [1229, 198] on div "# Grab all the gems using your movement commands. hero . moveRight ( 1 ) hero .…" at bounding box center [1352, 342] width 381 height 539
click at [1438, 586] on button "Run" at bounding box center [1334, 602] width 424 height 38
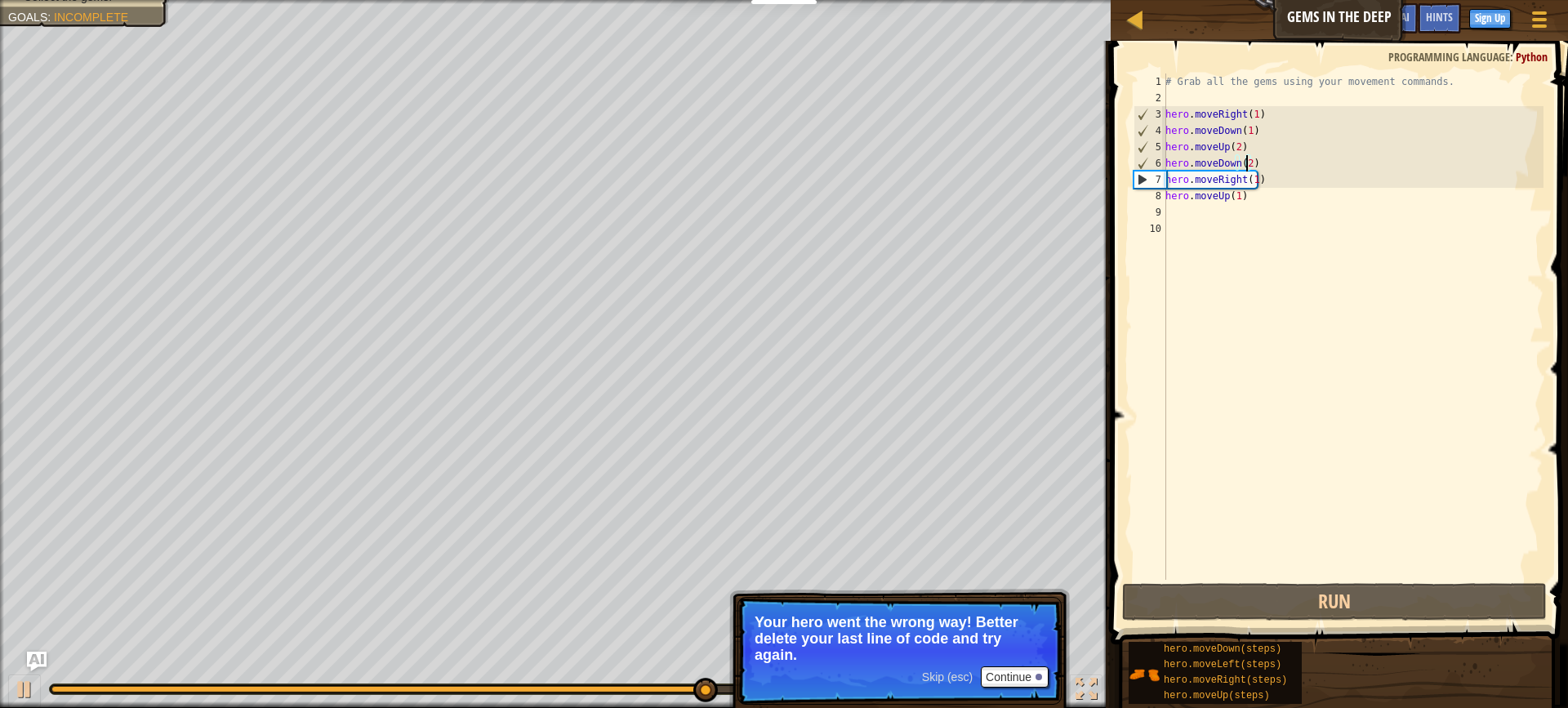
click at [1245, 163] on div "# Grab all the gems using your movement commands. hero . moveRight ( 1 ) hero .…" at bounding box center [1352, 342] width 381 height 539
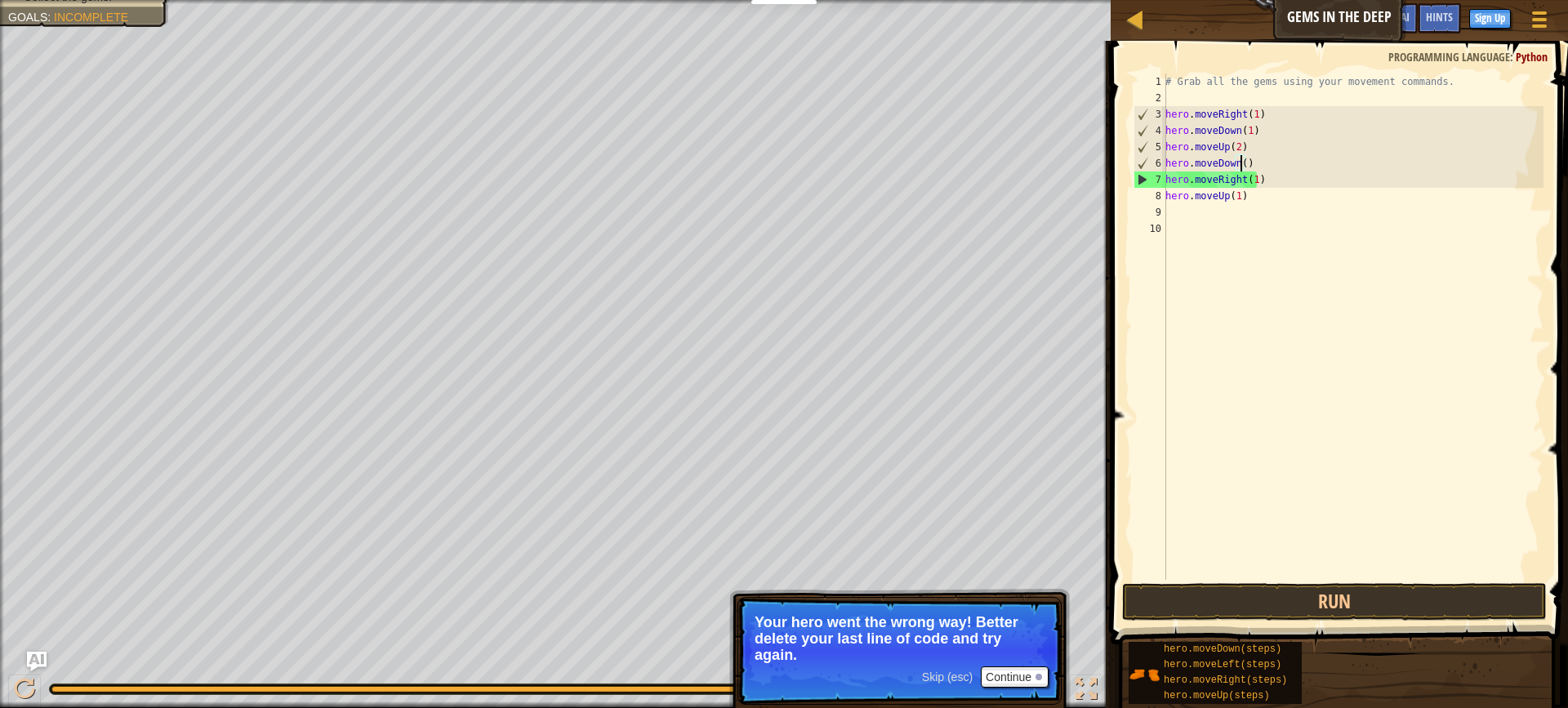
scroll to position [8, 7]
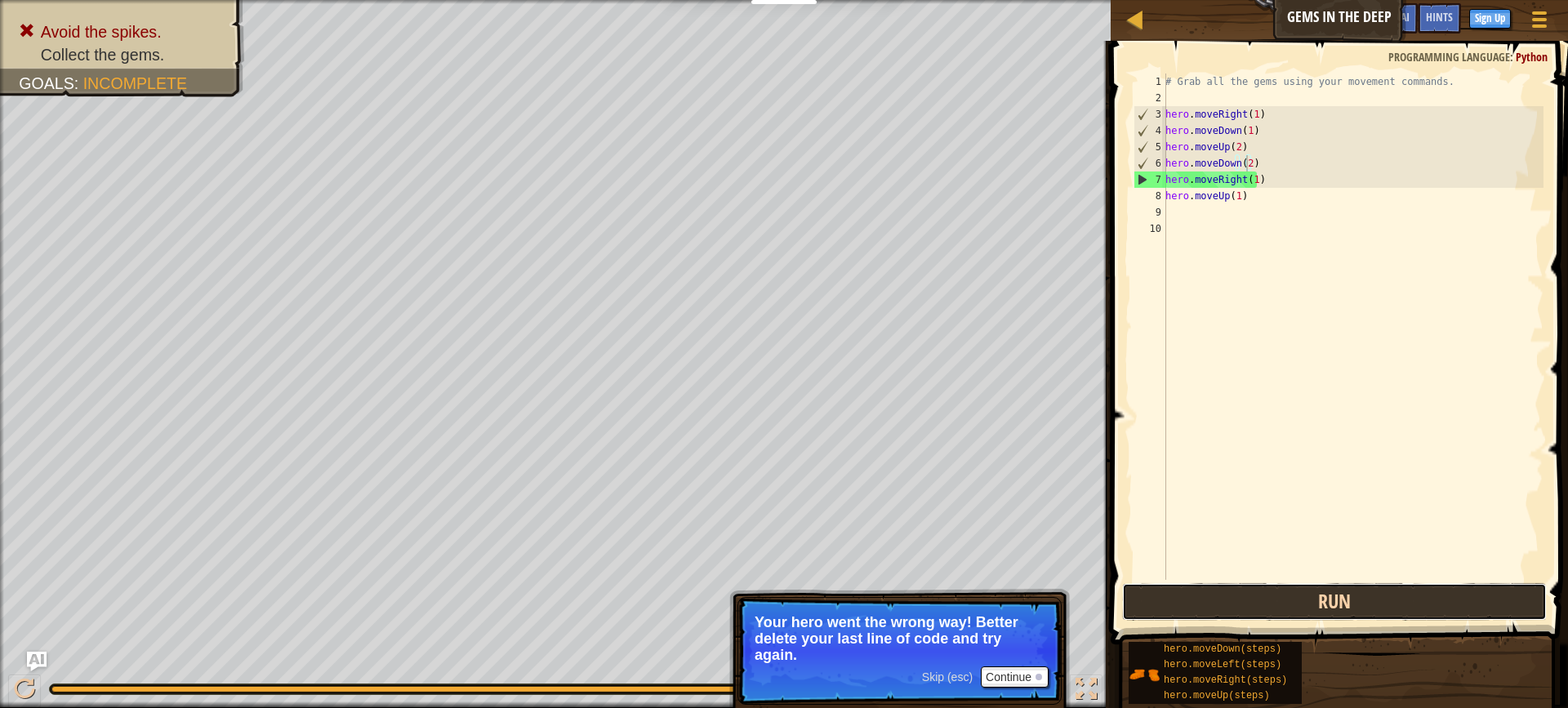
click at [1269, 609] on button "Run" at bounding box center [1334, 602] width 424 height 38
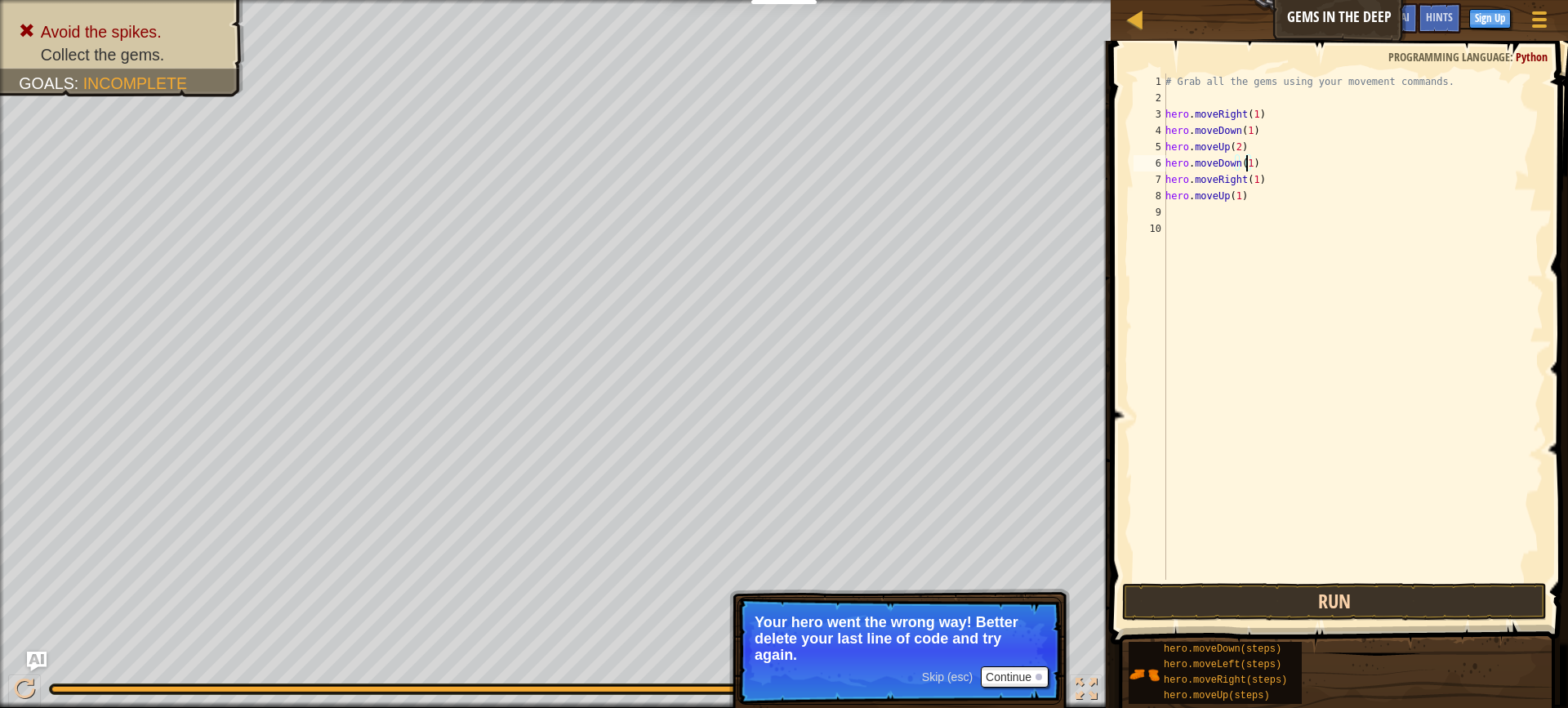
type textarea "hero.moveDown(1)"
click at [1373, 600] on button "Run" at bounding box center [1334, 602] width 424 height 38
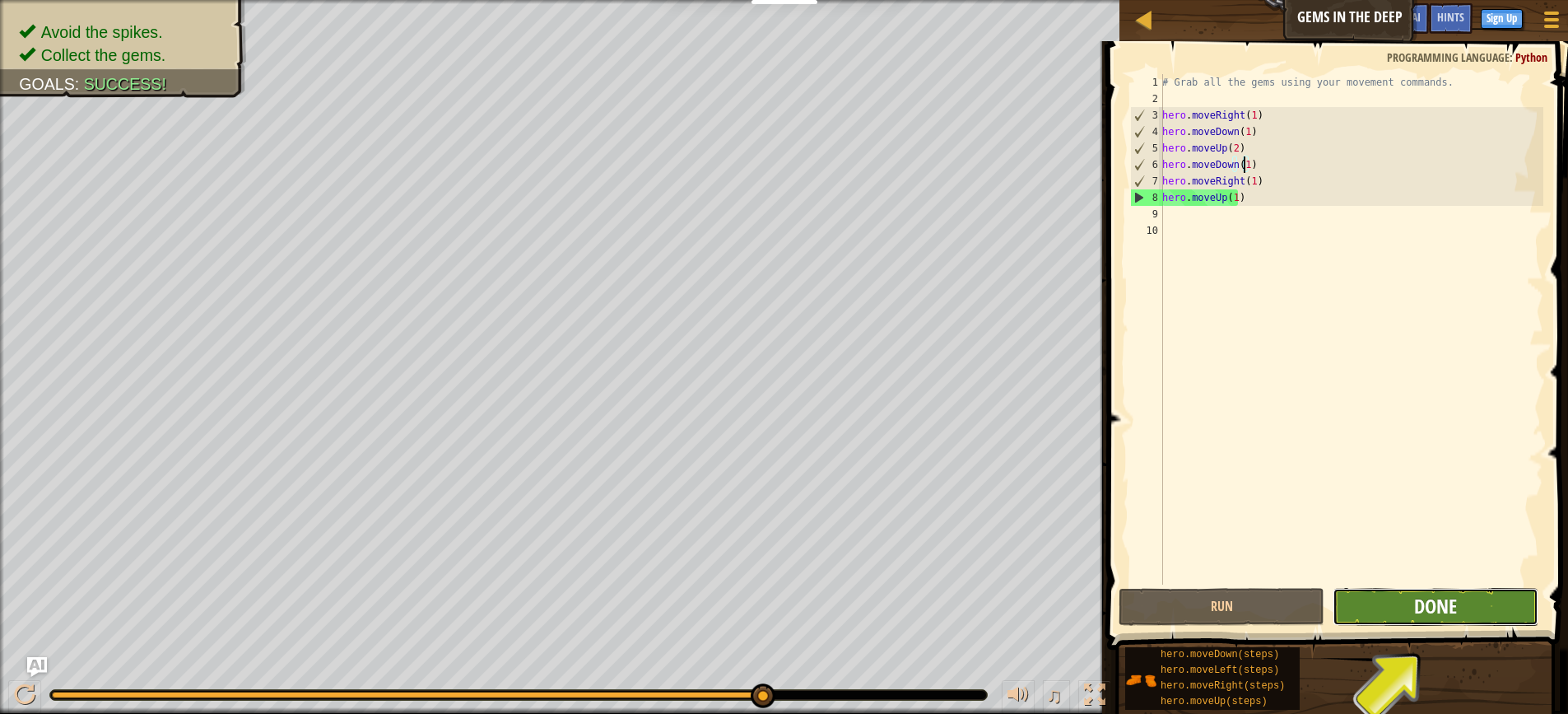
click at [1454, 596] on span "Done" at bounding box center [1436, 606] width 43 height 27
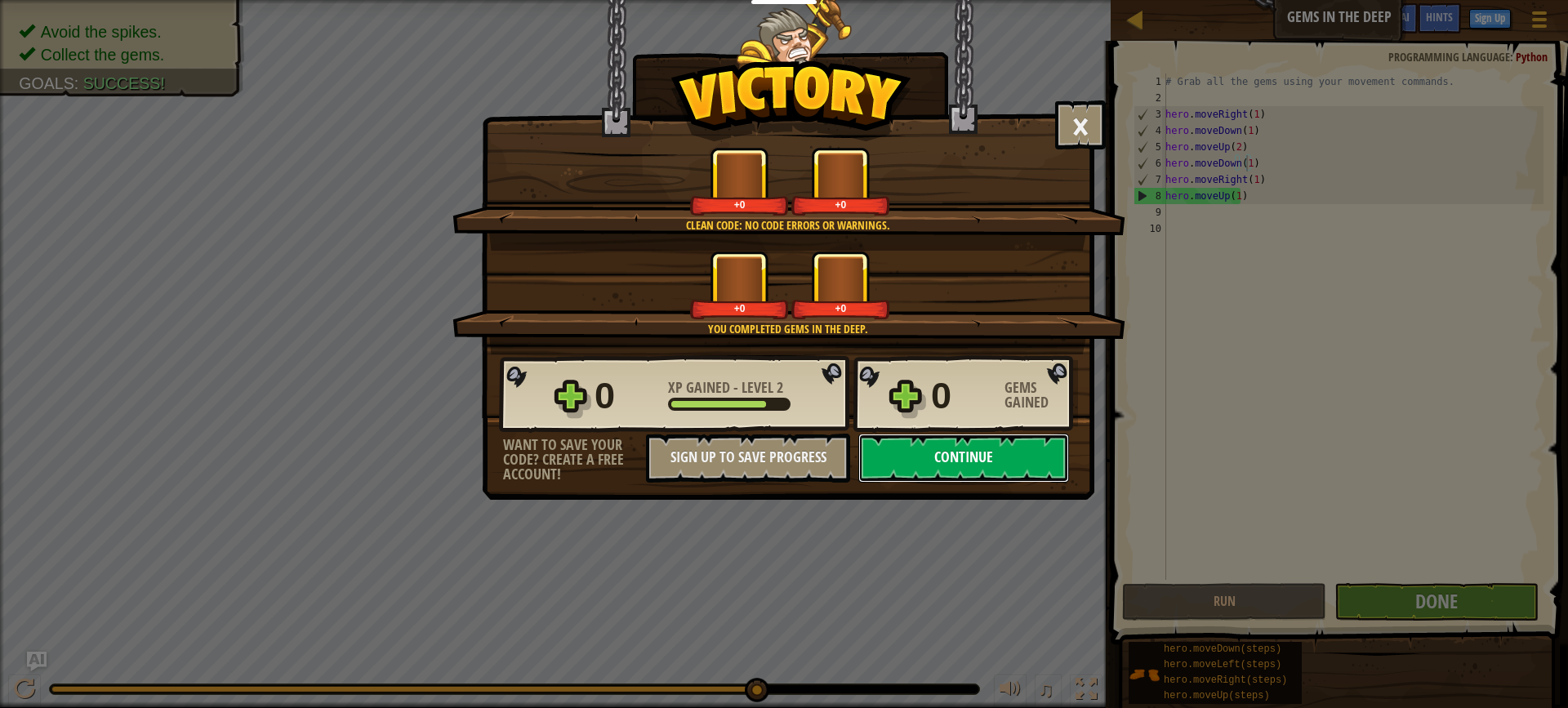
click at [1018, 447] on button "Continue" at bounding box center [963, 458] width 211 height 49
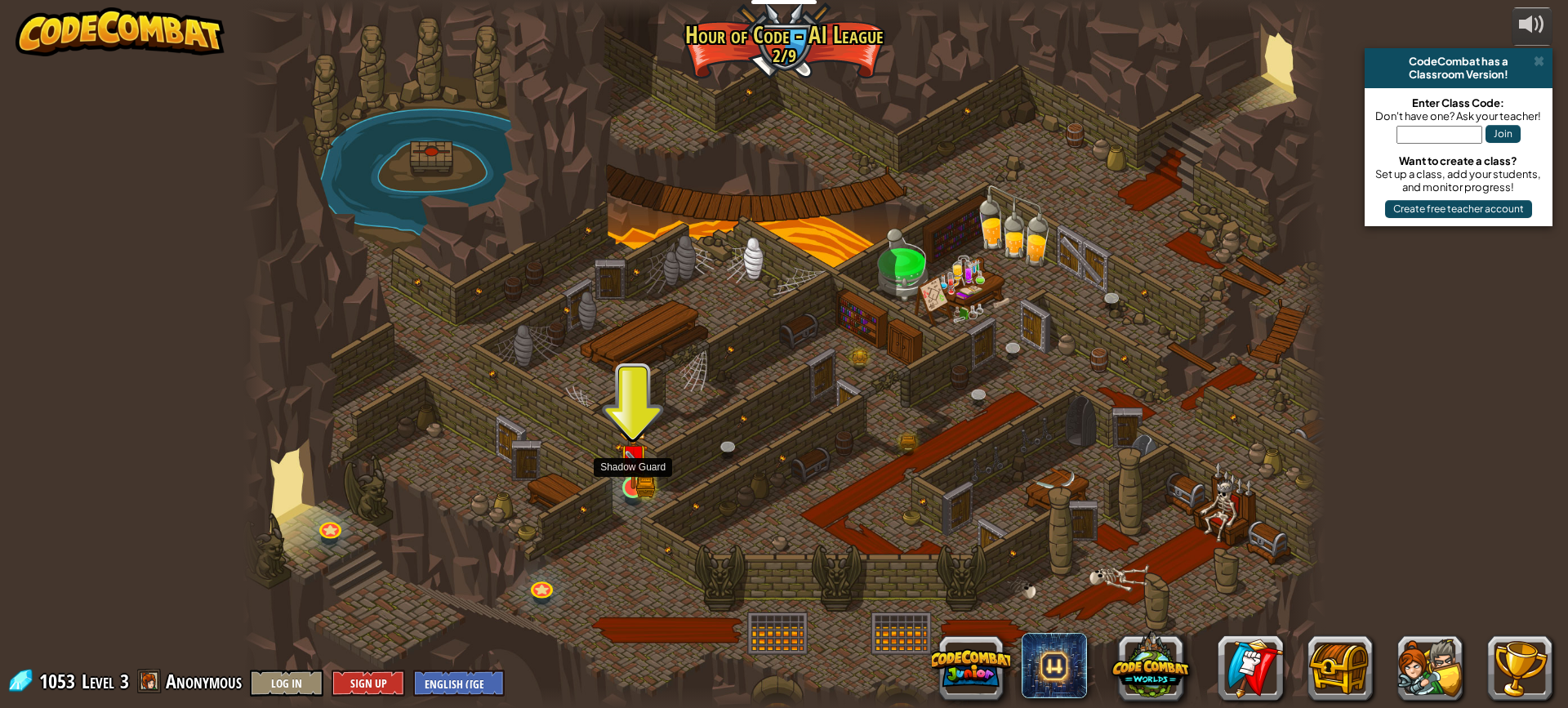
click at [631, 485] on img at bounding box center [633, 458] width 28 height 62
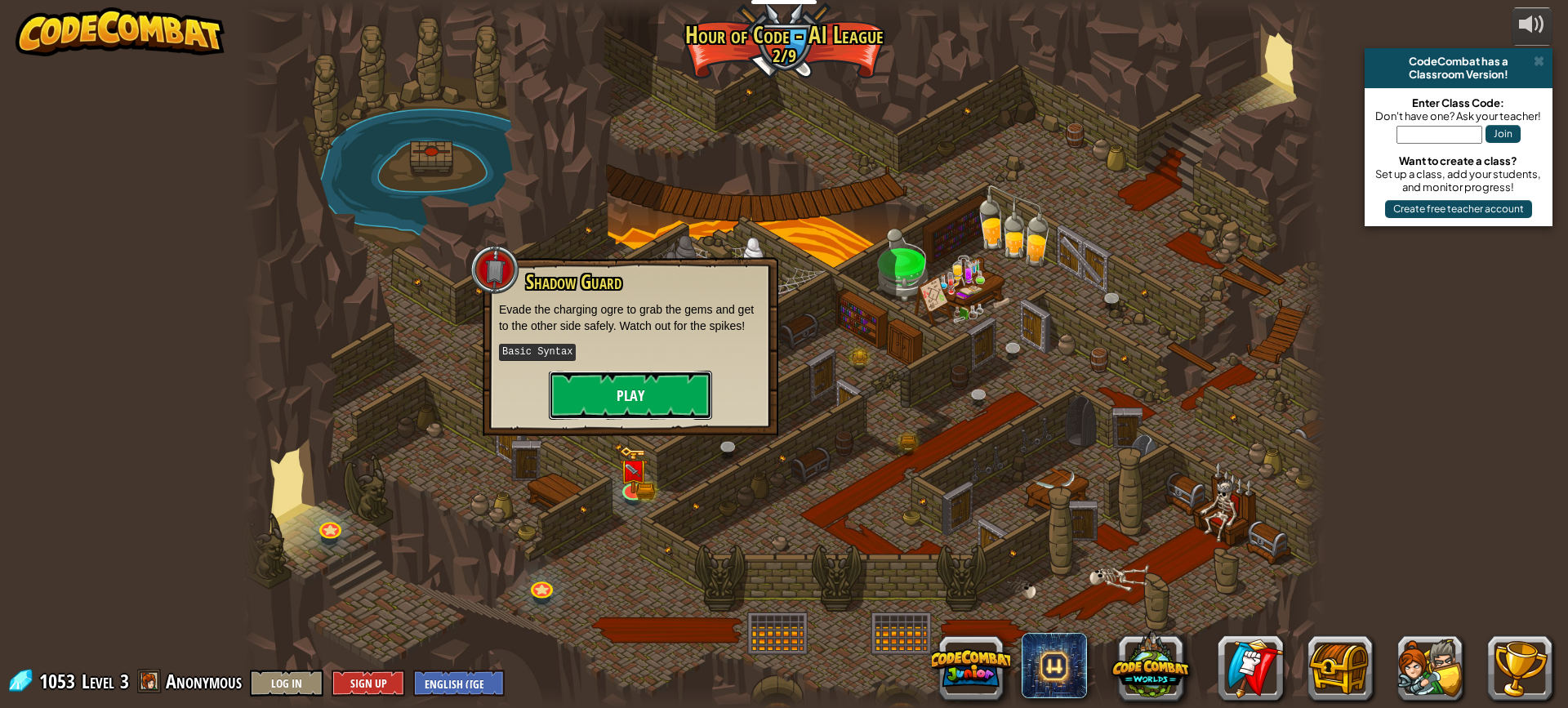
click at [650, 394] on button "Play" at bounding box center [630, 395] width 163 height 49
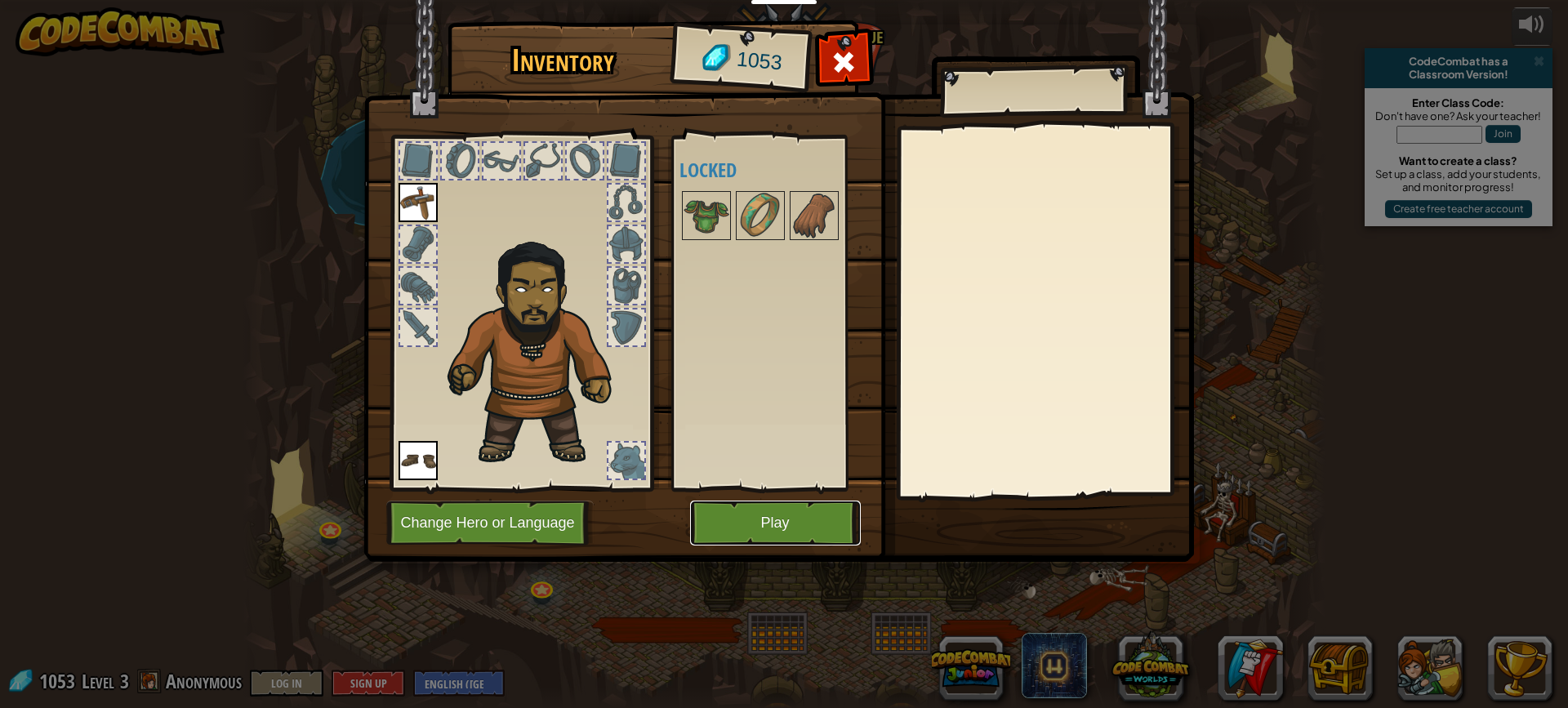
click at [798, 534] on button "Play" at bounding box center [775, 523] width 171 height 45
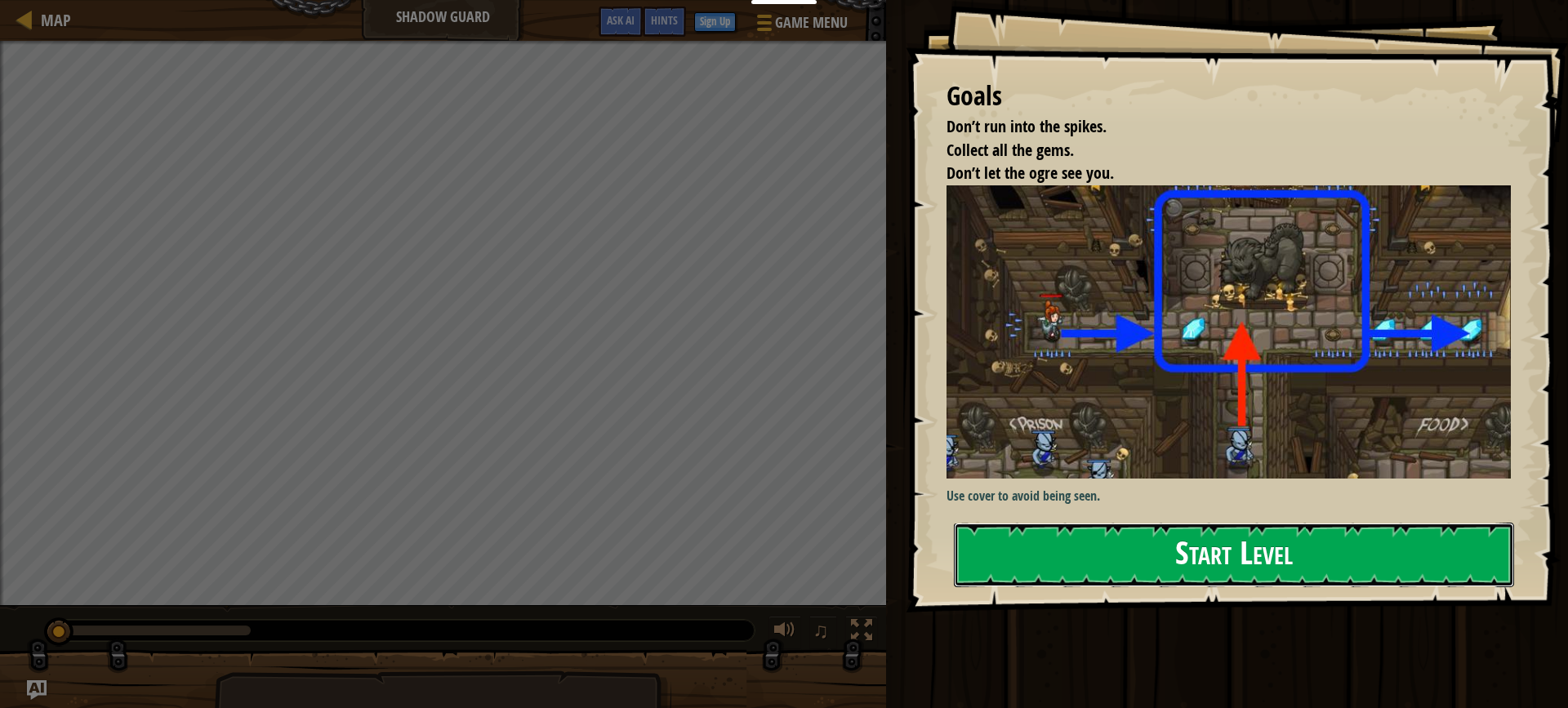
click at [1331, 523] on button "Start Level" at bounding box center [1234, 555] width 561 height 64
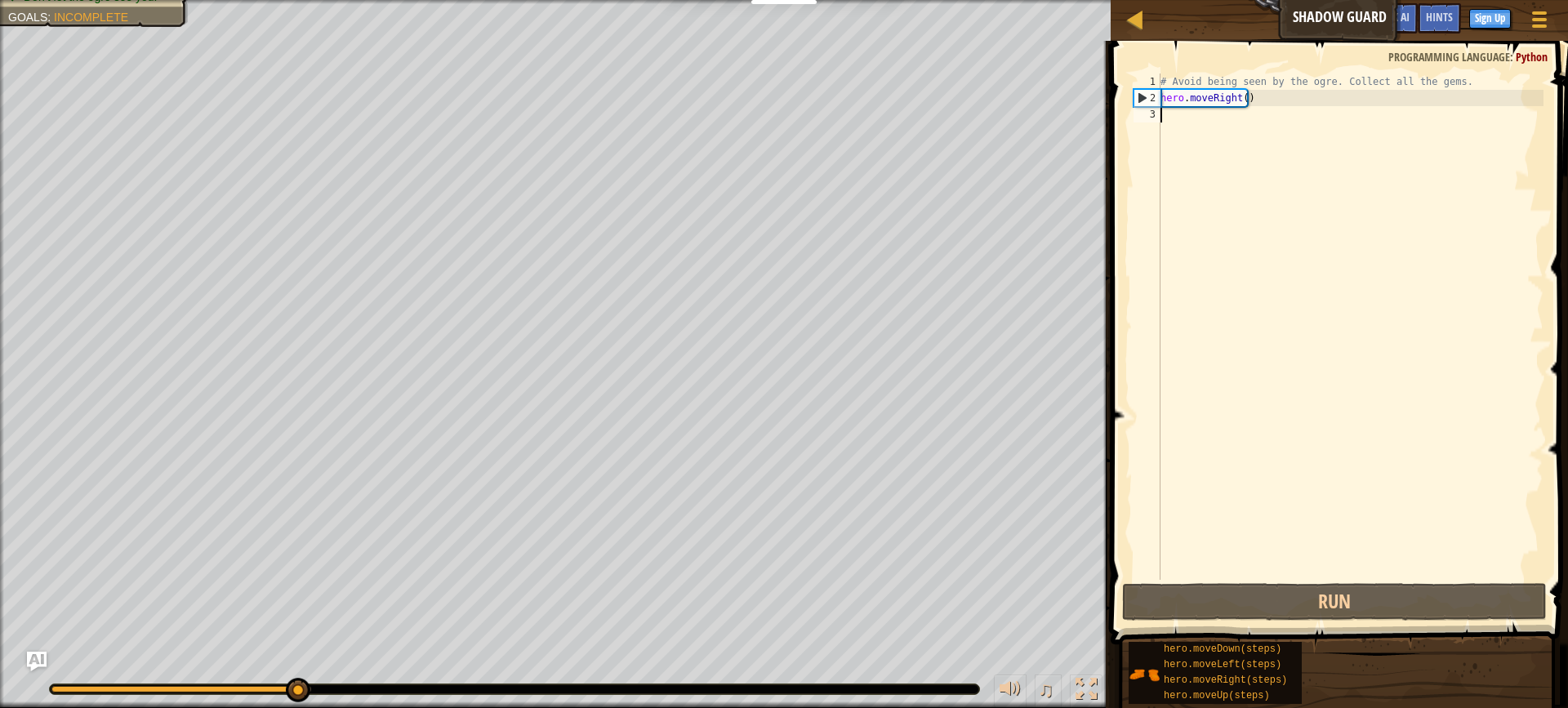
click at [1242, 101] on div "# Avoid being seen by the ogre. Collect all the gems. hero . moveRight ( )" at bounding box center [1351, 342] width 386 height 539
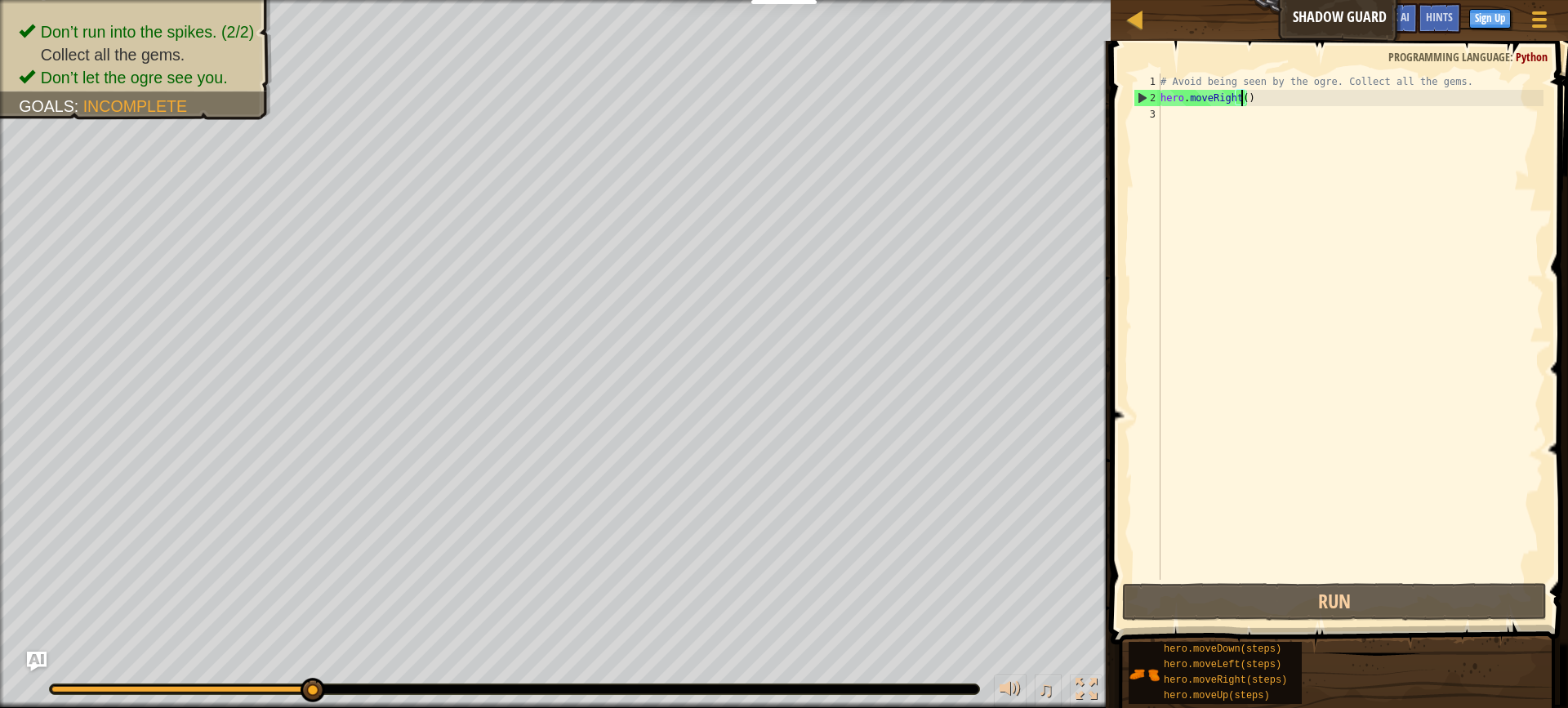
scroll to position [8, 7]
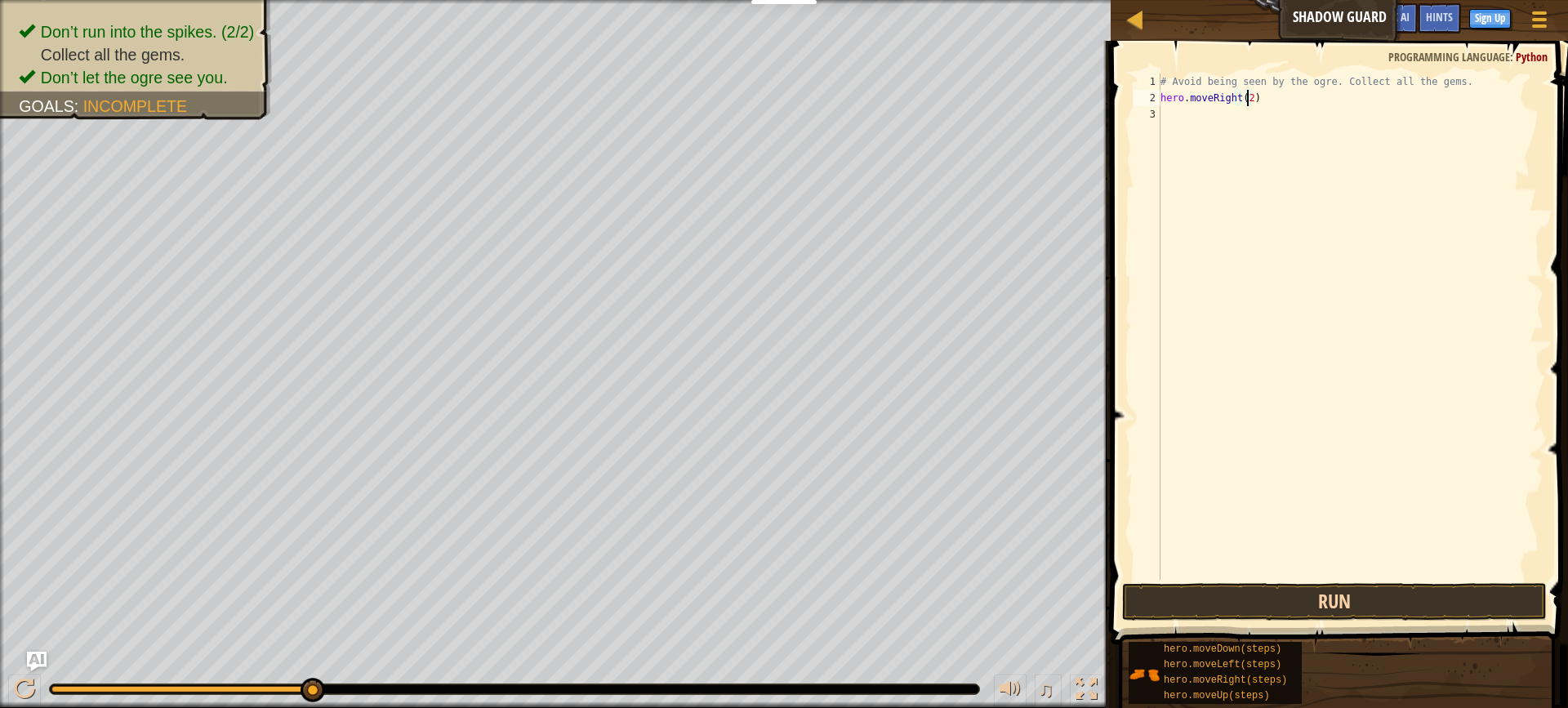
type textarea "hero.moveRight(2)"
click at [1246, 599] on button "Run" at bounding box center [1334, 602] width 424 height 38
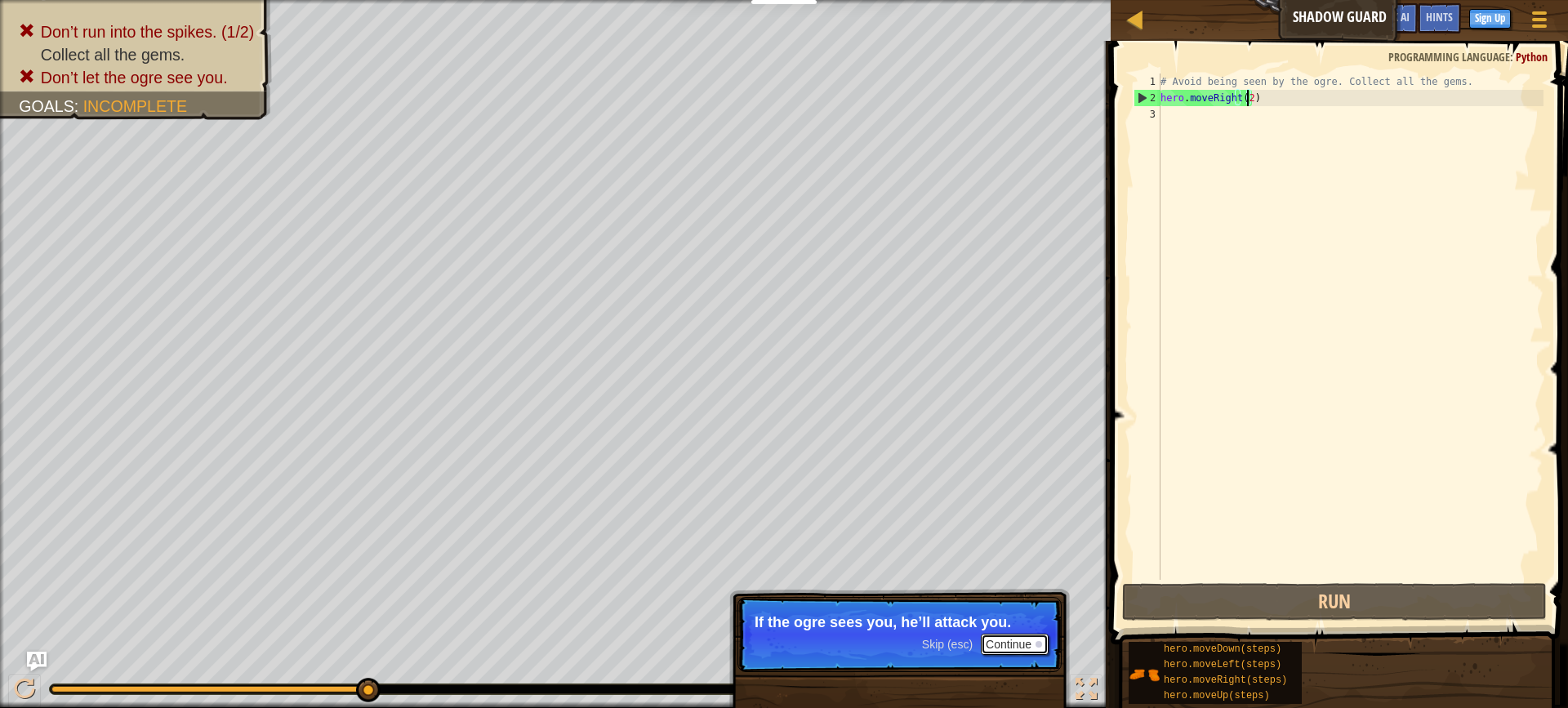
click at [1028, 646] on button "Continue" at bounding box center [1015, 645] width 68 height 21
